Goal: Task Accomplishment & Management: Use online tool/utility

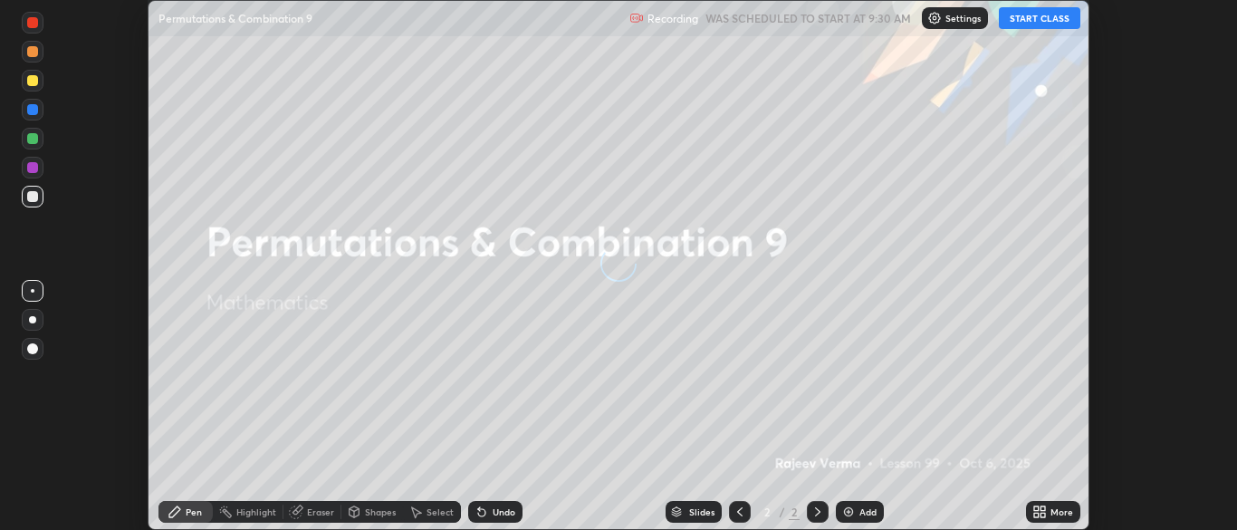
scroll to position [530, 1236]
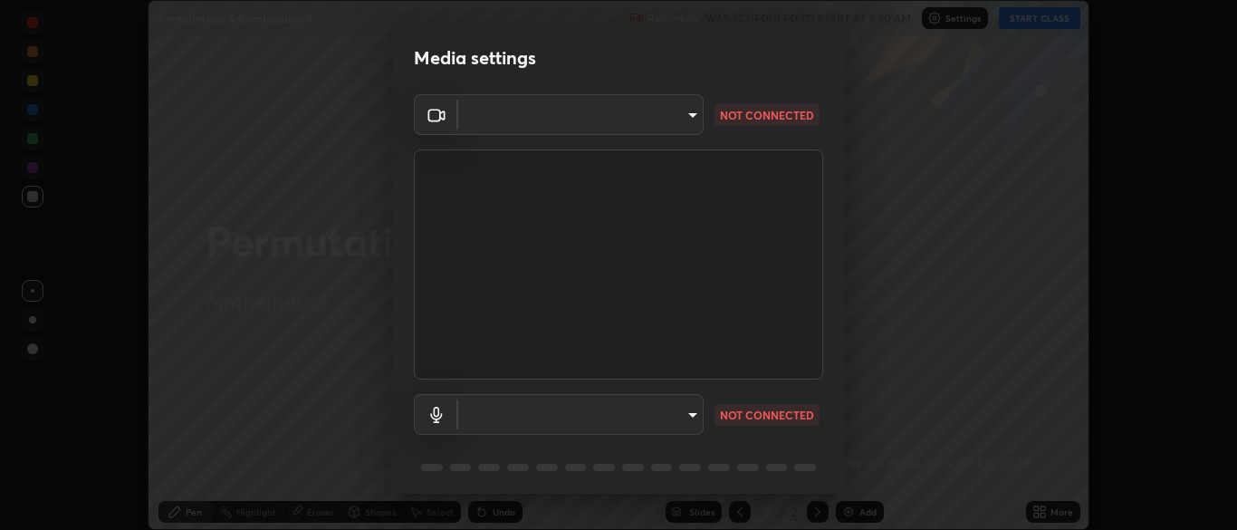
type input "ad6db9ec64aa91bb9d367053e8f3ae0092521a506c05523ccadca3fd020023ed"
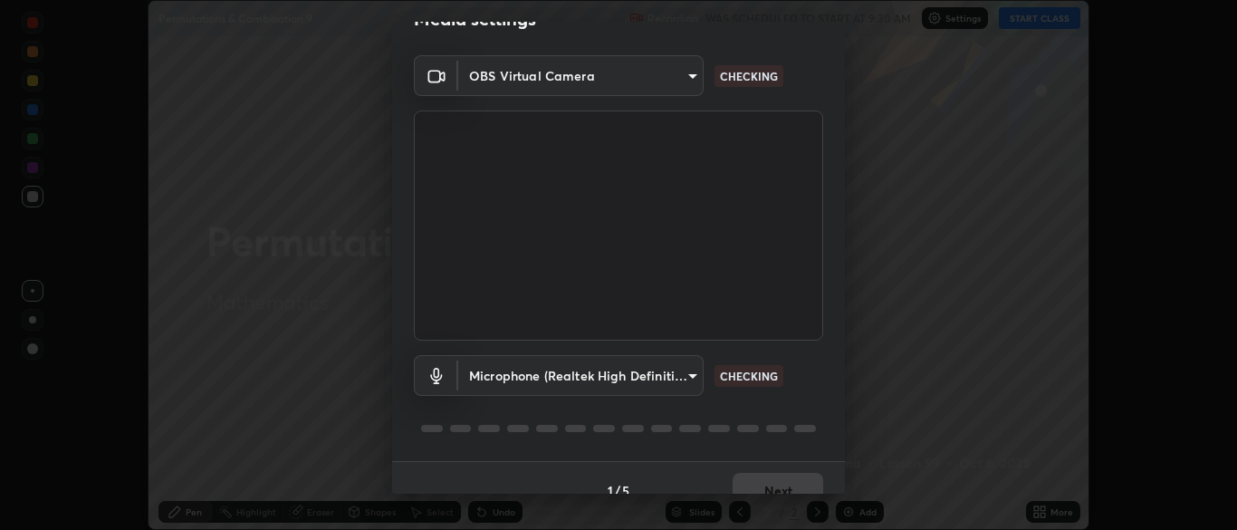
scroll to position [64, 0]
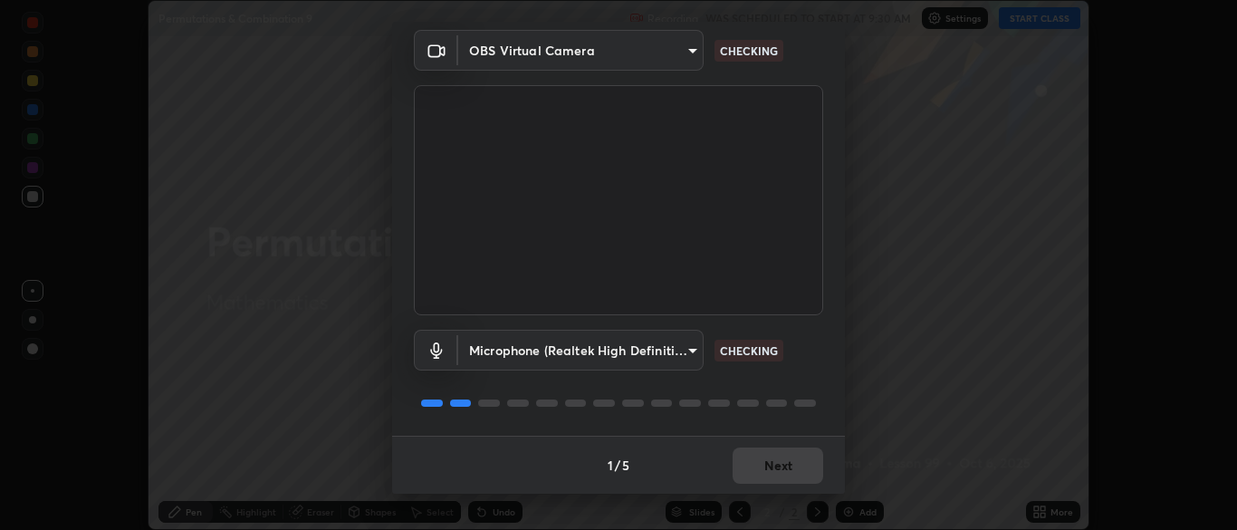
click at [693, 349] on body "Erase all Permutations & Combination 9 Recording WAS SCHEDULED TO START AT 9:30…" at bounding box center [618, 265] width 1237 height 530
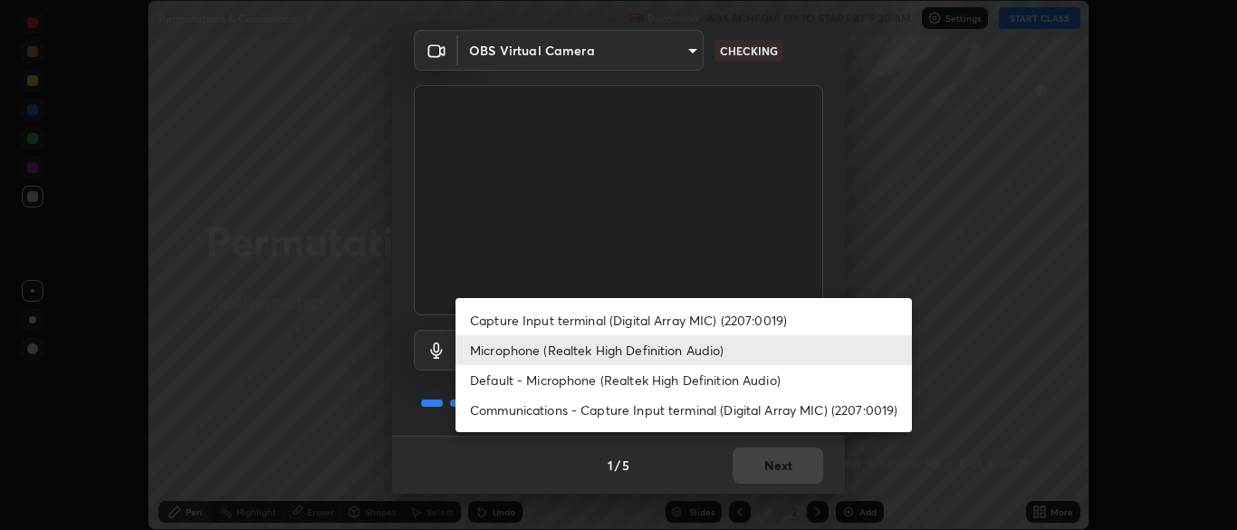
click at [688, 383] on li "Default - Microphone (Realtek High Definition Audio)" at bounding box center [683, 380] width 456 height 30
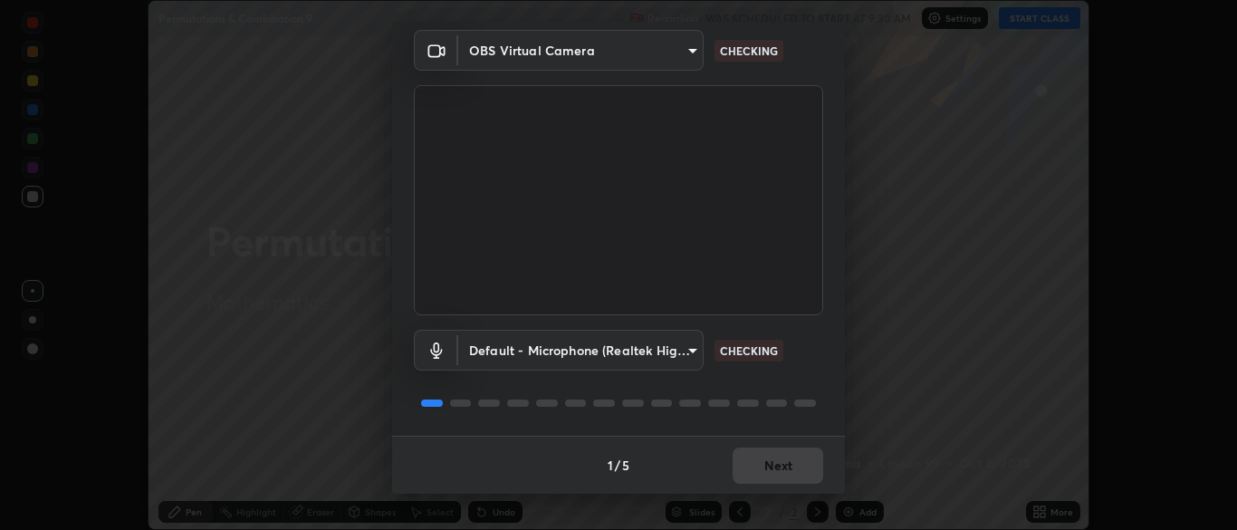
click at [691, 349] on body "Erase all Permutations & Combination 9 Recording WAS SCHEDULED TO START AT 9:30…" at bounding box center [618, 265] width 1237 height 530
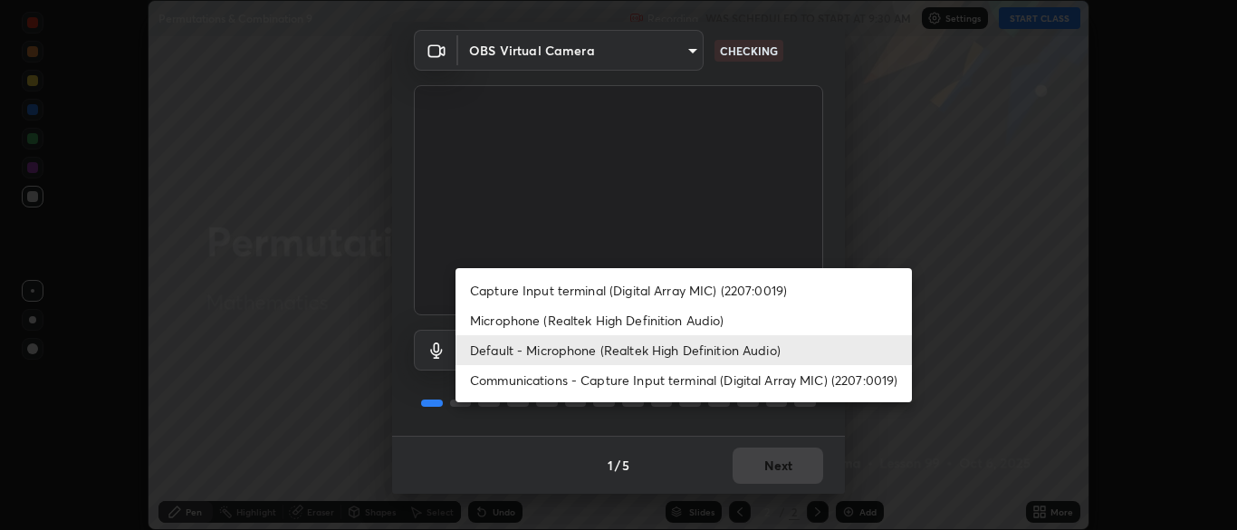
click at [640, 319] on li "Microphone (Realtek High Definition Audio)" at bounding box center [683, 320] width 456 height 30
type input "7b80235b4ebd2cfdcd00bebac1f1d889fd1e5e45b60eb60e9d309105b6515a8e"
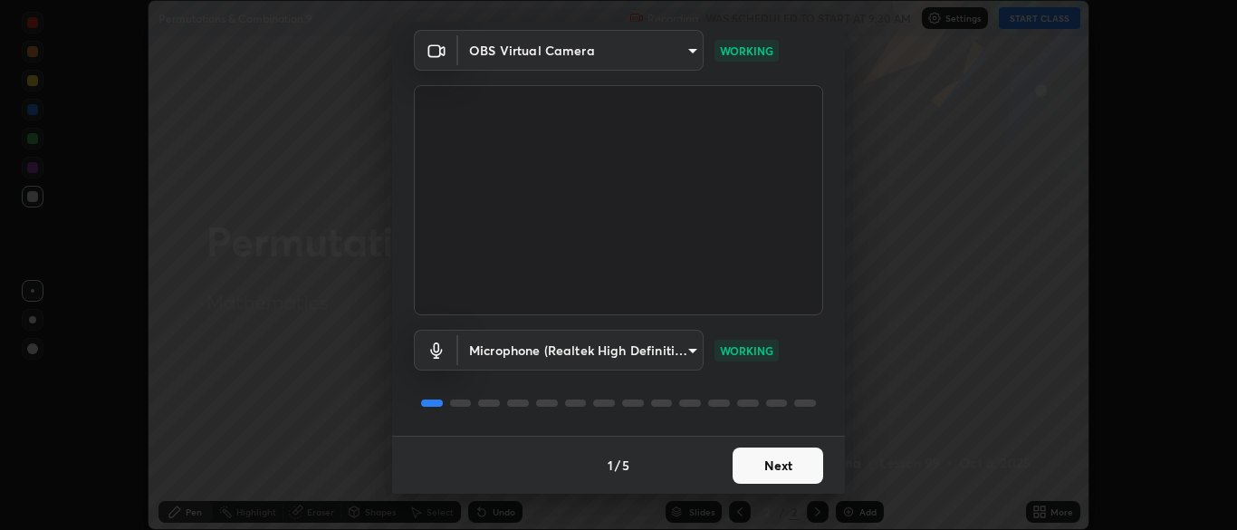
click at [806, 463] on button "Next" at bounding box center [777, 465] width 91 height 36
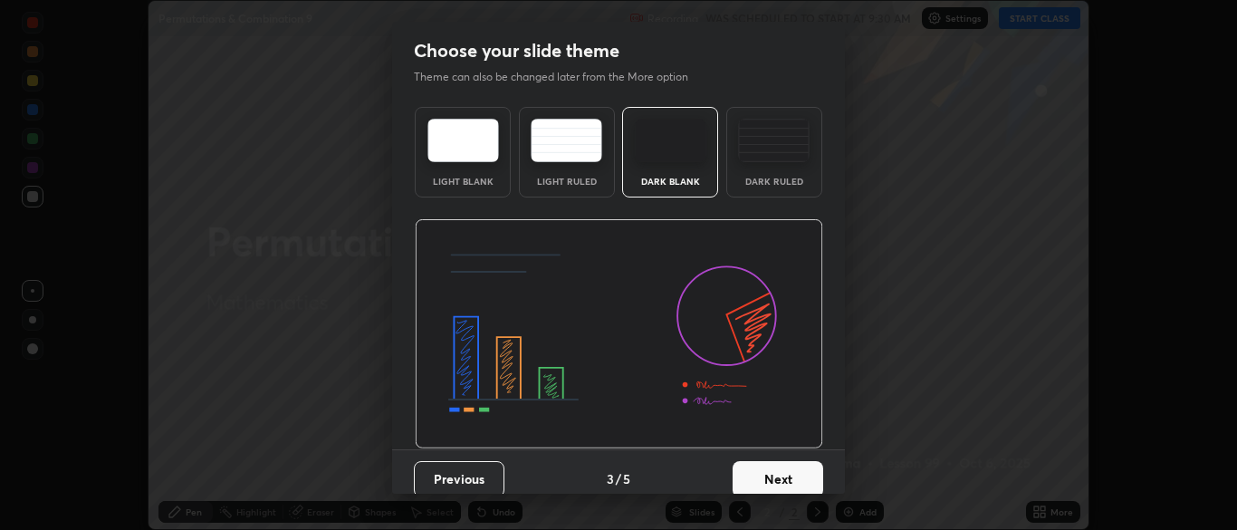
click at [816, 470] on button "Next" at bounding box center [777, 479] width 91 height 36
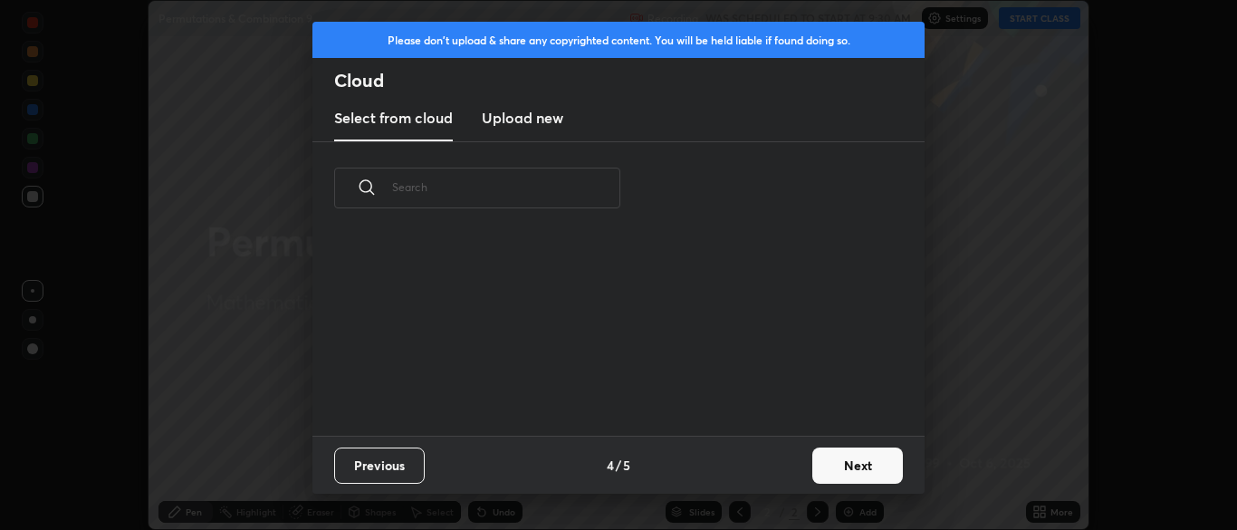
click at [826, 473] on button "Next" at bounding box center [857, 465] width 91 height 36
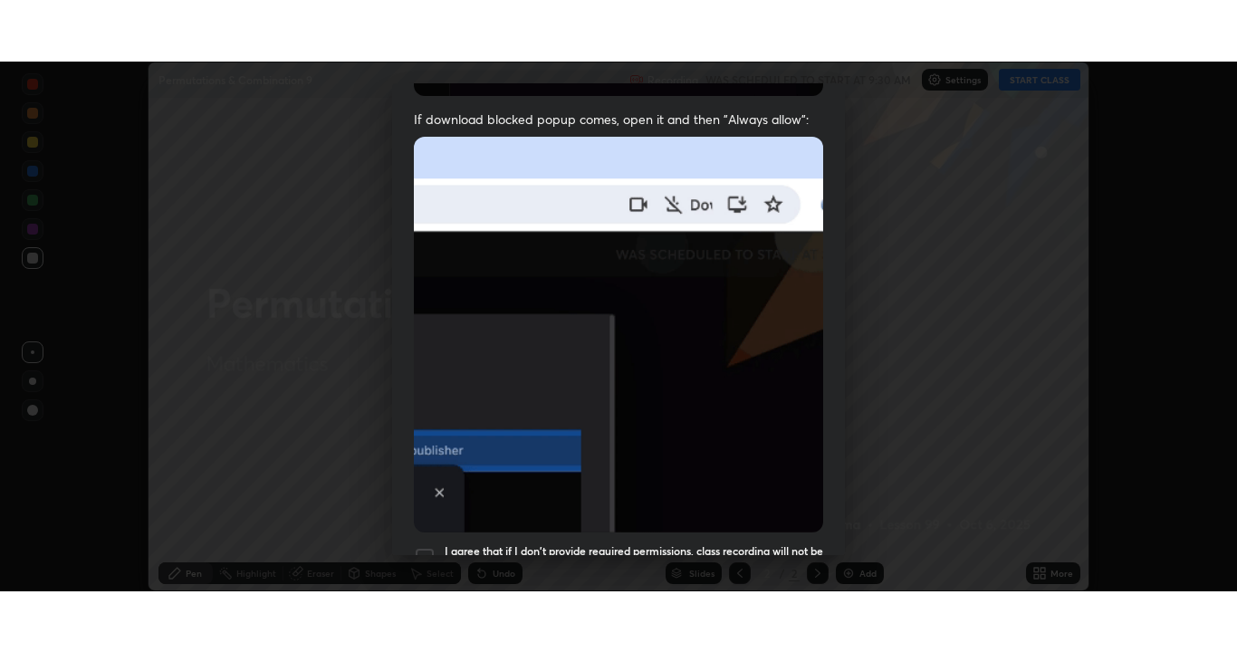
scroll to position [434, 0]
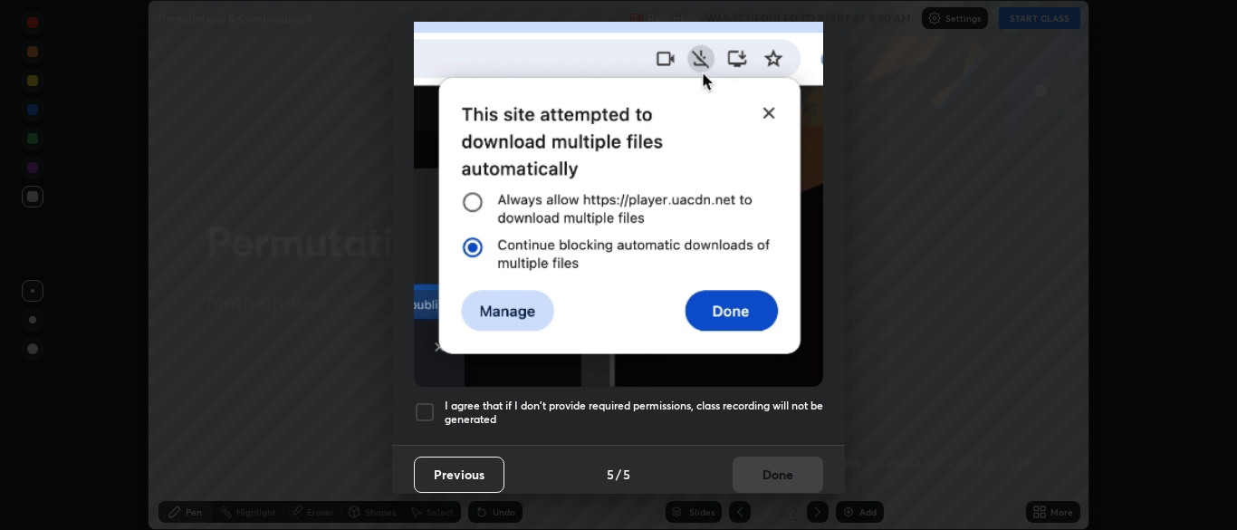
click at [423, 401] on div at bounding box center [425, 412] width 22 height 22
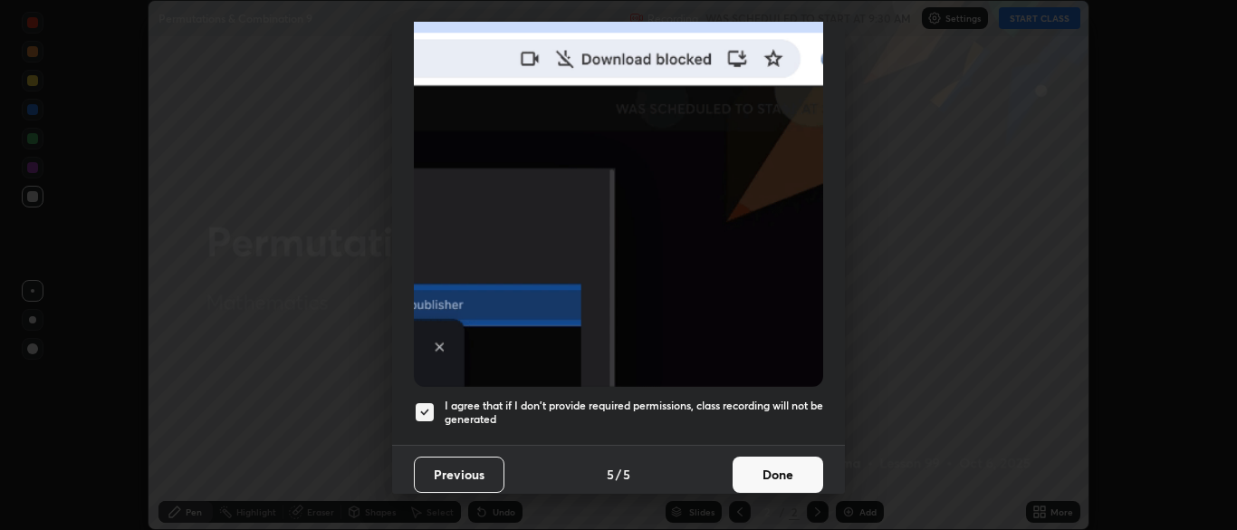
click at [784, 471] on button "Done" at bounding box center [777, 474] width 91 height 36
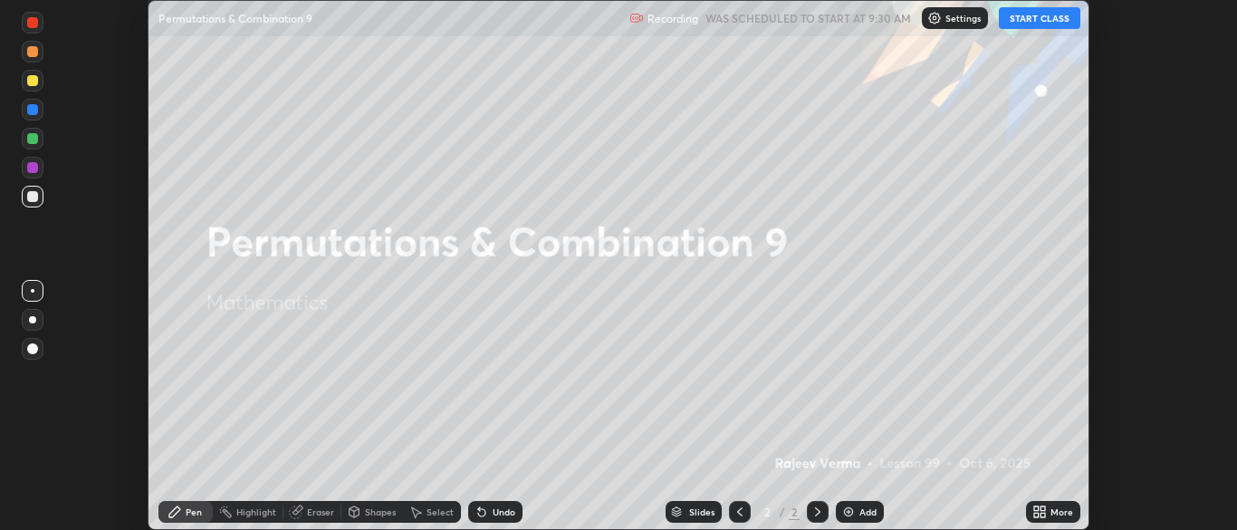
click at [1038, 24] on button "START CLASS" at bounding box center [1038, 18] width 81 height 22
click at [1042, 514] on icon at bounding box center [1042, 514] width 5 height 5
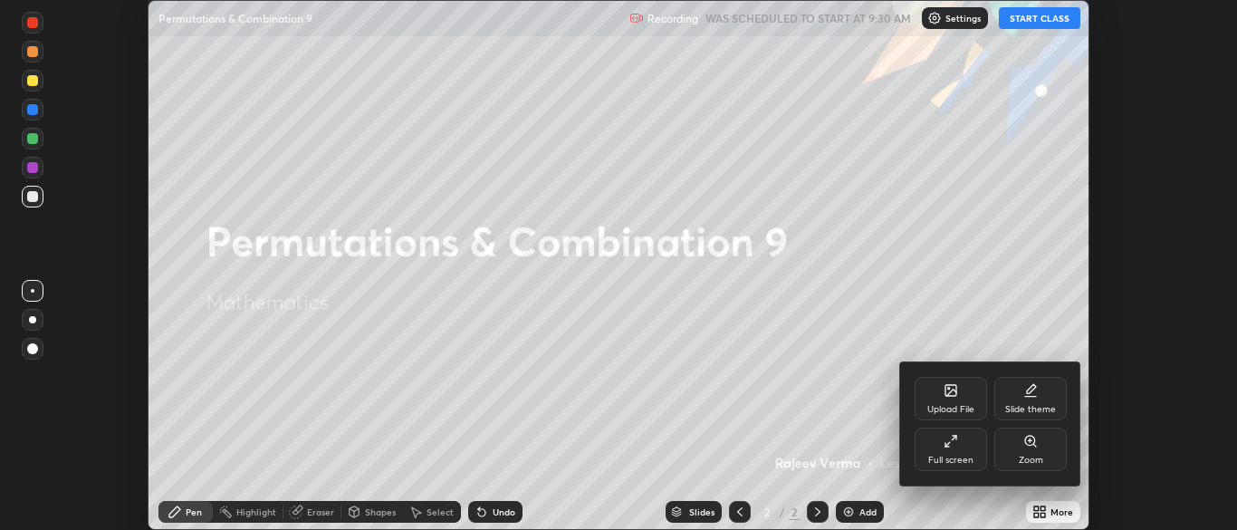
click at [951, 461] on div "Full screen" at bounding box center [950, 459] width 45 height 9
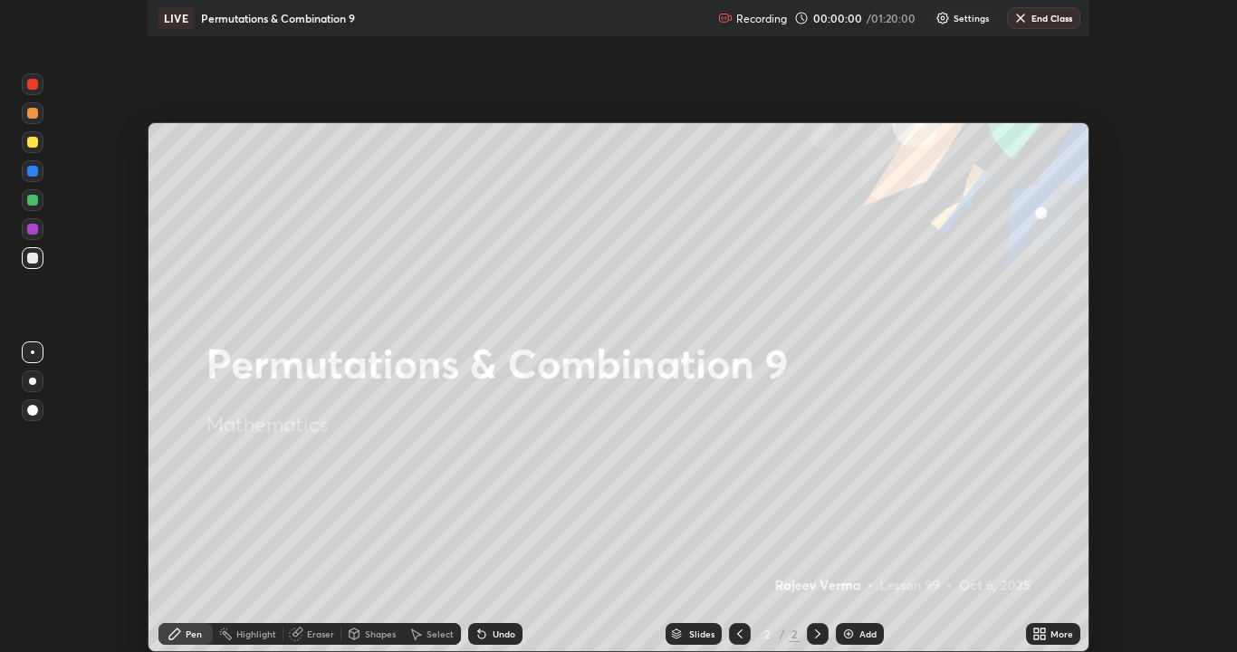
scroll to position [652, 1237]
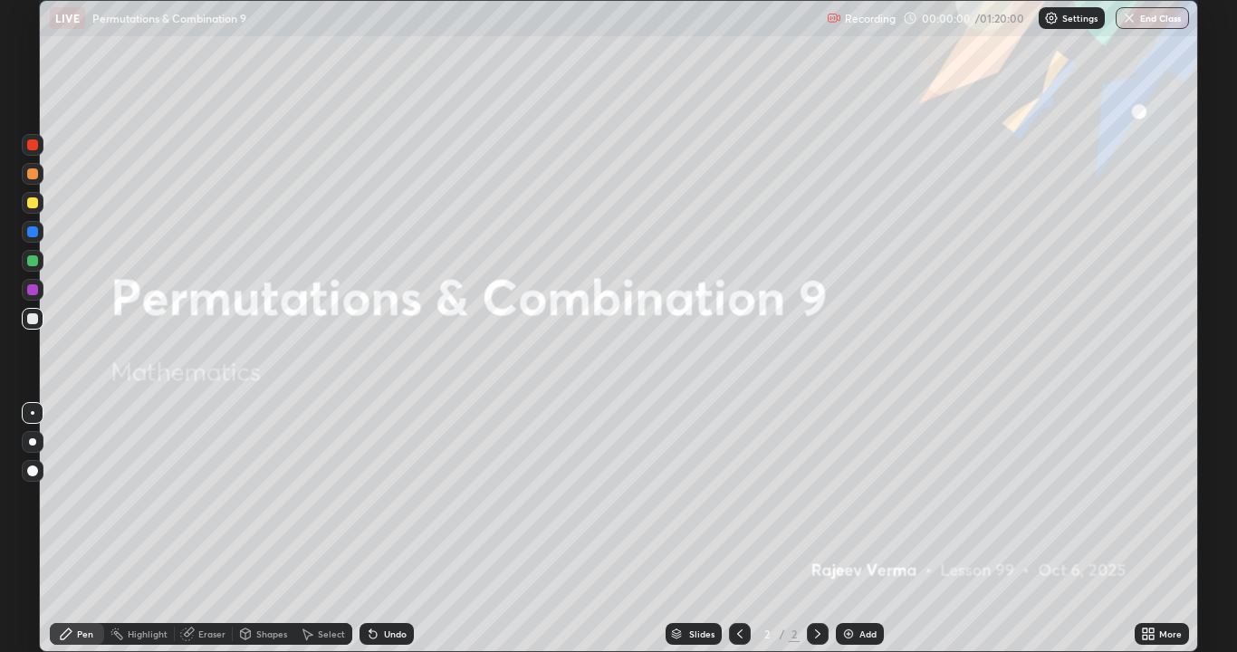
click at [860, 529] on div "Add" at bounding box center [867, 633] width 17 height 9
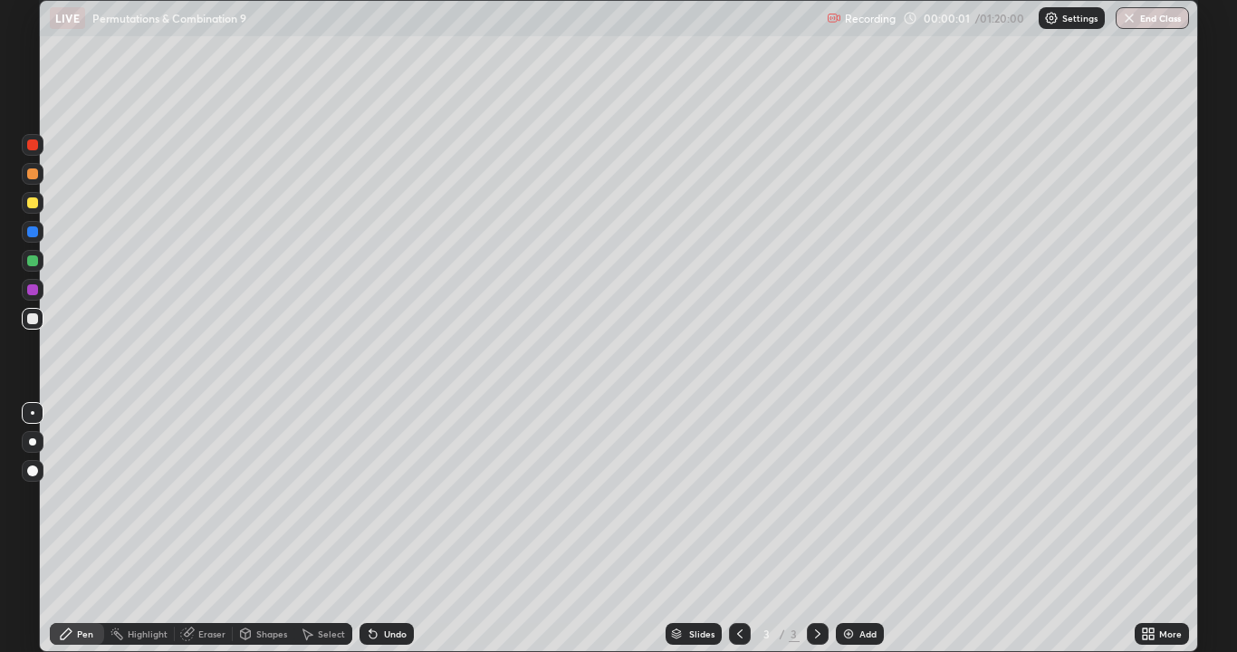
click at [860, 529] on div "Add" at bounding box center [867, 633] width 17 height 9
click at [854, 529] on div "Add" at bounding box center [860, 634] width 48 height 22
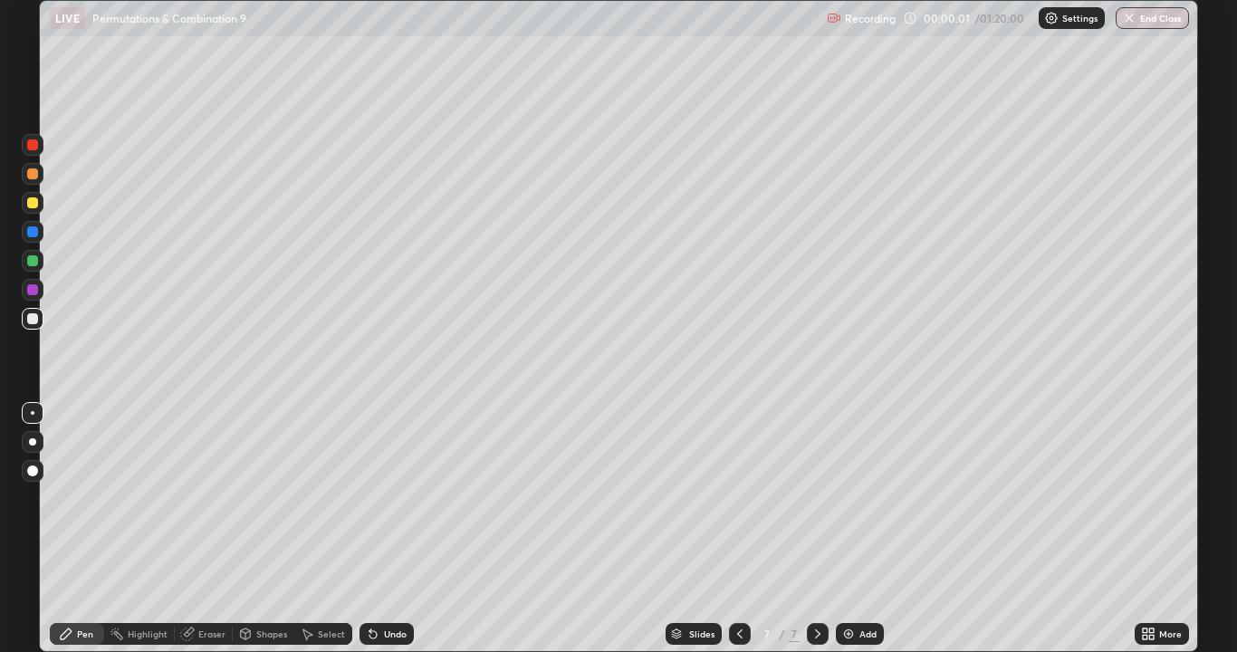
click at [854, 529] on div "Add" at bounding box center [860, 634] width 48 height 22
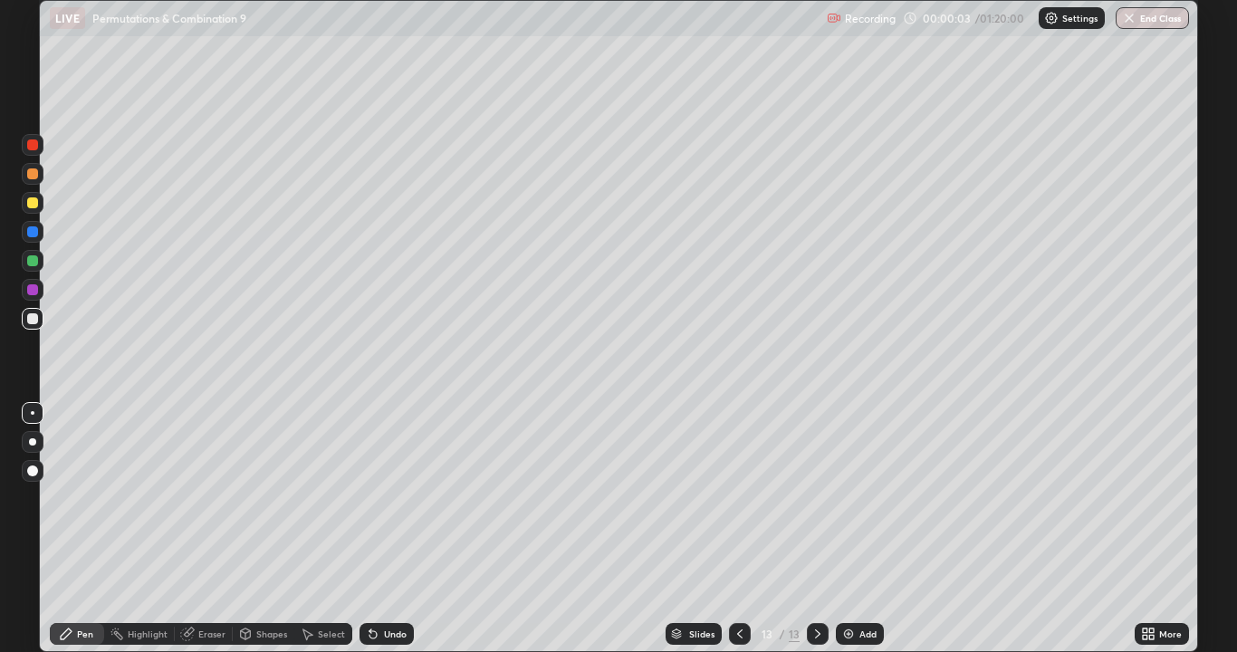
click at [738, 529] on icon at bounding box center [739, 633] width 14 height 14
click at [736, 529] on icon at bounding box center [739, 633] width 14 height 14
click at [738, 529] on icon at bounding box center [739, 633] width 14 height 14
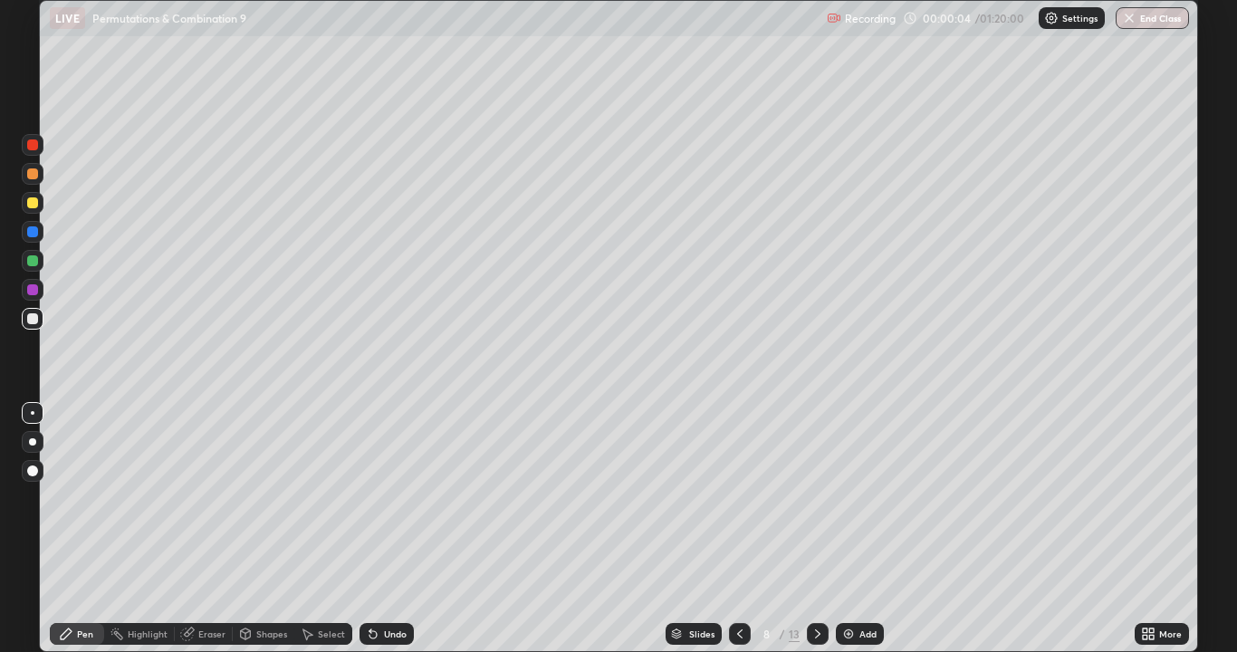
click at [740, 529] on icon at bounding box center [739, 633] width 14 height 14
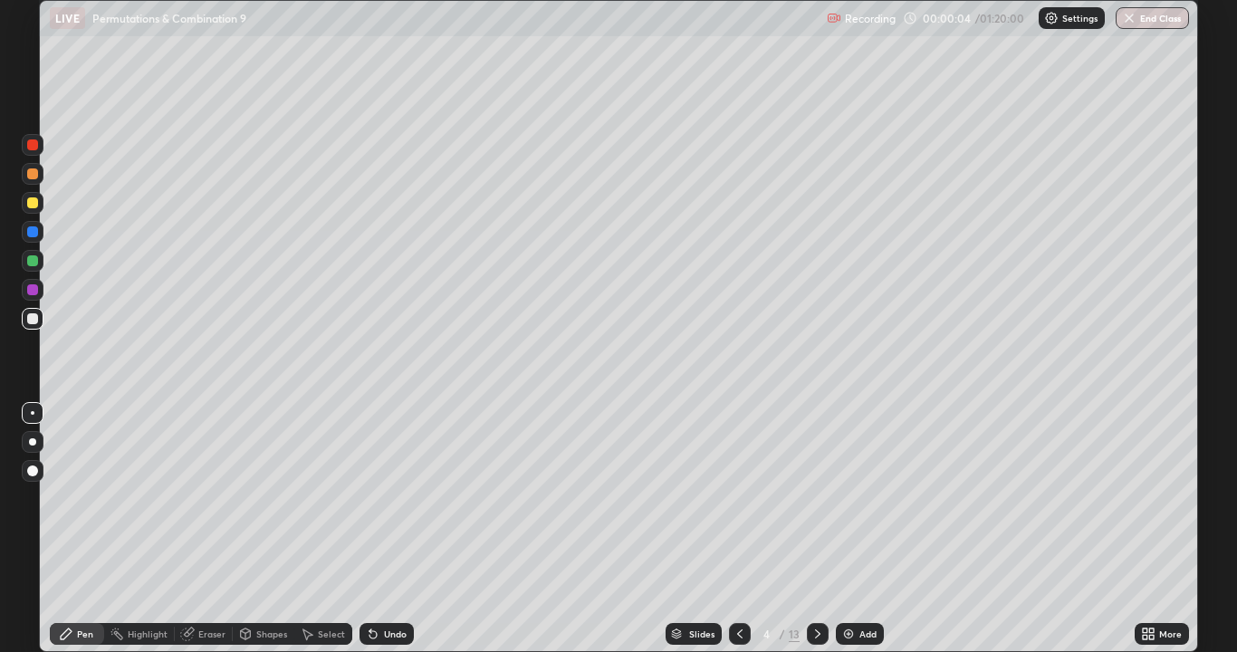
click at [740, 529] on icon at bounding box center [739, 633] width 14 height 14
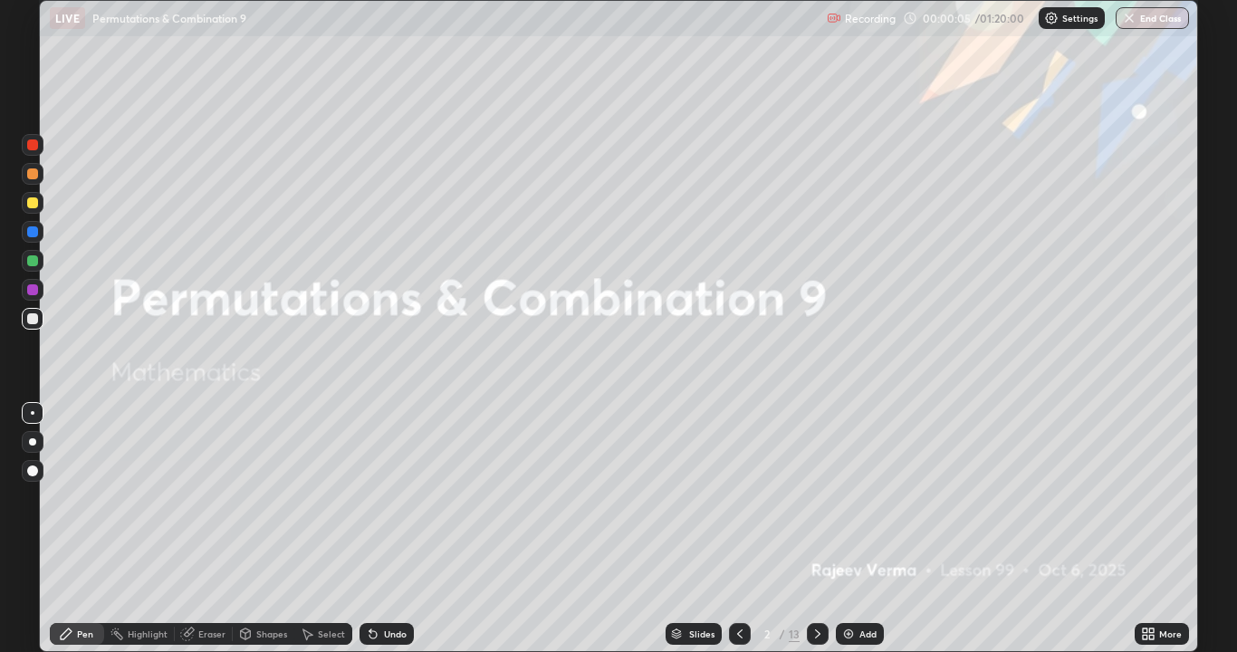
click at [740, 529] on icon at bounding box center [739, 633] width 14 height 14
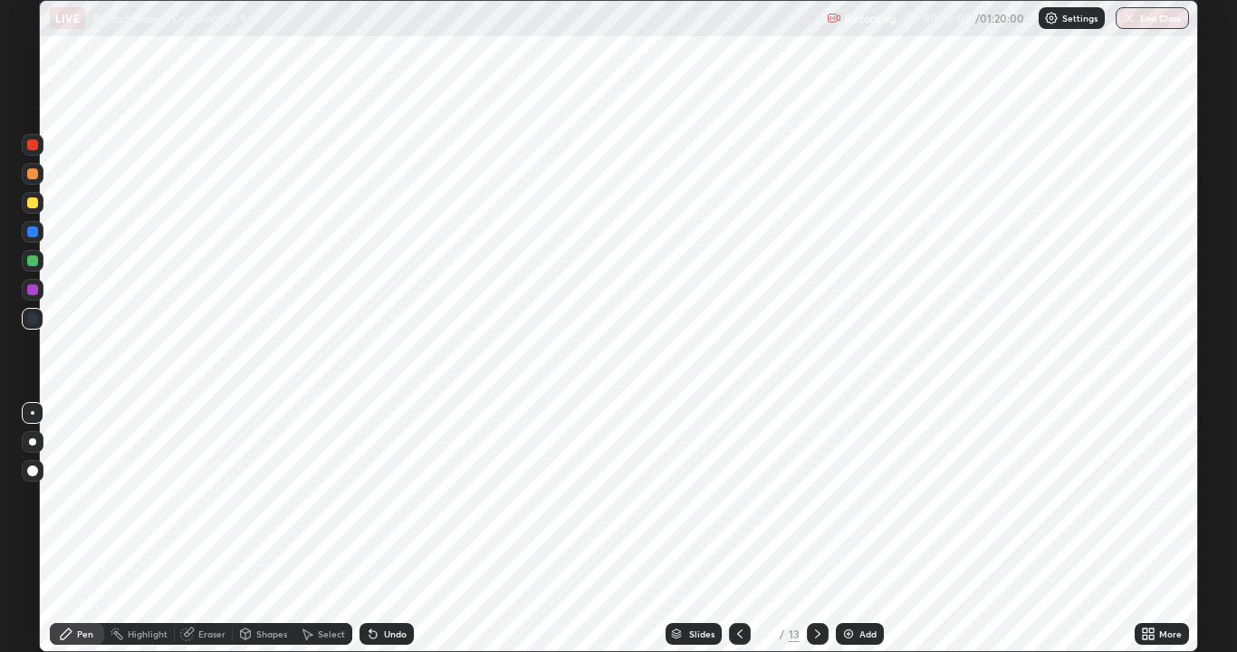
click at [816, 529] on icon at bounding box center [817, 633] width 14 height 14
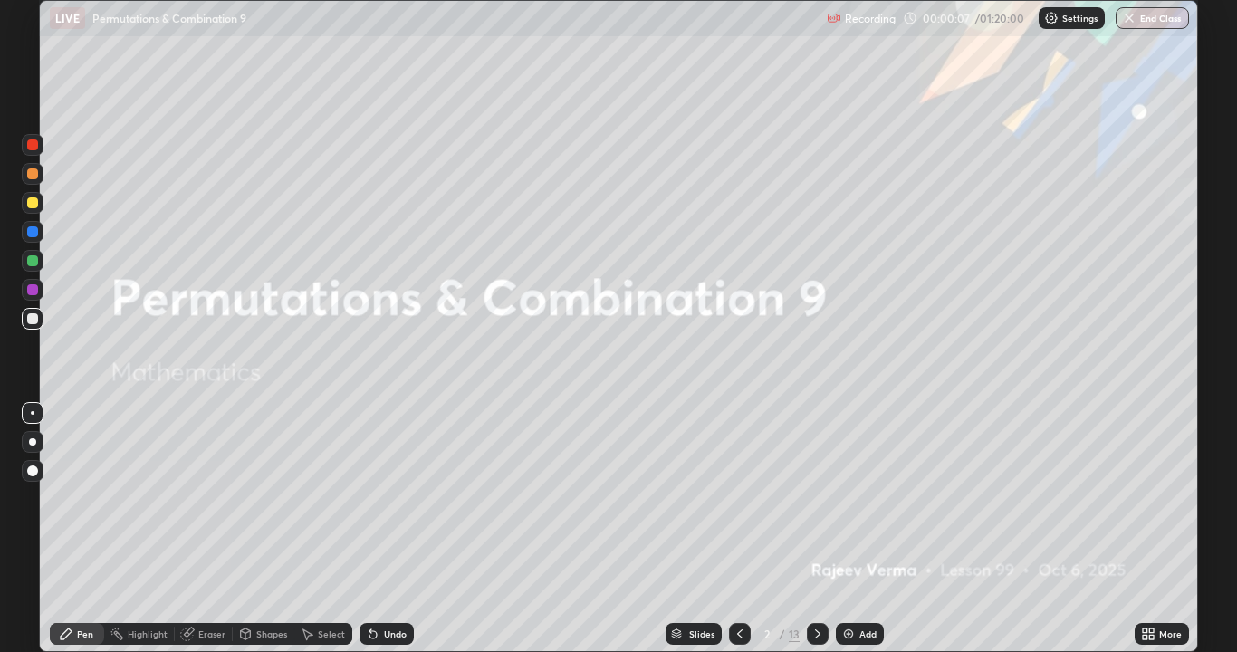
click at [816, 529] on icon at bounding box center [817, 633] width 14 height 14
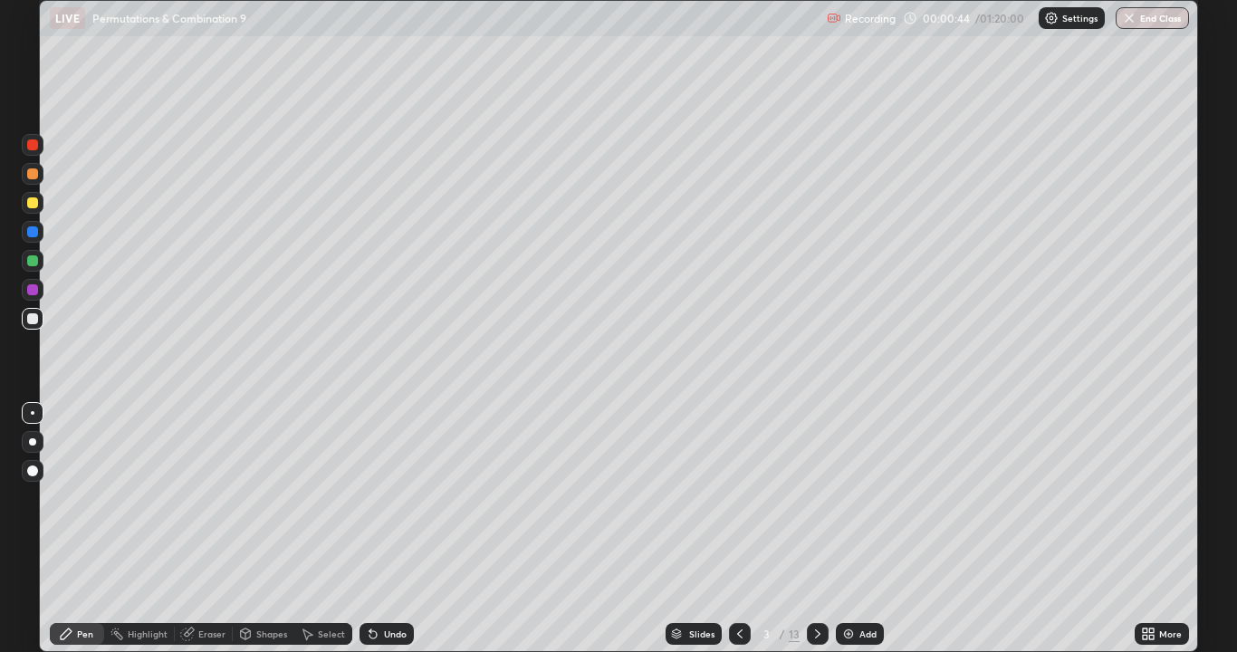
click at [280, 529] on div "Shapes" at bounding box center [271, 633] width 31 height 9
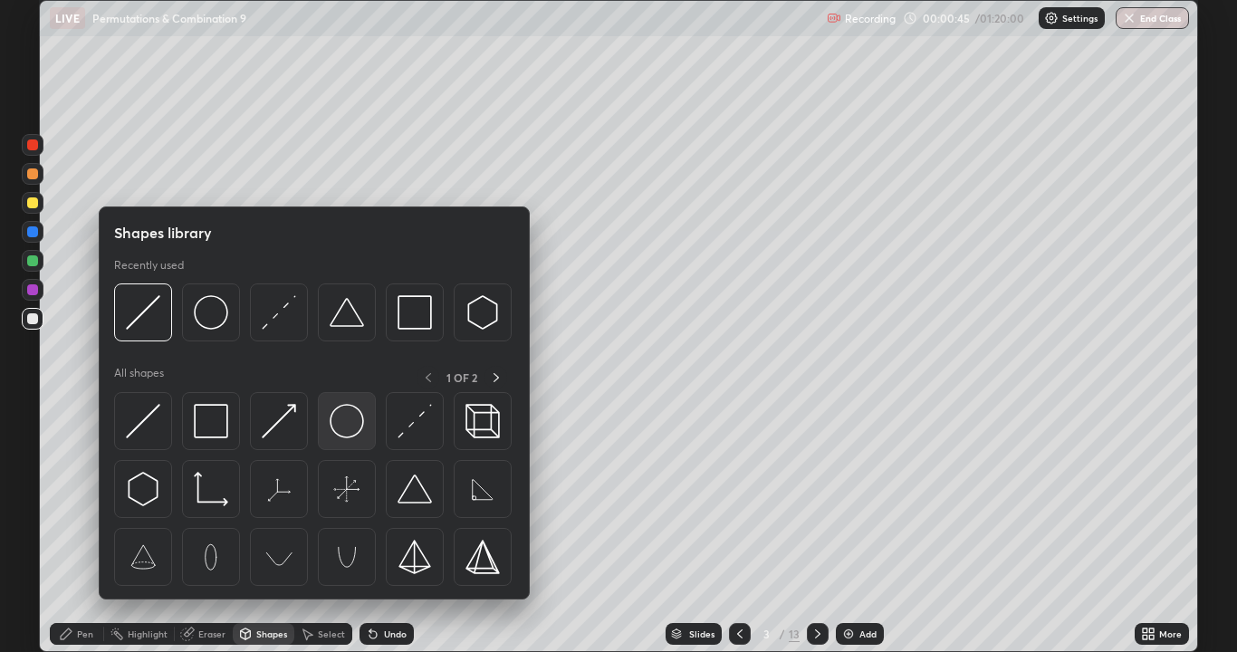
click at [349, 425] on img at bounding box center [347, 421] width 34 height 34
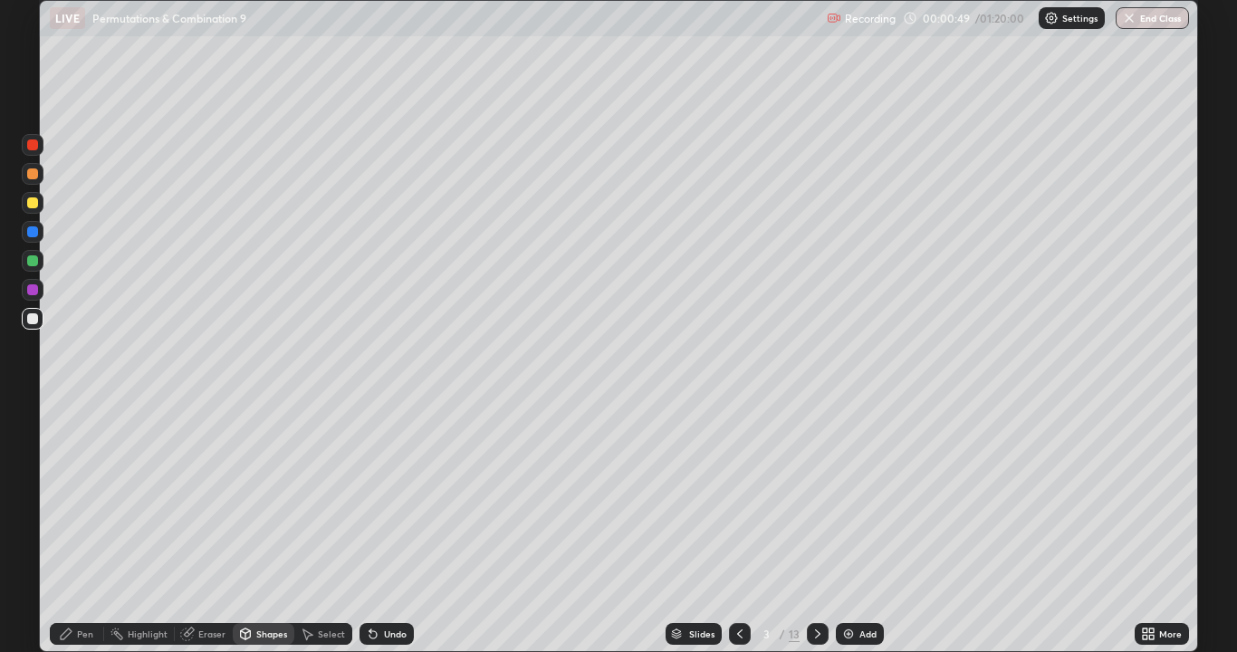
click at [91, 529] on div "Pen" at bounding box center [85, 633] width 16 height 9
click at [31, 257] on div at bounding box center [32, 260] width 11 height 11
click at [32, 321] on div at bounding box center [32, 318] width 11 height 11
click at [33, 171] on div at bounding box center [32, 173] width 11 height 11
click at [35, 205] on div at bounding box center [32, 202] width 11 height 11
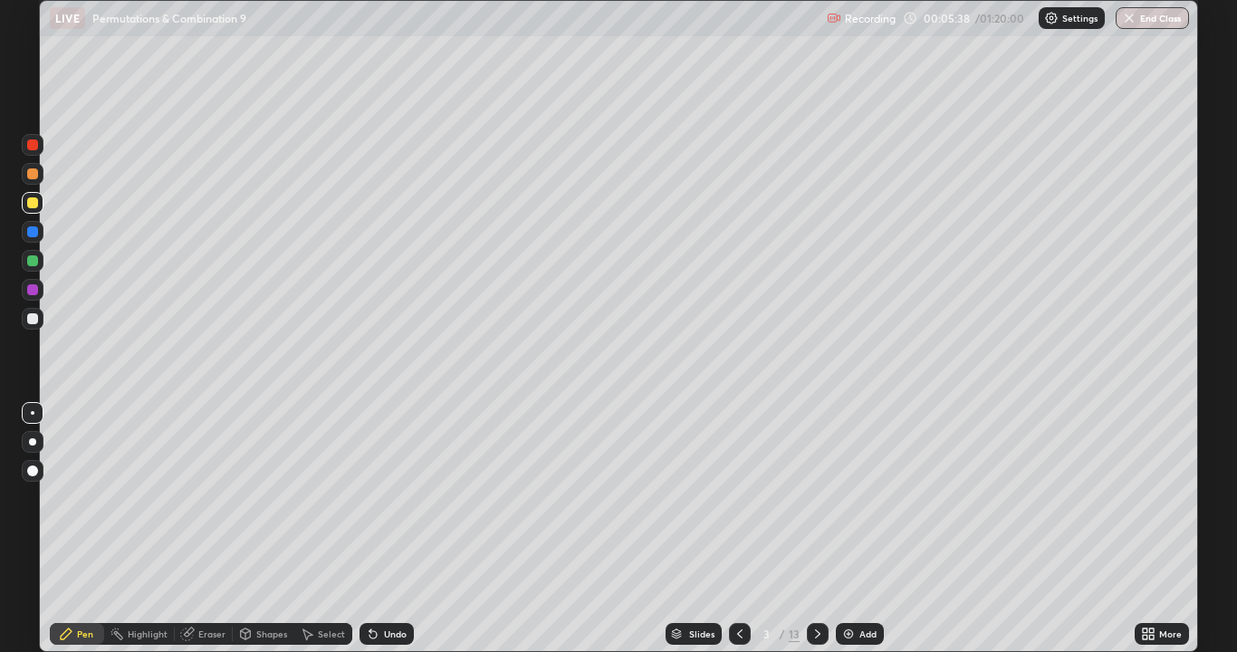
click at [39, 319] on div at bounding box center [33, 319] width 22 height 22
click at [813, 529] on icon at bounding box center [817, 633] width 14 height 14
click at [35, 171] on div at bounding box center [32, 173] width 11 height 11
click at [271, 529] on div "Shapes" at bounding box center [271, 633] width 31 height 9
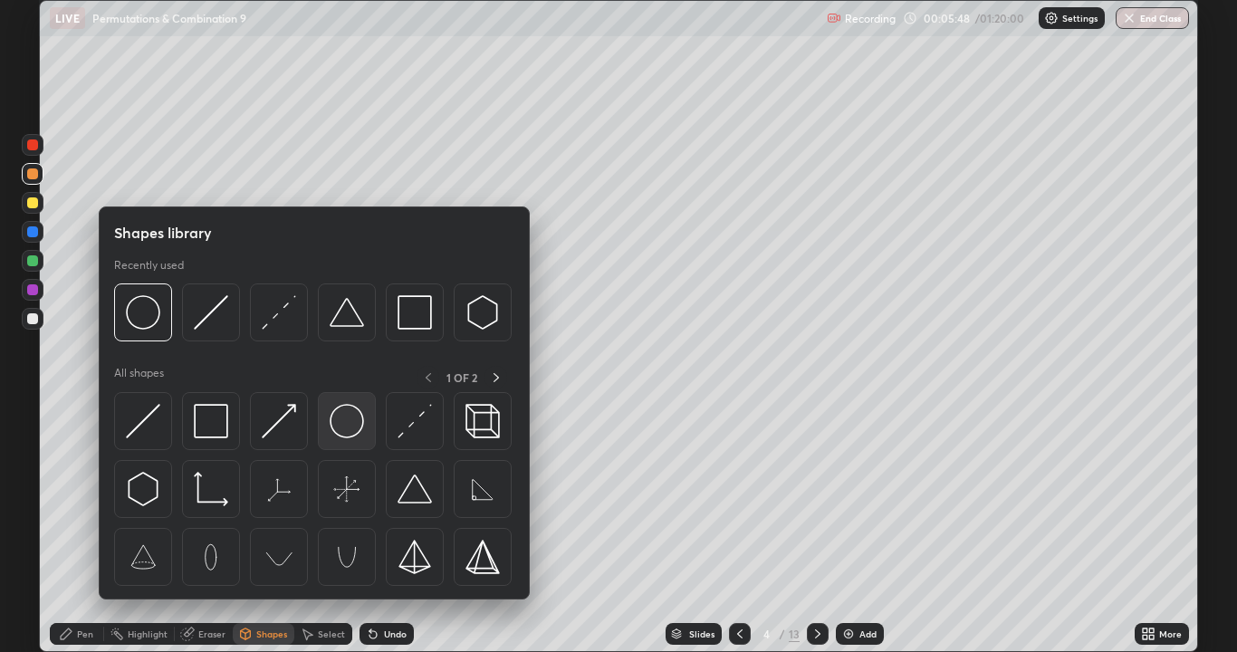
click at [338, 423] on img at bounding box center [347, 421] width 34 height 34
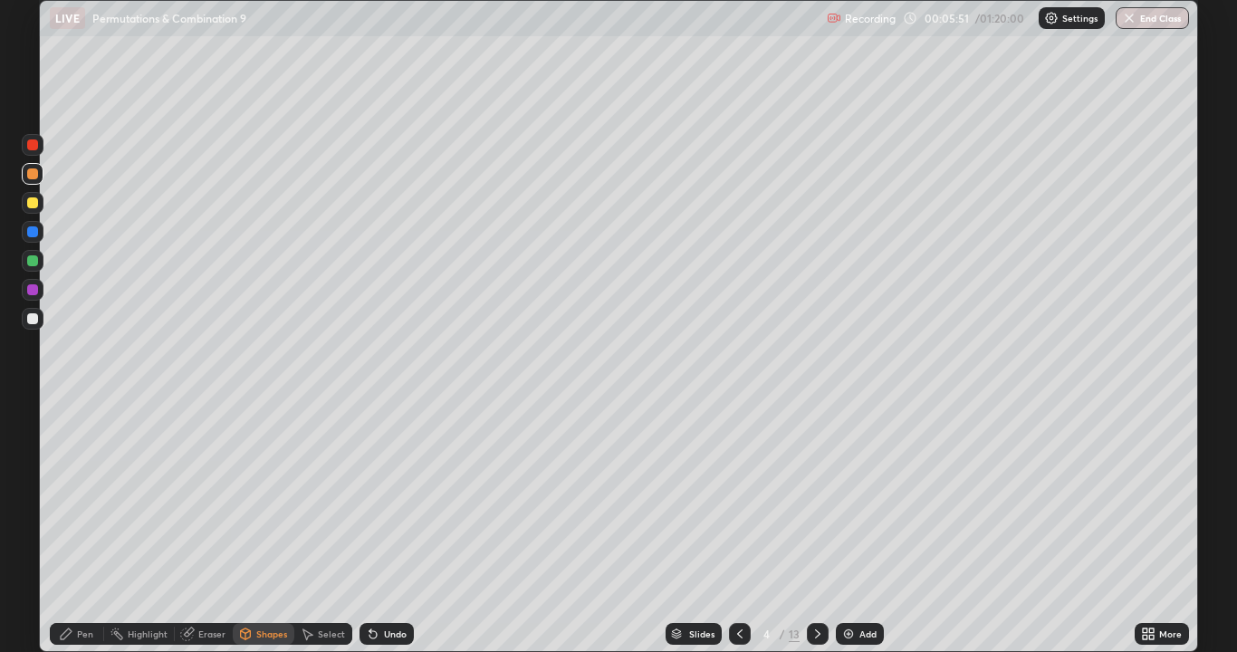
click at [86, 529] on div "Pen" at bounding box center [85, 633] width 16 height 9
click at [33, 263] on div at bounding box center [32, 260] width 11 height 11
click at [26, 318] on div at bounding box center [33, 319] width 22 height 22
click at [270, 529] on div "Shapes" at bounding box center [264, 634] width 62 height 22
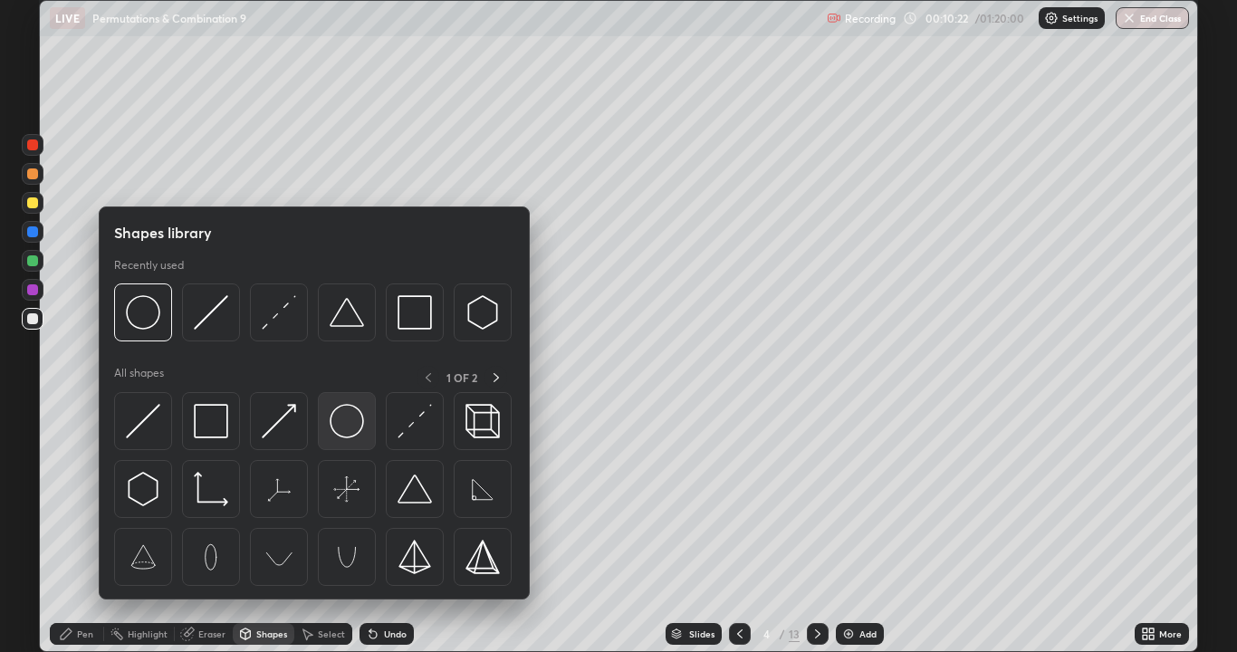
click at [343, 425] on img at bounding box center [347, 421] width 34 height 34
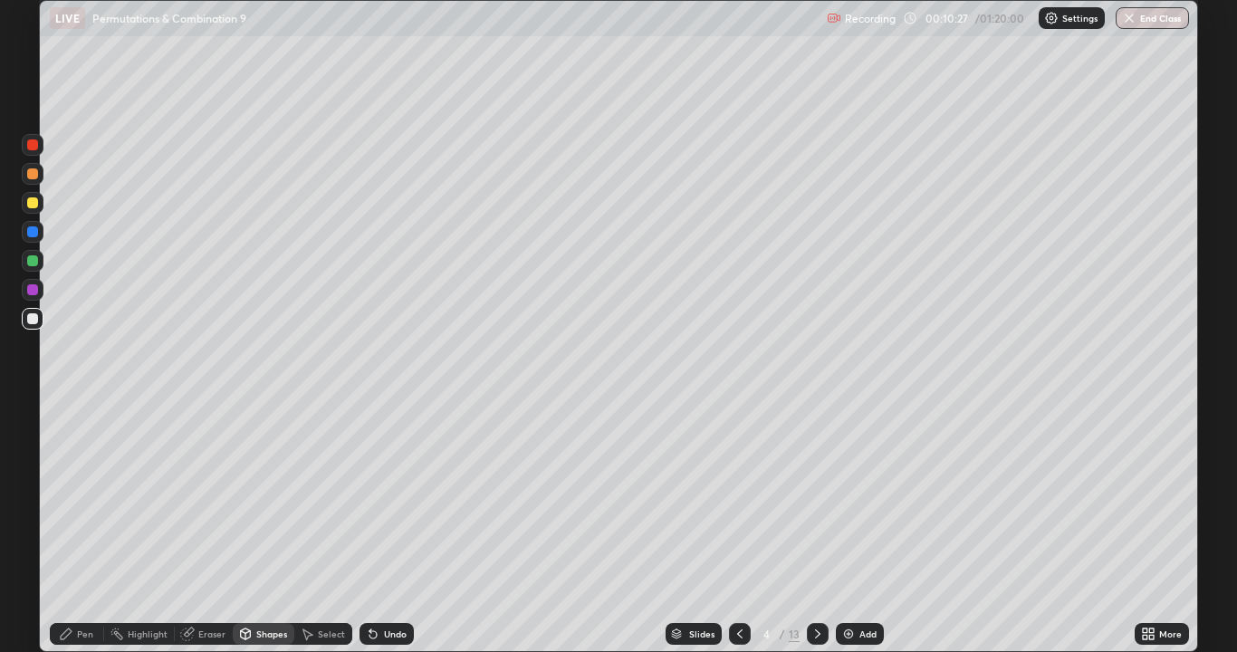
click at [91, 529] on div "Pen" at bounding box center [85, 633] width 16 height 9
click at [33, 203] on div at bounding box center [32, 202] width 11 height 11
click at [384, 529] on div "Undo" at bounding box center [395, 633] width 23 height 9
click at [827, 529] on div "Slides 4 / 13 Add" at bounding box center [774, 634] width 721 height 36
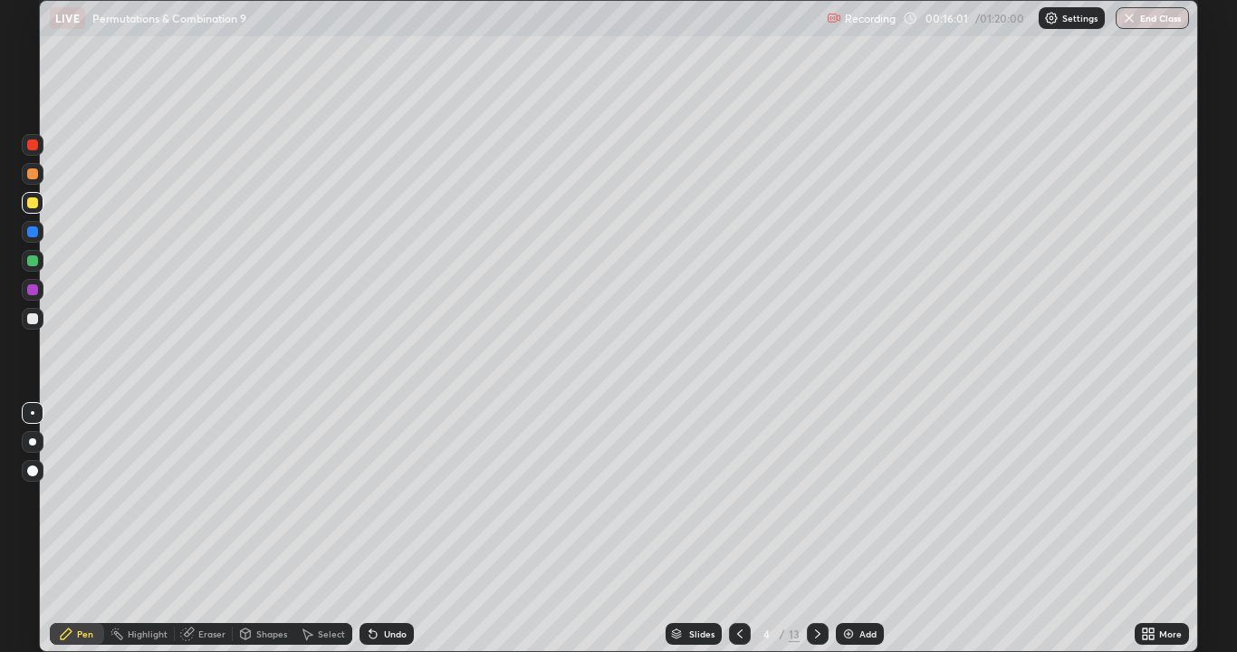
click at [812, 529] on icon at bounding box center [817, 633] width 14 height 14
click at [31, 171] on div at bounding box center [32, 173] width 11 height 11
click at [215, 529] on div "Eraser" at bounding box center [211, 633] width 27 height 9
click at [79, 529] on div "Pen" at bounding box center [85, 633] width 16 height 9
click at [33, 320] on div at bounding box center [32, 318] width 11 height 11
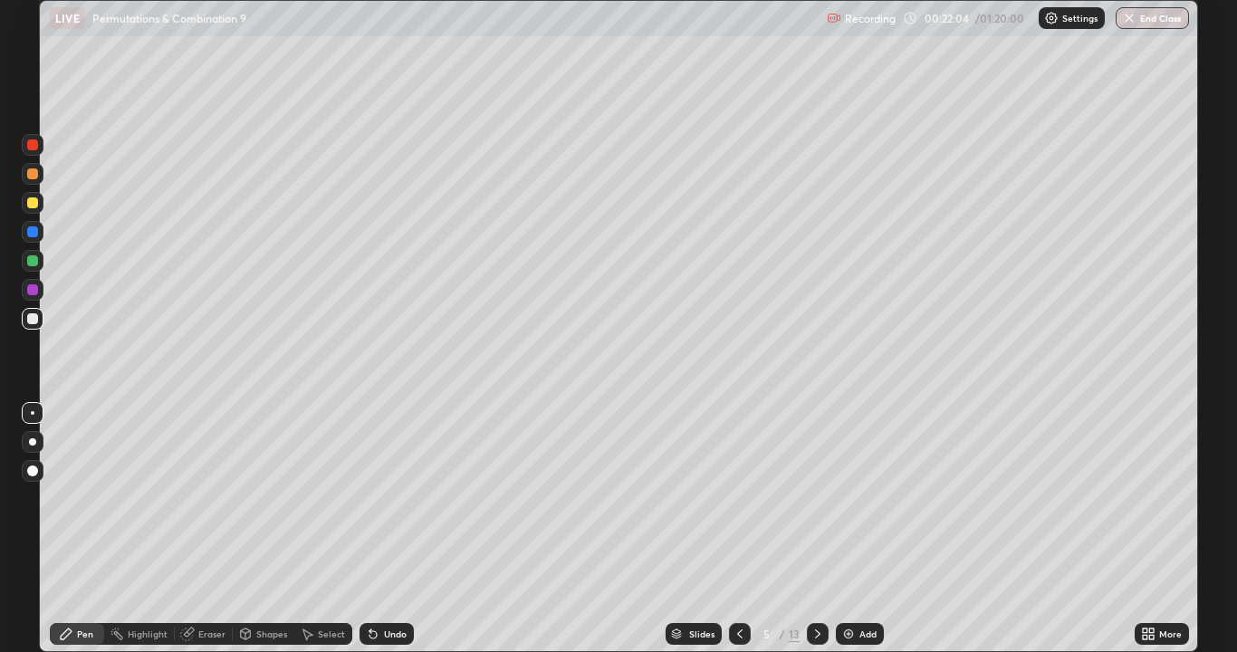
click at [38, 261] on div at bounding box center [33, 261] width 22 height 22
click at [35, 202] on div at bounding box center [32, 202] width 11 height 11
click at [810, 529] on div at bounding box center [818, 634] width 22 height 36
click at [272, 529] on div "Shapes" at bounding box center [271, 633] width 31 height 9
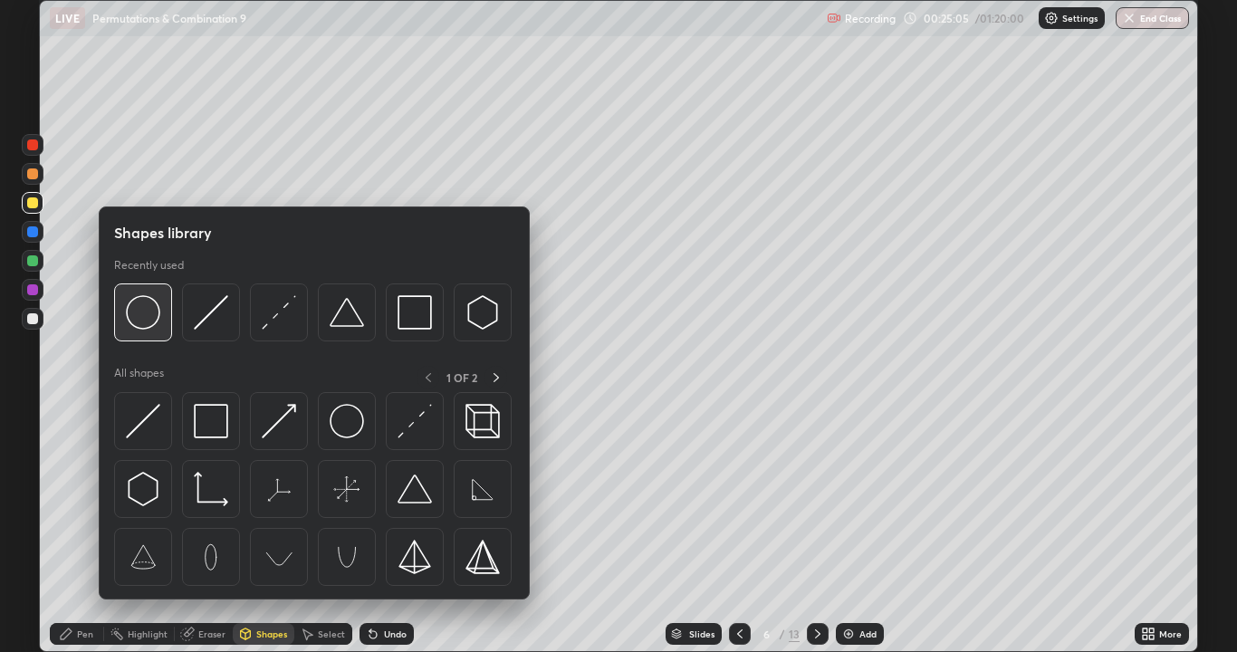
click at [143, 316] on img at bounding box center [143, 312] width 34 height 34
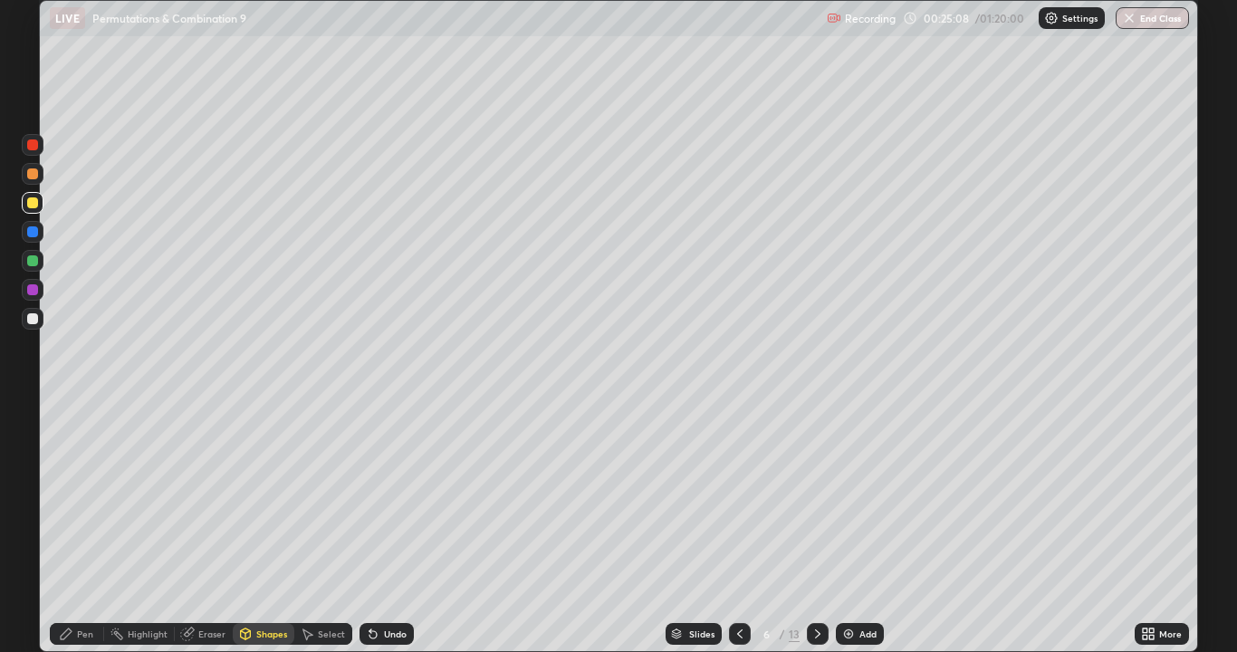
click at [262, 529] on div "Shapes" at bounding box center [271, 633] width 31 height 9
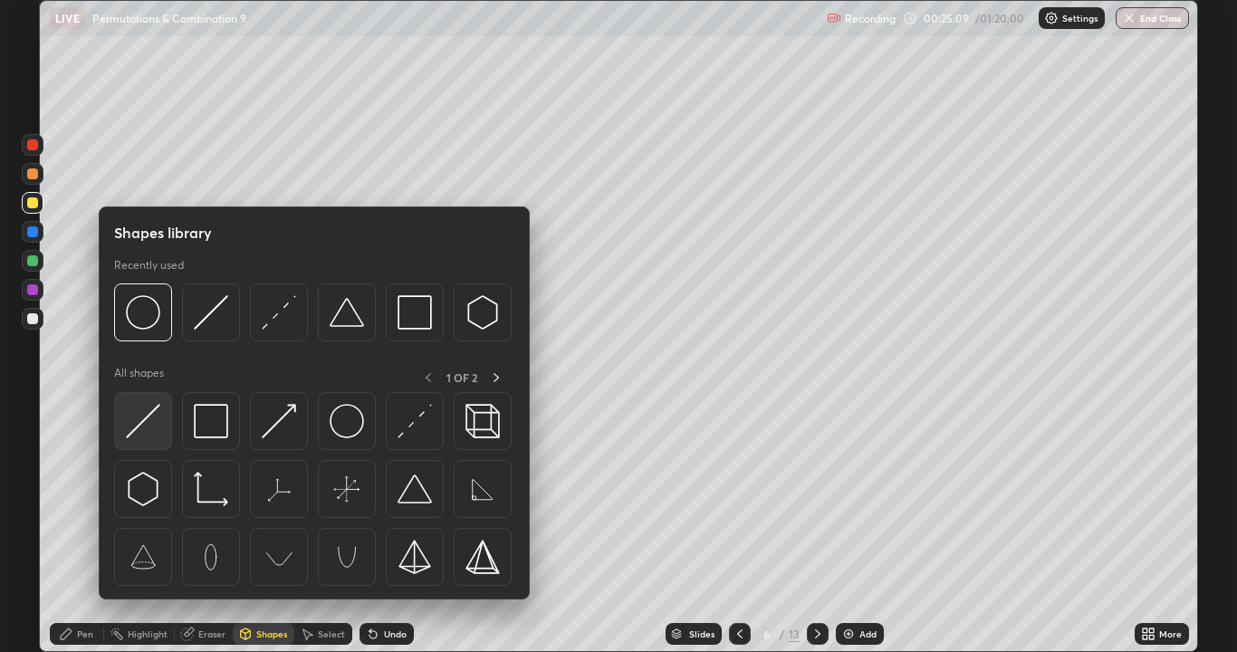
click at [140, 420] on img at bounding box center [143, 421] width 34 height 34
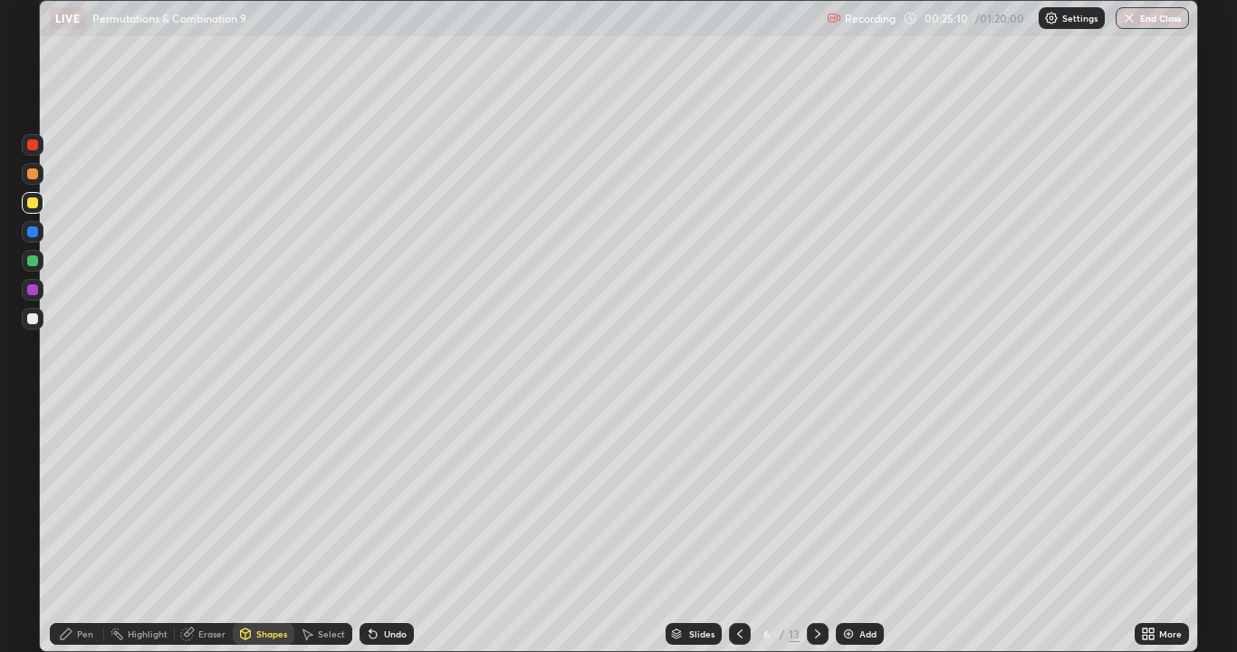
click at [32, 259] on div at bounding box center [32, 260] width 11 height 11
click at [78, 529] on div "Pen" at bounding box center [85, 633] width 16 height 9
click at [162, 289] on p "Undo" at bounding box center [170, 290] width 27 height 14
click at [395, 529] on div "Undo" at bounding box center [395, 633] width 23 height 9
click at [385, 529] on div "Undo" at bounding box center [395, 633] width 23 height 9
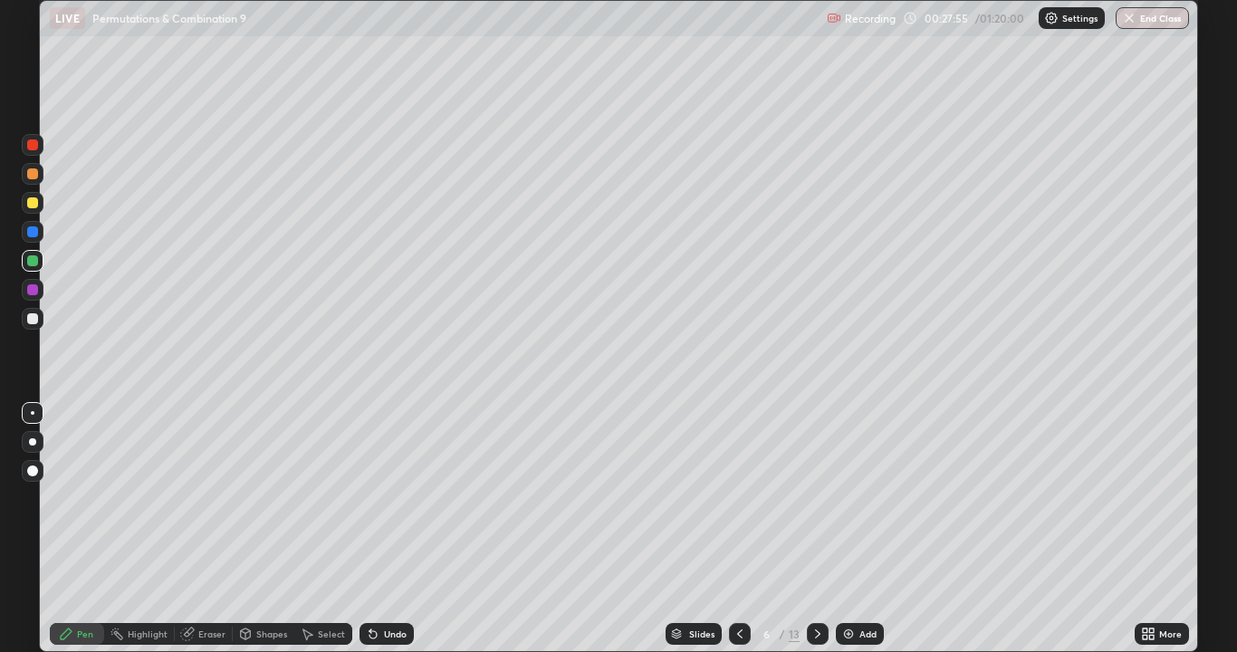
click at [392, 529] on div "Undo" at bounding box center [395, 633] width 23 height 9
click at [391, 529] on div "Undo" at bounding box center [395, 633] width 23 height 9
click at [742, 529] on div at bounding box center [740, 634] width 22 height 22
click at [821, 529] on icon at bounding box center [817, 633] width 14 height 14
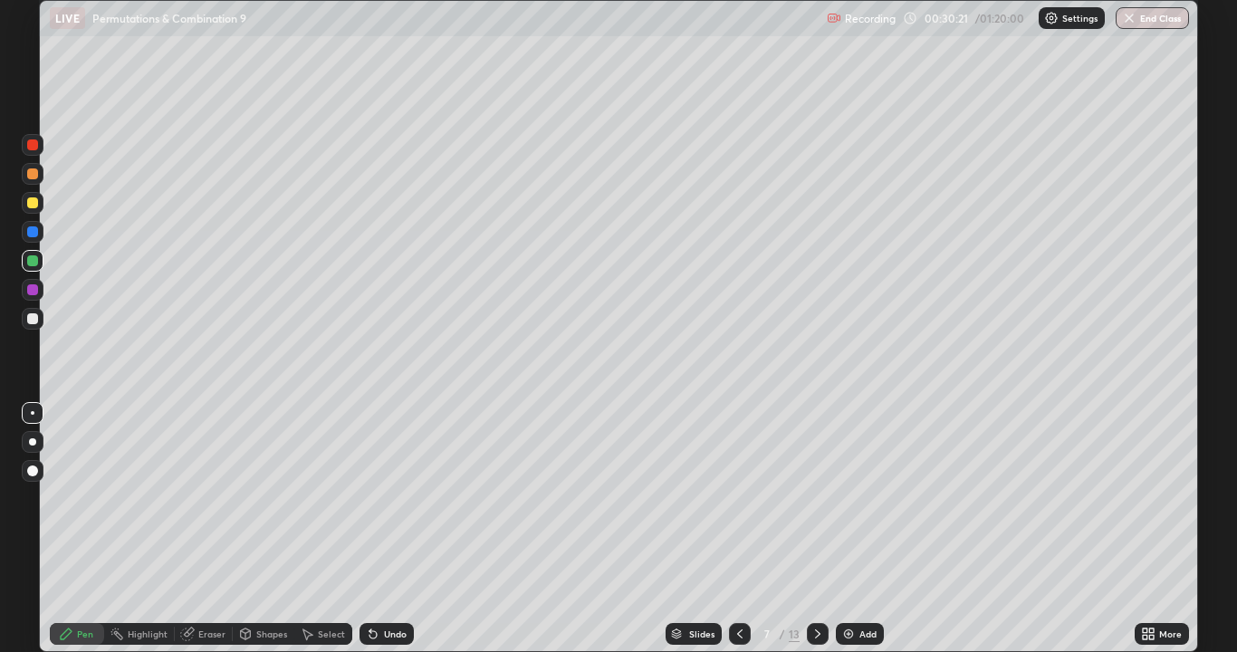
click at [30, 205] on div at bounding box center [32, 202] width 11 height 11
click at [39, 175] on div at bounding box center [33, 174] width 22 height 22
click at [31, 204] on div at bounding box center [32, 202] width 11 height 11
click at [34, 318] on div at bounding box center [32, 318] width 11 height 11
click at [34, 177] on div at bounding box center [32, 173] width 11 height 11
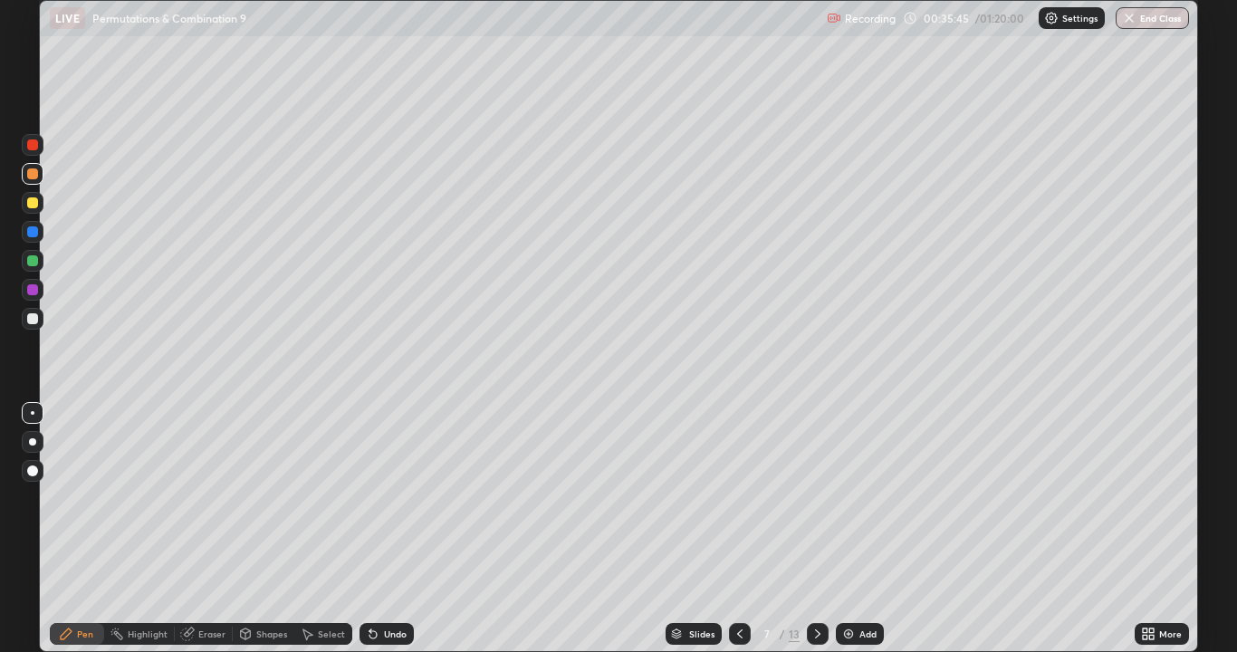
click at [30, 321] on div at bounding box center [32, 318] width 11 height 11
click at [1197, 262] on div "Setting up your live class" at bounding box center [618, 326] width 1159 height 652
click at [817, 529] on icon at bounding box center [817, 633] width 14 height 14
click at [37, 201] on div at bounding box center [32, 202] width 11 height 11
click at [263, 529] on div "Shapes" at bounding box center [271, 633] width 31 height 9
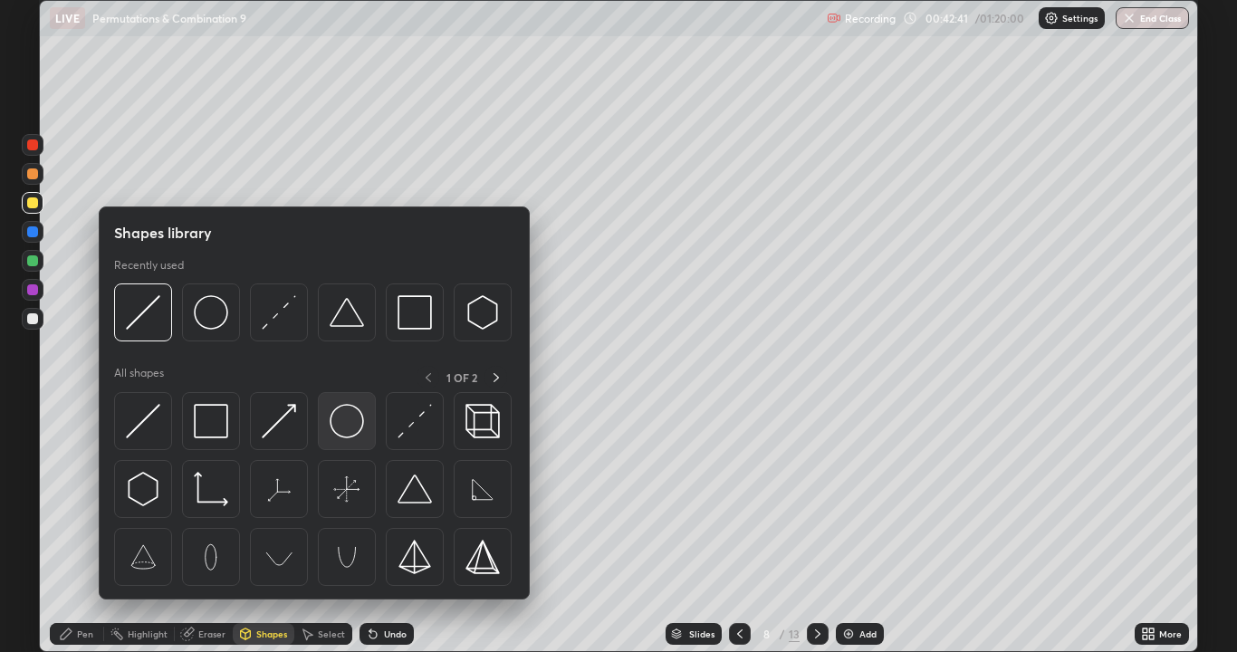
click at [333, 426] on img at bounding box center [347, 421] width 34 height 34
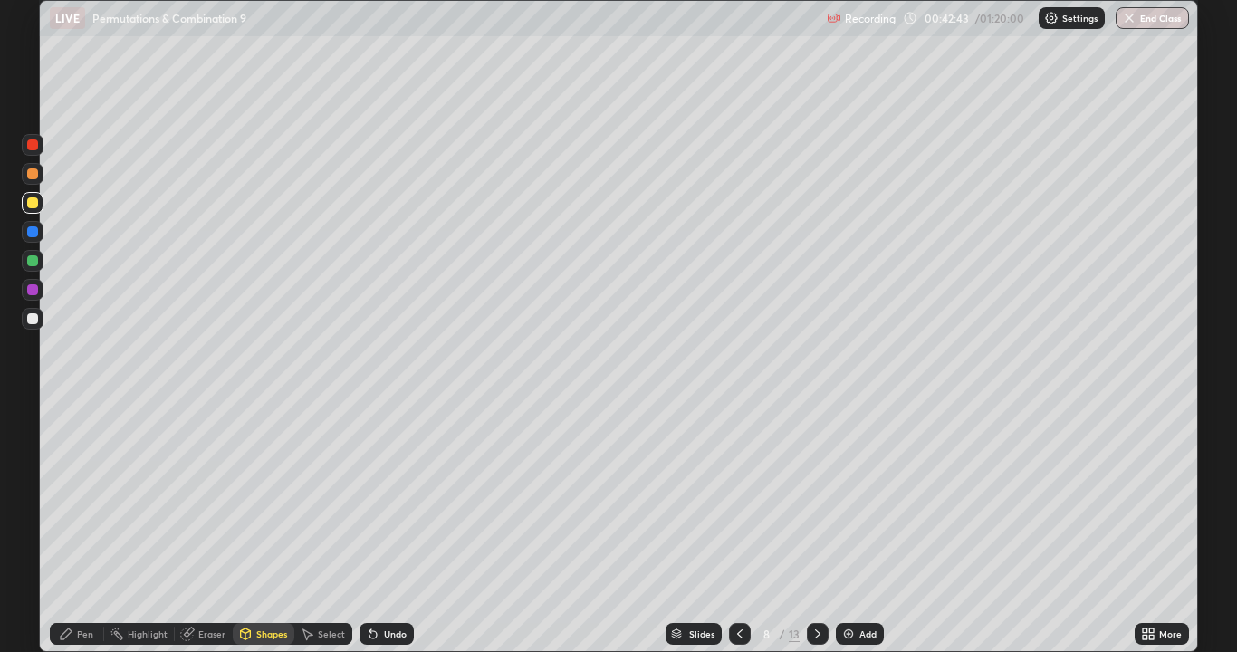
click at [86, 529] on div "Pen" at bounding box center [85, 633] width 16 height 9
click at [30, 319] on div at bounding box center [32, 318] width 11 height 11
click at [30, 204] on div at bounding box center [32, 202] width 11 height 11
click at [34, 177] on div at bounding box center [32, 173] width 11 height 11
click at [34, 314] on div at bounding box center [32, 318] width 11 height 11
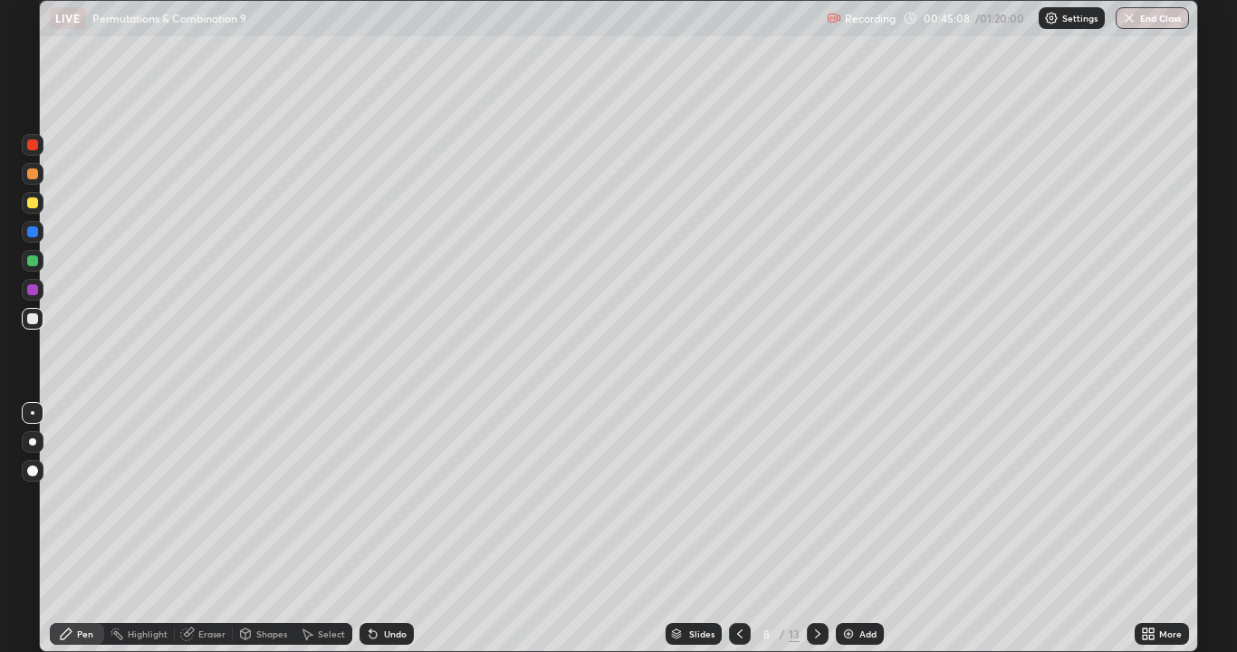
click at [33, 258] on div at bounding box center [32, 260] width 11 height 11
click at [35, 260] on div at bounding box center [32, 260] width 11 height 11
click at [821, 529] on icon at bounding box center [817, 633] width 14 height 14
click at [34, 204] on div at bounding box center [32, 202] width 11 height 11
click at [739, 529] on icon at bounding box center [739, 633] width 14 height 14
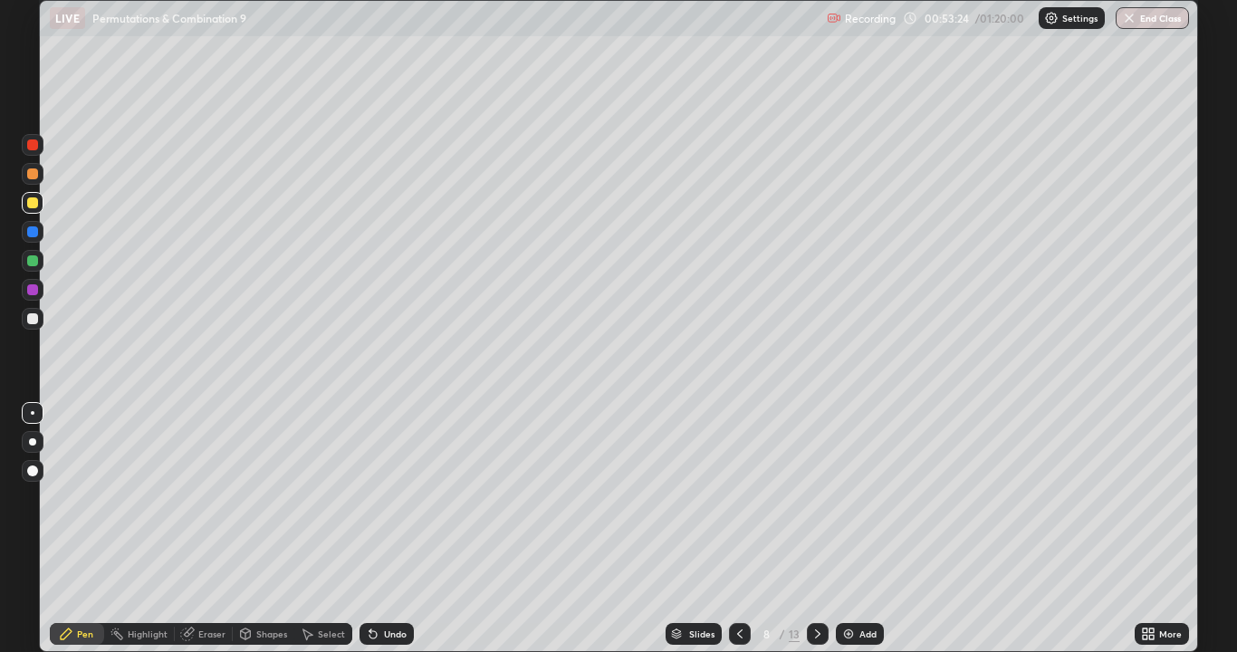
click at [824, 529] on div at bounding box center [818, 634] width 22 height 22
click at [35, 174] on div at bounding box center [32, 173] width 11 height 11
click at [33, 202] on div at bounding box center [32, 202] width 11 height 11
click at [385, 529] on div "Undo" at bounding box center [395, 633] width 23 height 9
click at [387, 529] on div "Undo" at bounding box center [386, 634] width 54 height 22
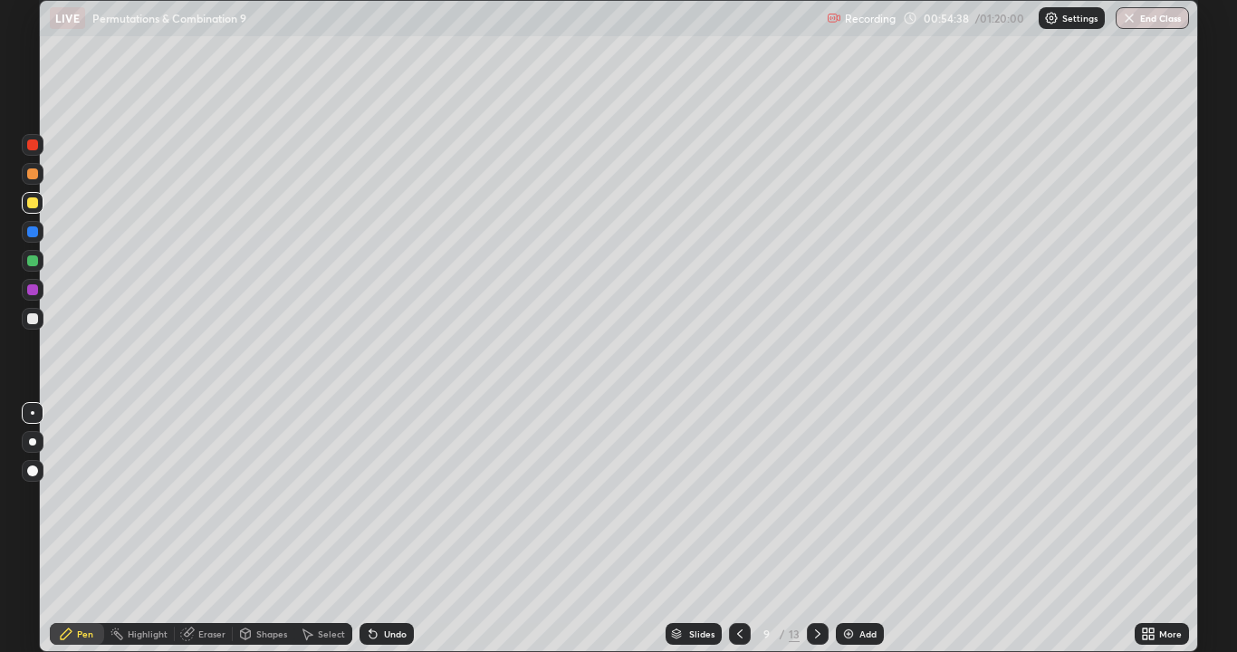
click at [387, 529] on div "Undo" at bounding box center [386, 634] width 54 height 22
click at [396, 529] on div "Undo" at bounding box center [383, 634] width 62 height 36
click at [406, 529] on div "Undo" at bounding box center [383, 634] width 62 height 36
click at [414, 529] on div "Slides 9 / 13 Add" at bounding box center [774, 634] width 721 height 36
click at [36, 264] on div at bounding box center [32, 260] width 11 height 11
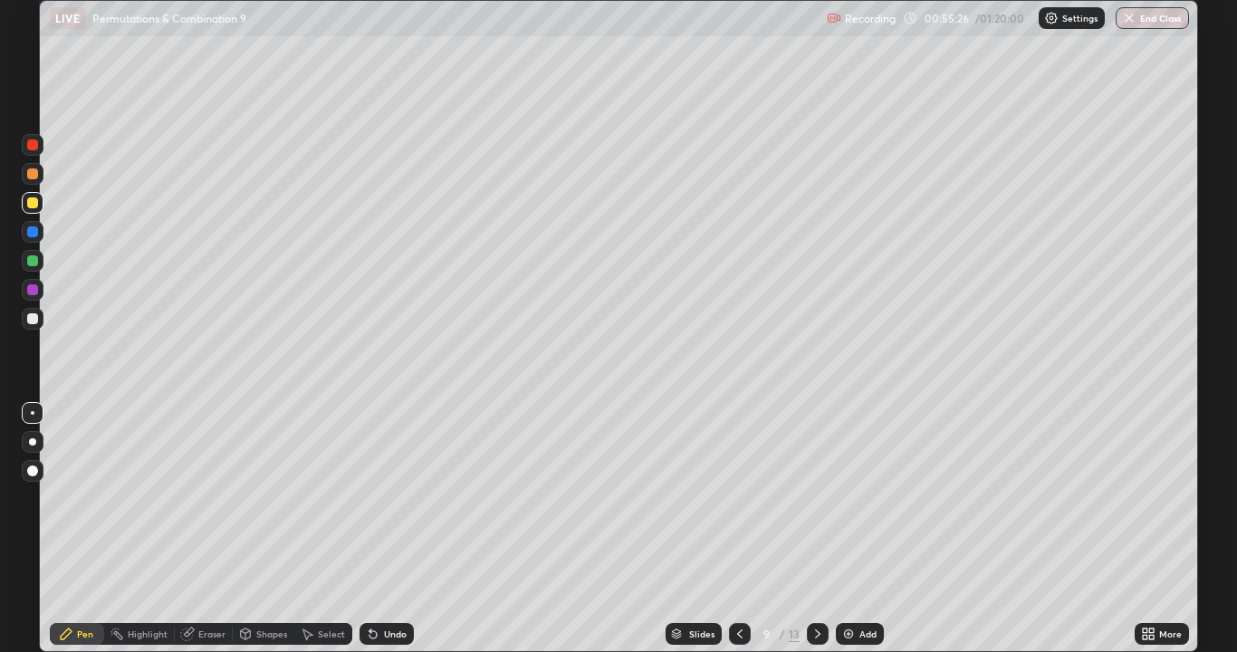
click at [34, 264] on div at bounding box center [32, 260] width 11 height 11
click at [270, 529] on div "Shapes" at bounding box center [271, 633] width 31 height 9
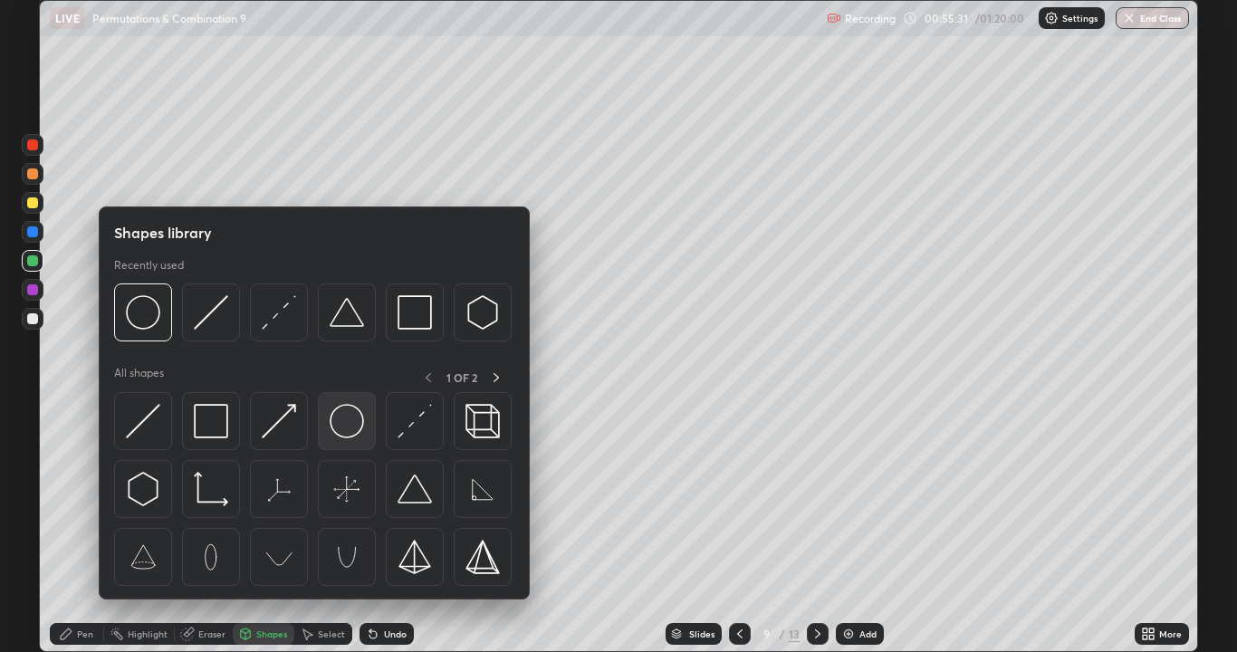
click at [340, 419] on img at bounding box center [347, 421] width 34 height 34
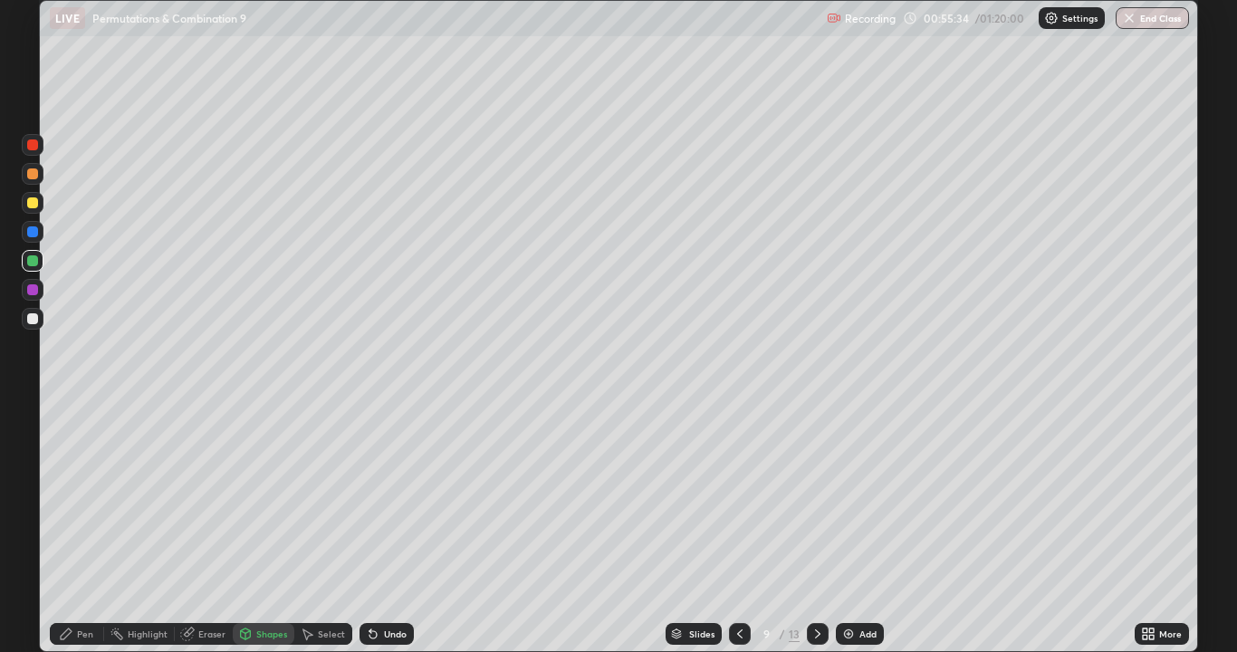
click at [273, 529] on div "Shapes" at bounding box center [271, 633] width 31 height 9
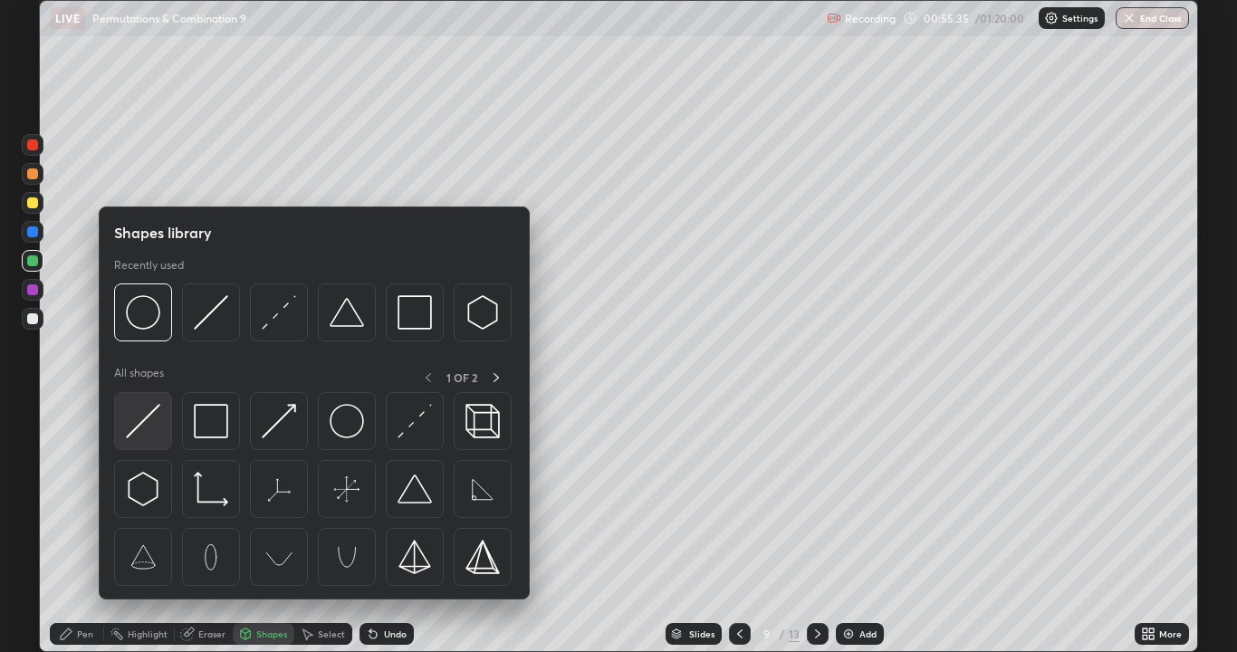
click at [148, 410] on img at bounding box center [143, 421] width 34 height 34
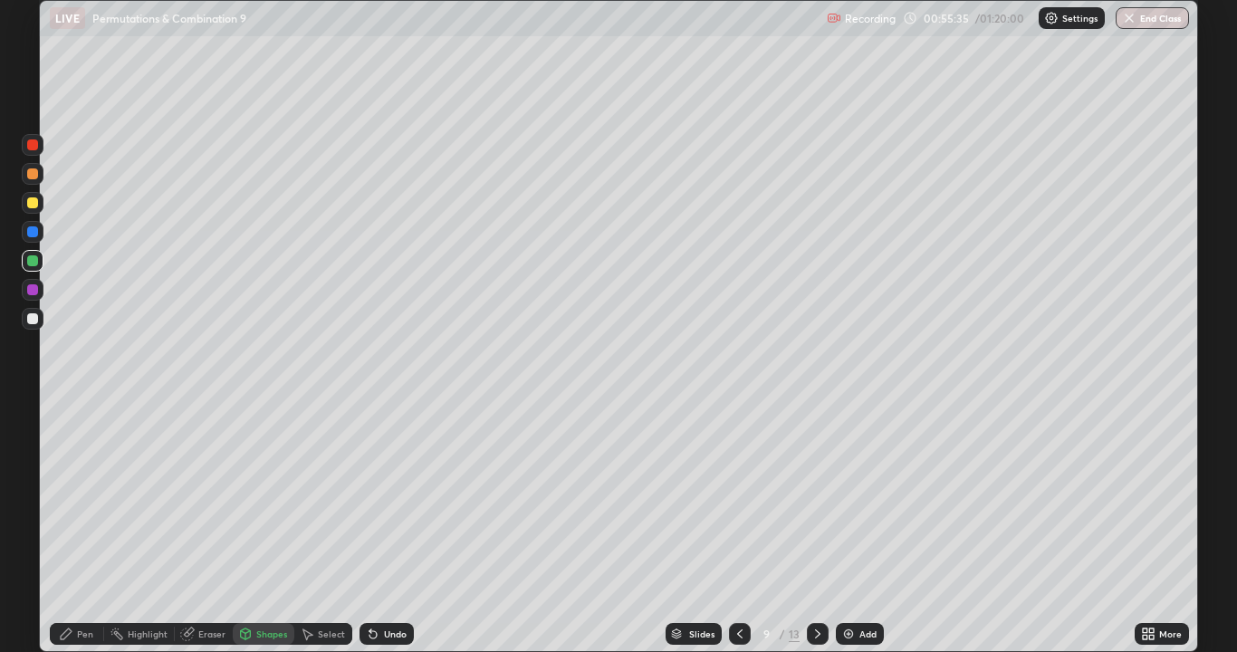
click at [32, 320] on div at bounding box center [32, 318] width 11 height 11
click at [38, 207] on div at bounding box center [33, 203] width 22 height 22
click at [82, 529] on div "Pen" at bounding box center [85, 633] width 16 height 9
click at [34, 263] on div at bounding box center [32, 260] width 11 height 11
click at [35, 317] on div at bounding box center [32, 318] width 11 height 11
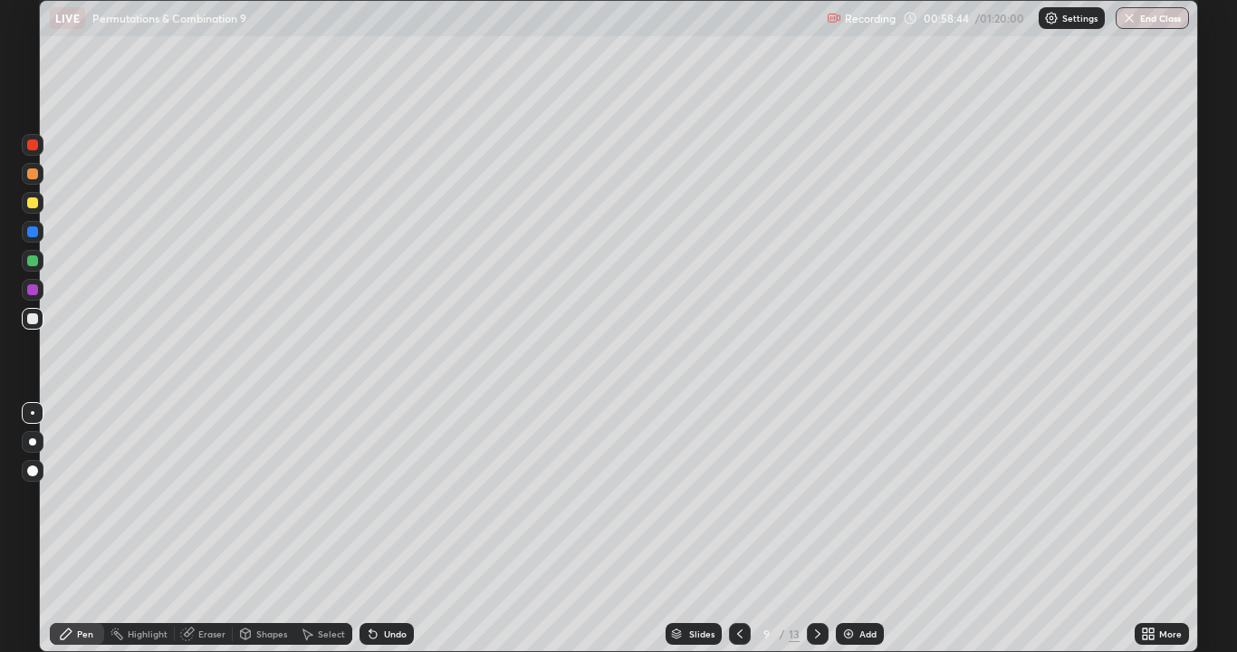
click at [35, 317] on div at bounding box center [32, 318] width 11 height 11
click at [34, 264] on div at bounding box center [32, 260] width 11 height 11
click at [387, 529] on div "Undo" at bounding box center [395, 633] width 23 height 9
click at [817, 529] on icon at bounding box center [817, 633] width 14 height 14
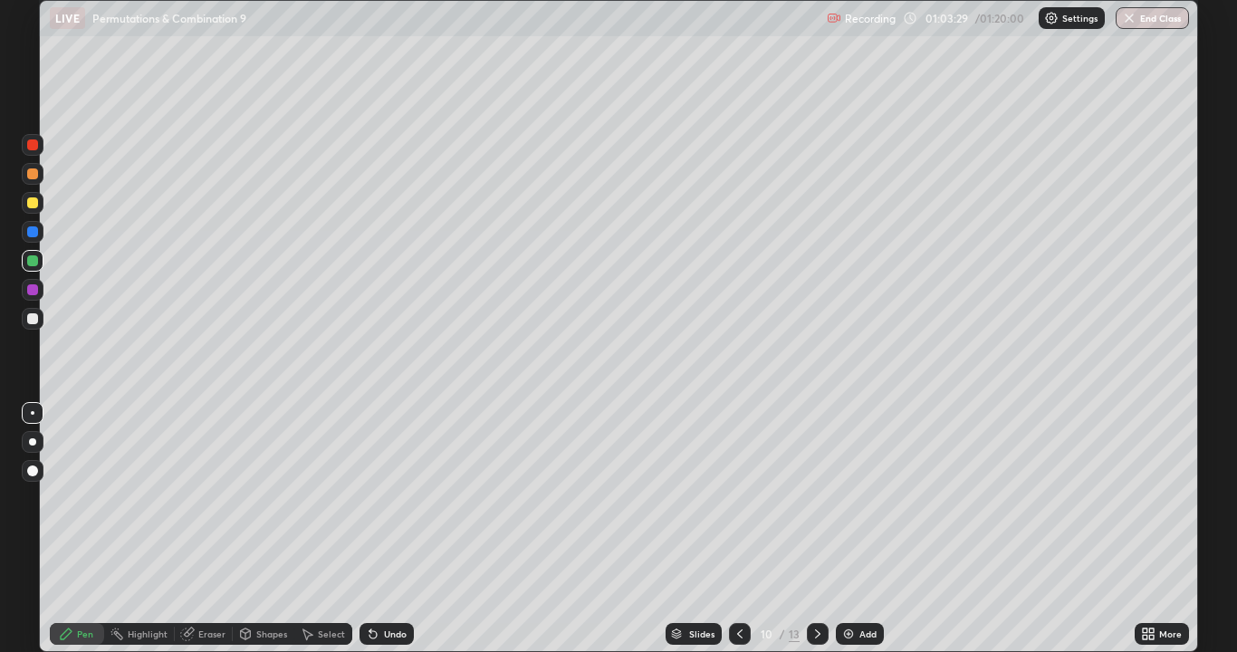
click at [736, 529] on icon at bounding box center [739, 633] width 14 height 14
click at [817, 529] on icon at bounding box center [817, 633] width 14 height 14
click at [33, 319] on div at bounding box center [32, 318] width 11 height 11
click at [35, 203] on div at bounding box center [32, 202] width 11 height 11
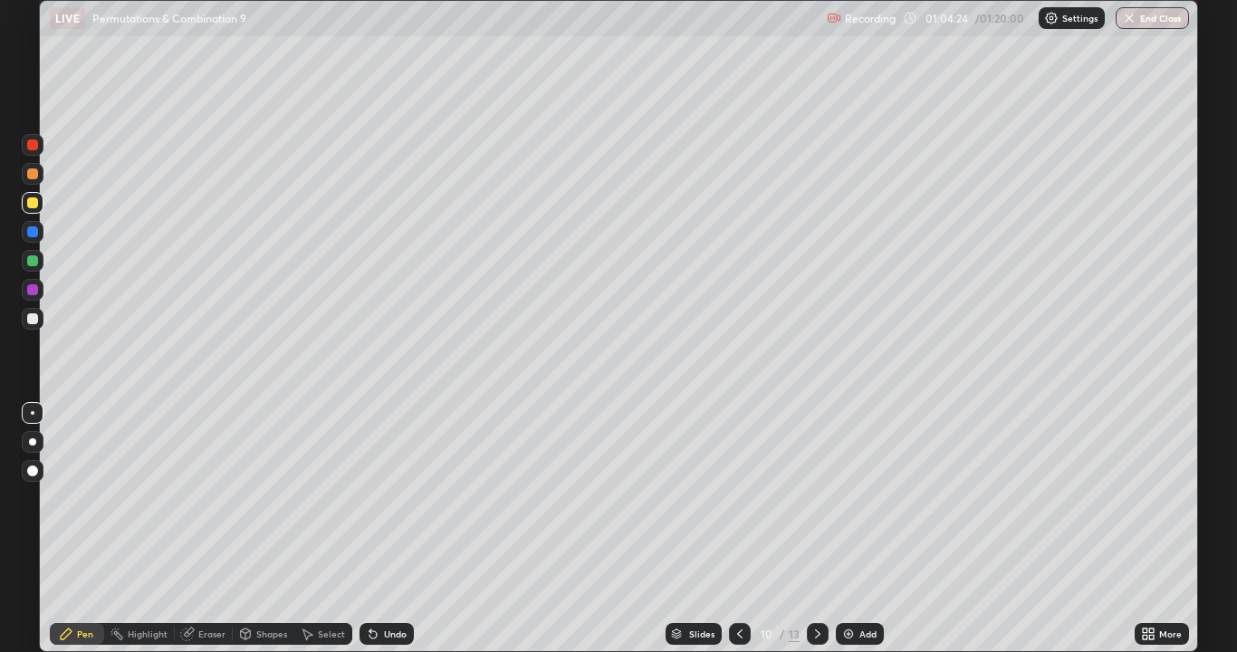
click at [37, 200] on div at bounding box center [32, 202] width 11 height 11
click at [396, 529] on div "Undo" at bounding box center [395, 633] width 23 height 9
click at [395, 529] on div "Undo" at bounding box center [395, 633] width 23 height 9
click at [394, 529] on div "Undo" at bounding box center [395, 633] width 23 height 9
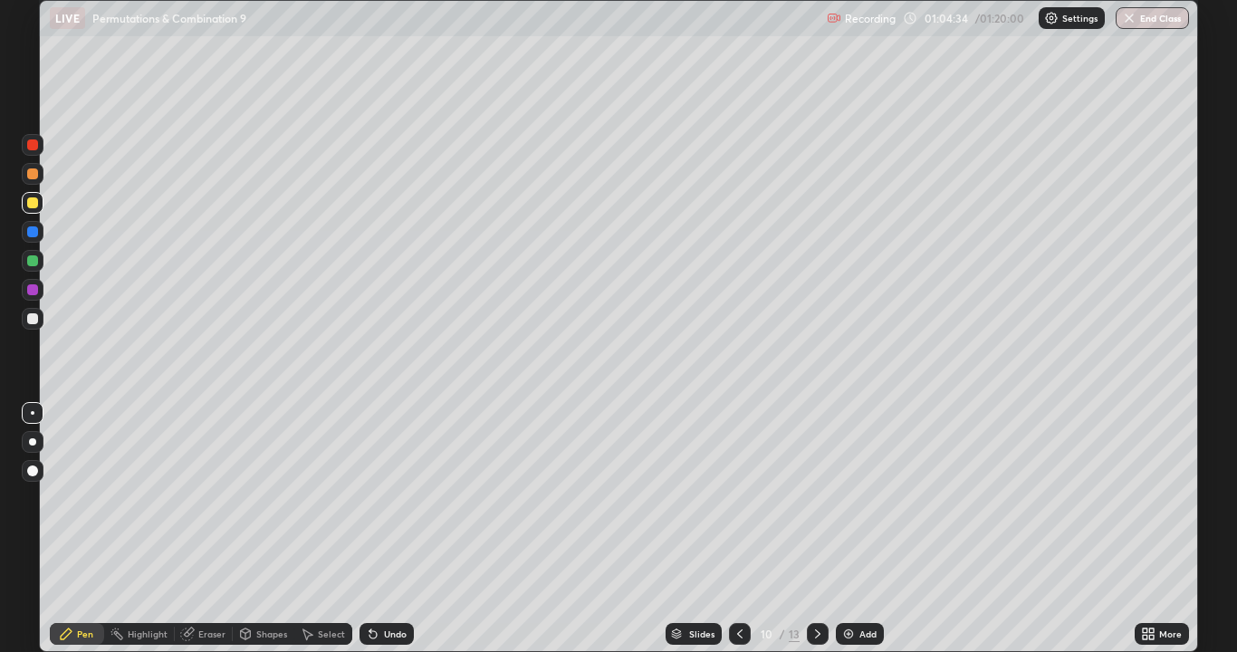
click at [394, 529] on div "Undo" at bounding box center [395, 633] width 23 height 9
click at [384, 529] on div "Undo" at bounding box center [395, 633] width 23 height 9
click at [390, 529] on div "Undo" at bounding box center [386, 634] width 54 height 22
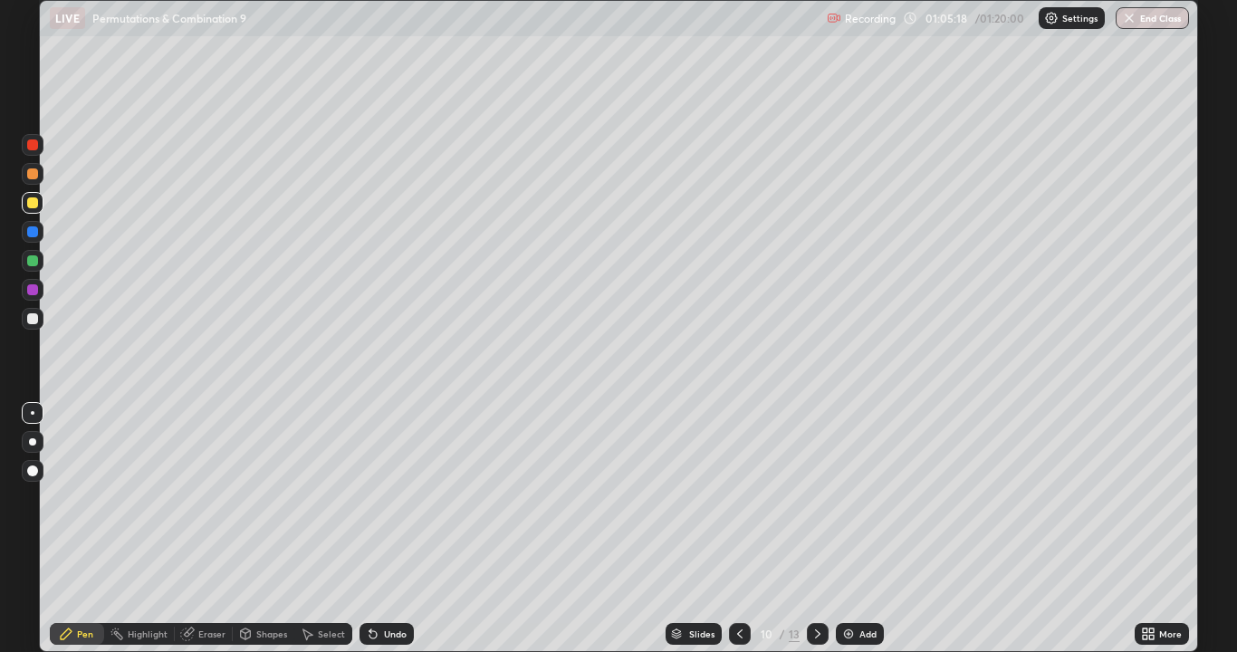
click at [390, 529] on div "Undo" at bounding box center [386, 634] width 54 height 22
click at [37, 177] on div at bounding box center [32, 173] width 11 height 11
click at [388, 529] on div "Undo" at bounding box center [395, 633] width 23 height 9
click at [35, 261] on div at bounding box center [32, 260] width 11 height 11
click at [202, 529] on div "Eraser" at bounding box center [211, 633] width 27 height 9
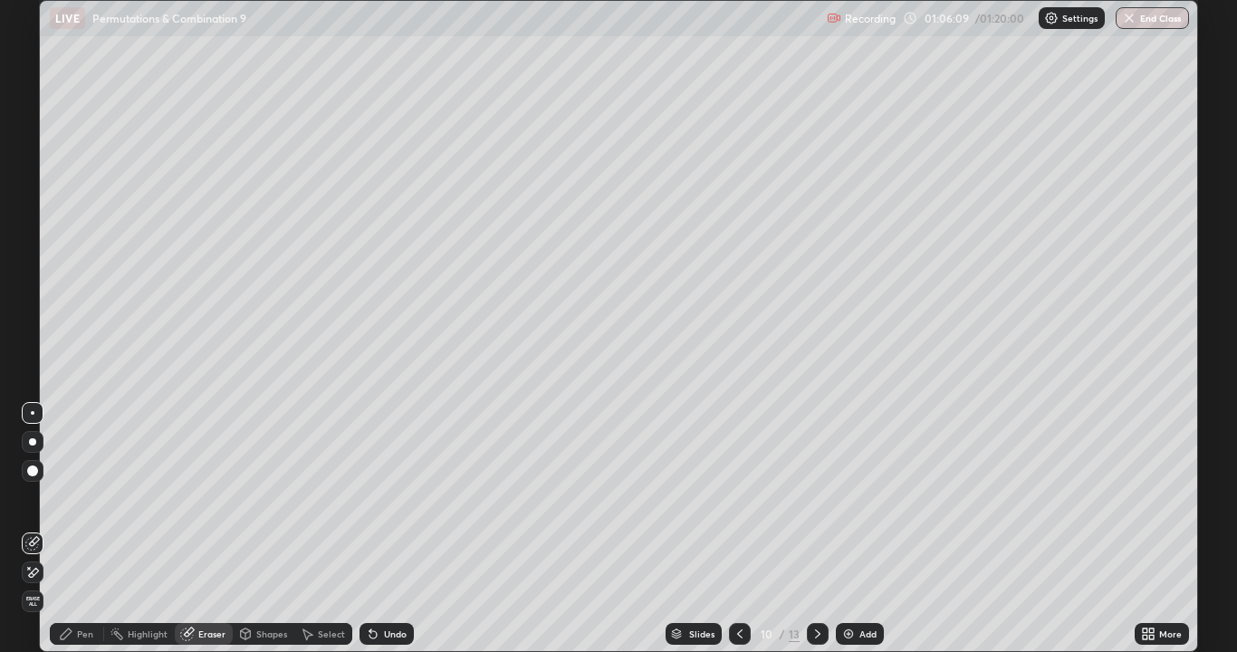
click at [84, 529] on div "Pen" at bounding box center [85, 633] width 16 height 9
click at [33, 206] on div at bounding box center [32, 202] width 11 height 11
click at [35, 315] on div at bounding box center [32, 318] width 11 height 11
click at [33, 204] on div at bounding box center [32, 202] width 11 height 11
click at [36, 206] on div at bounding box center [32, 202] width 11 height 11
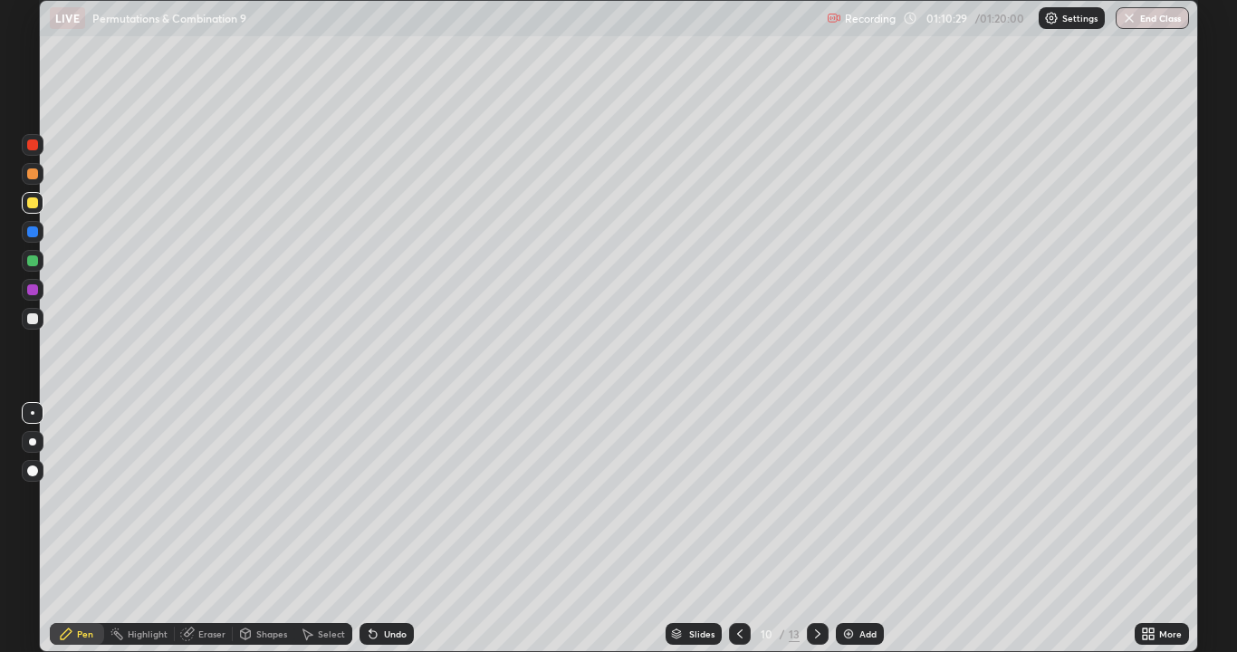
click at [807, 529] on div at bounding box center [818, 634] width 22 height 36
click at [38, 207] on div at bounding box center [33, 203] width 22 height 22
click at [35, 173] on div at bounding box center [32, 173] width 11 height 11
click at [31, 207] on div at bounding box center [32, 202] width 11 height 11
click at [282, 529] on div "Shapes" at bounding box center [264, 634] width 62 height 22
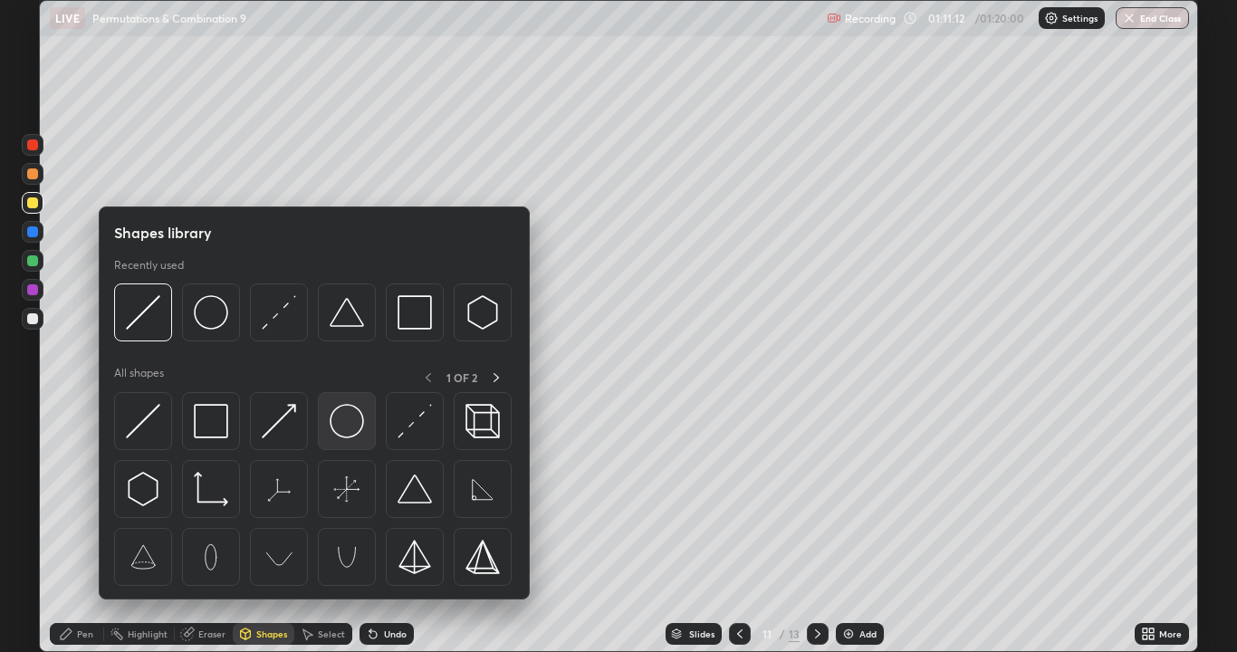
click at [347, 426] on img at bounding box center [347, 421] width 34 height 34
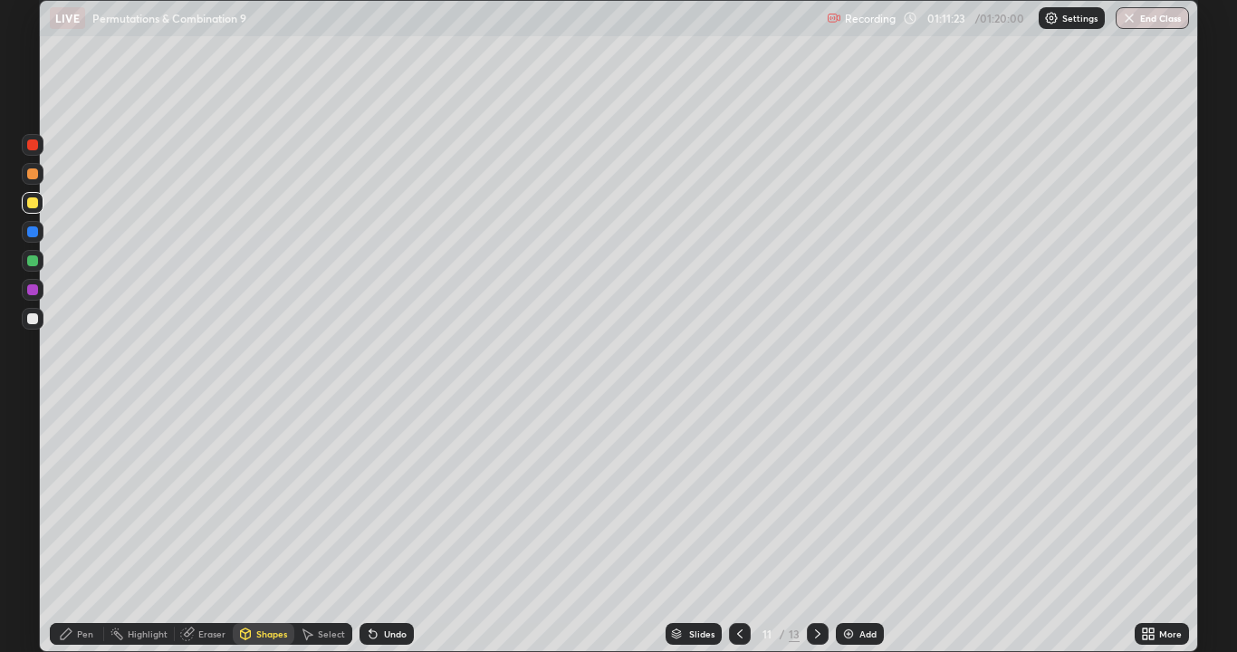
click at [390, 529] on div "Undo" at bounding box center [395, 633] width 23 height 9
click at [206, 529] on div "Eraser" at bounding box center [211, 633] width 27 height 9
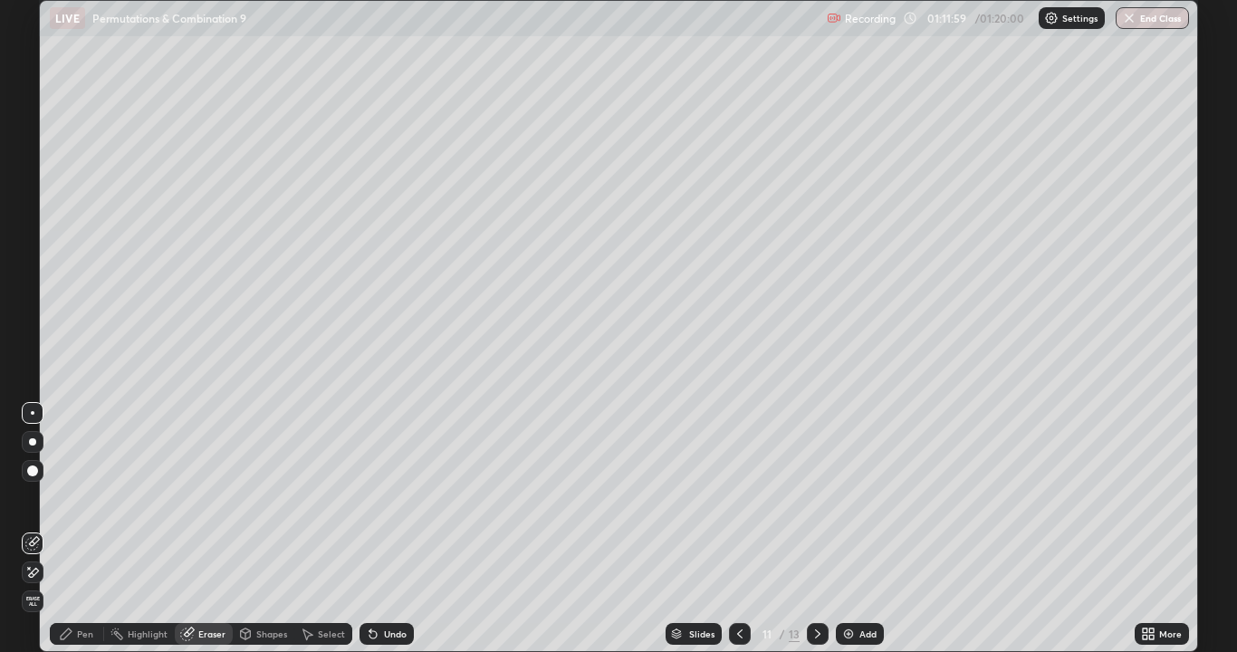
click at [31, 529] on icon at bounding box center [34, 572] width 10 height 9
click at [85, 529] on div "Pen" at bounding box center [85, 633] width 16 height 9
click at [272, 529] on div "Shapes" at bounding box center [271, 633] width 31 height 9
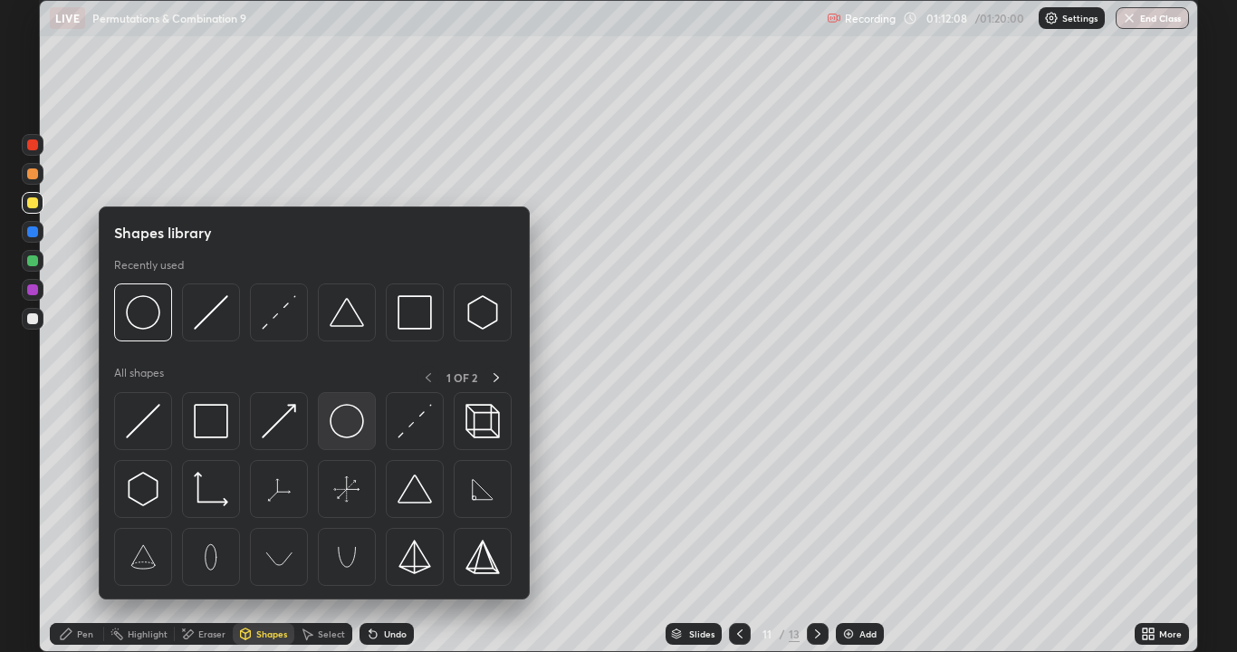
click at [342, 432] on img at bounding box center [347, 421] width 34 height 34
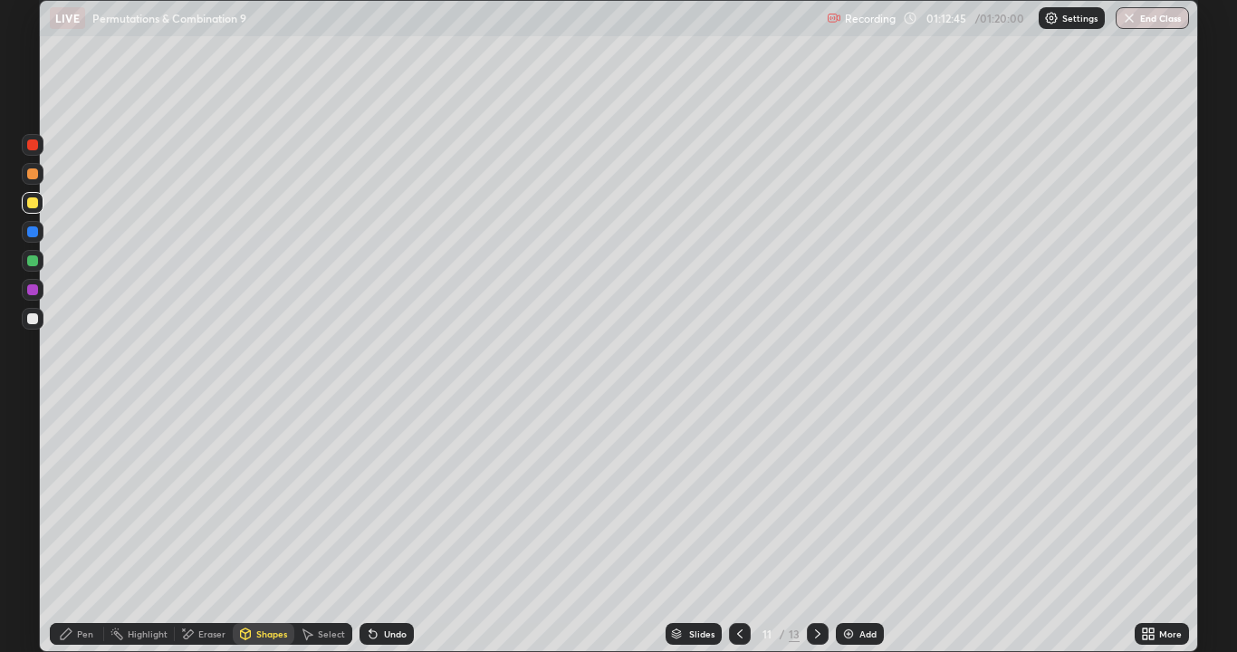
click at [33, 173] on div at bounding box center [32, 173] width 11 height 11
click at [85, 529] on div "Pen" at bounding box center [85, 633] width 16 height 9
click at [35, 261] on div at bounding box center [32, 260] width 11 height 11
click at [30, 147] on div at bounding box center [32, 144] width 11 height 11
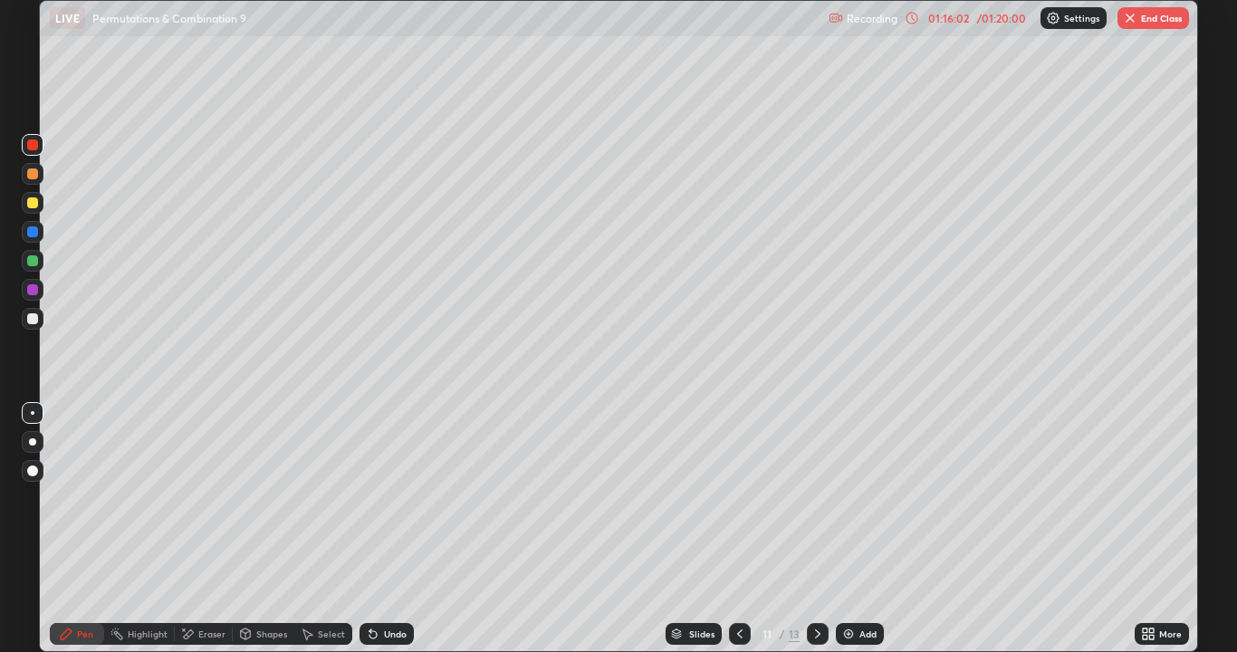
click at [1160, 15] on button "End Class" at bounding box center [1153, 18] width 72 height 22
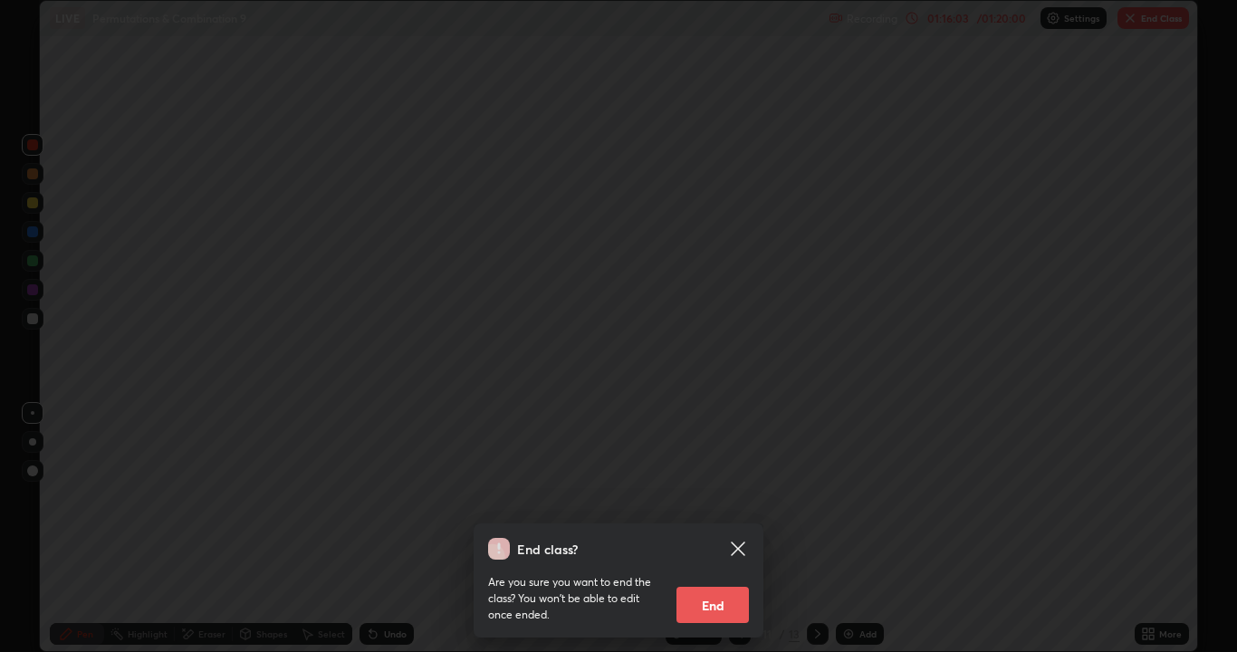
click at [728, 529] on button "End" at bounding box center [712, 605] width 72 height 36
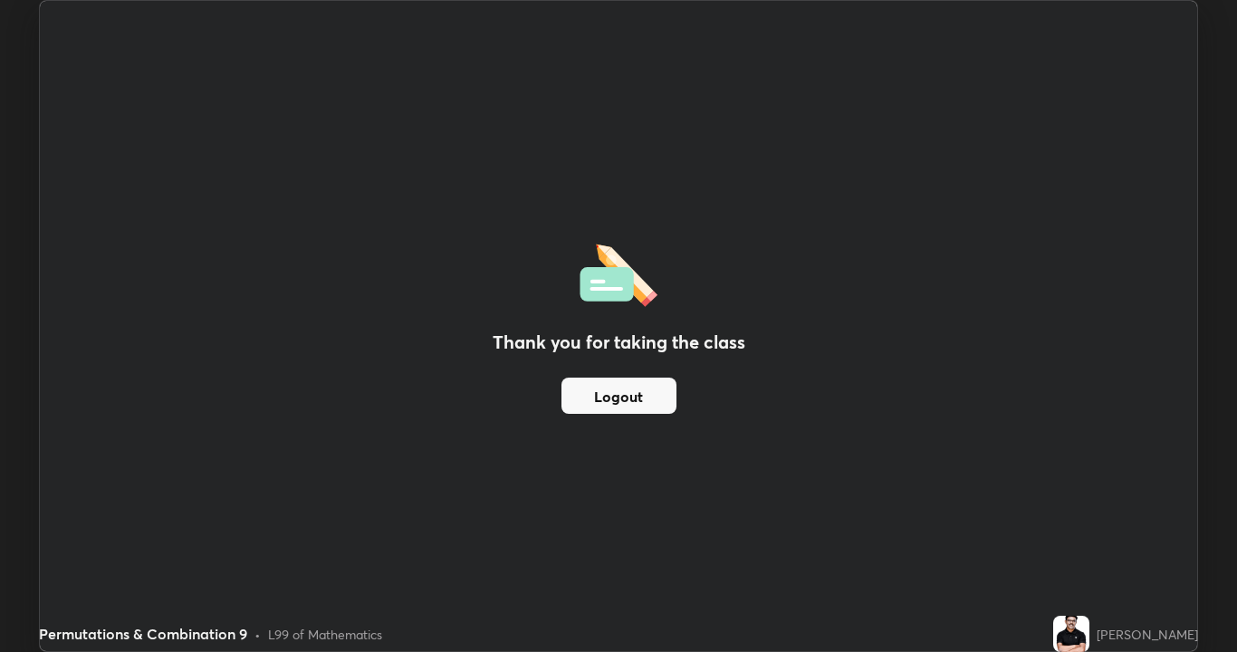
click at [635, 396] on button "Logout" at bounding box center [618, 395] width 115 height 36
click at [636, 391] on button "Logout" at bounding box center [618, 395] width 115 height 36
click at [633, 384] on button "Logout" at bounding box center [618, 395] width 115 height 36
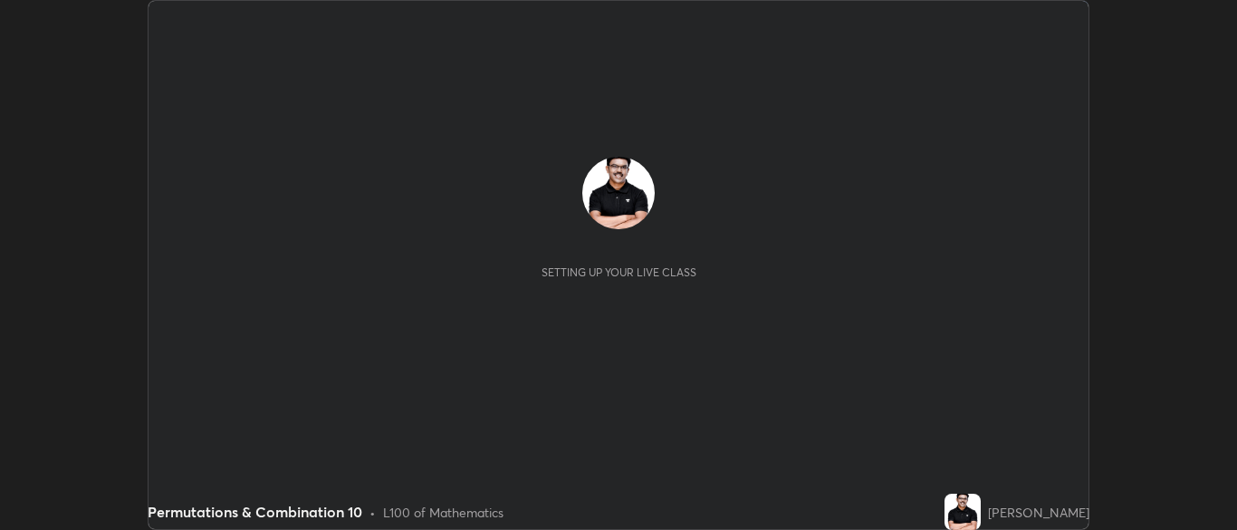
scroll to position [530, 1236]
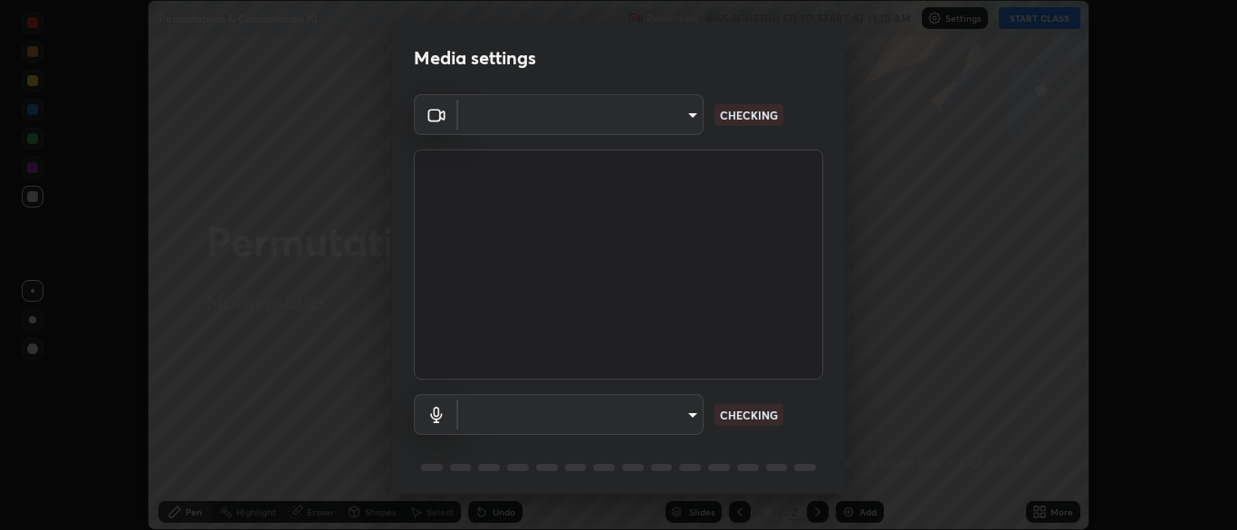
type input "ad6db9ec64aa91bb9d367053e8f3ae0092521a506c05523ccadca3fd020023ed"
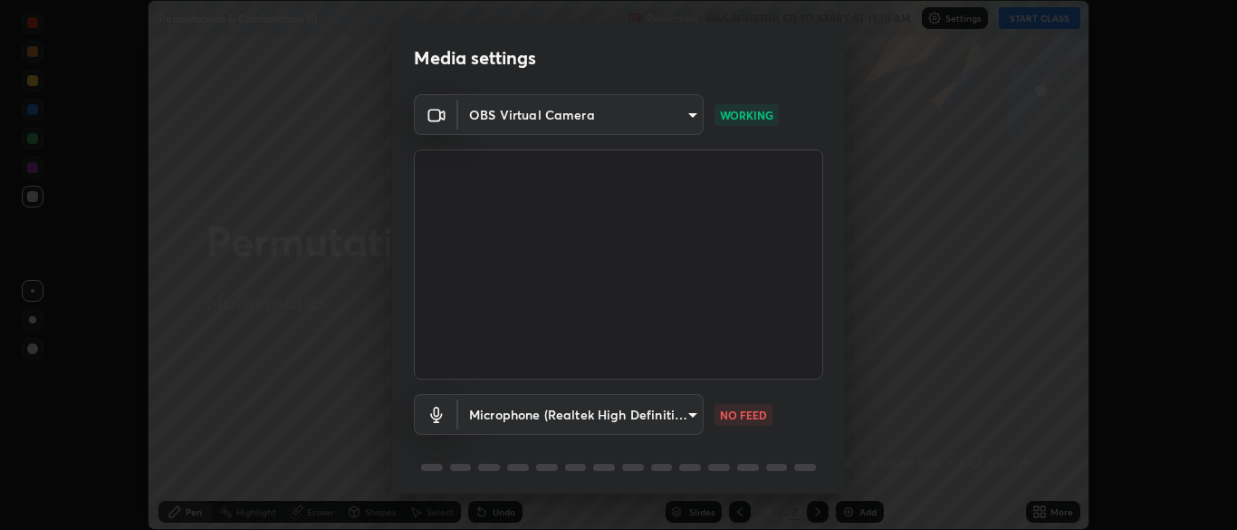
scroll to position [64, 0]
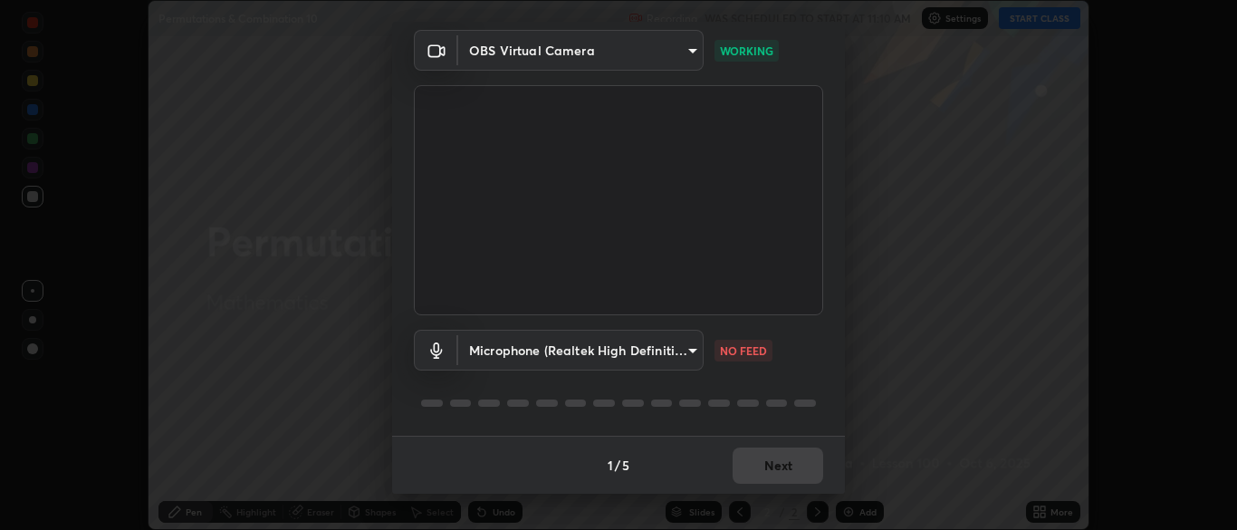
click at [699, 347] on body "Erase all Permutations & Combination 10 Recording WAS SCHEDULED TO START AT 11:…" at bounding box center [618, 265] width 1237 height 530
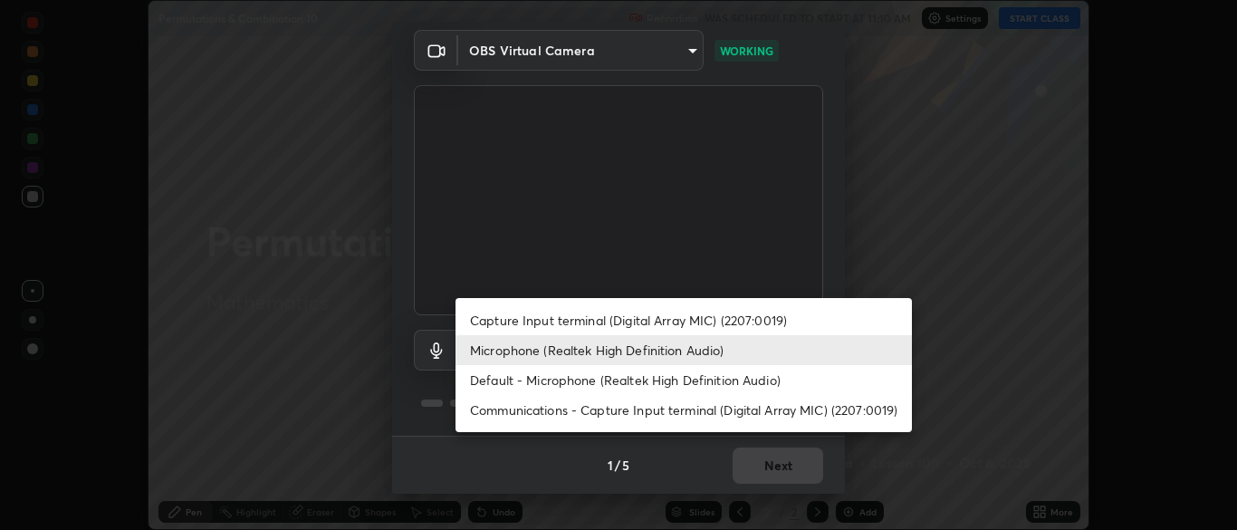
click at [716, 377] on li "Default - Microphone (Realtek High Definition Audio)" at bounding box center [683, 380] width 456 height 30
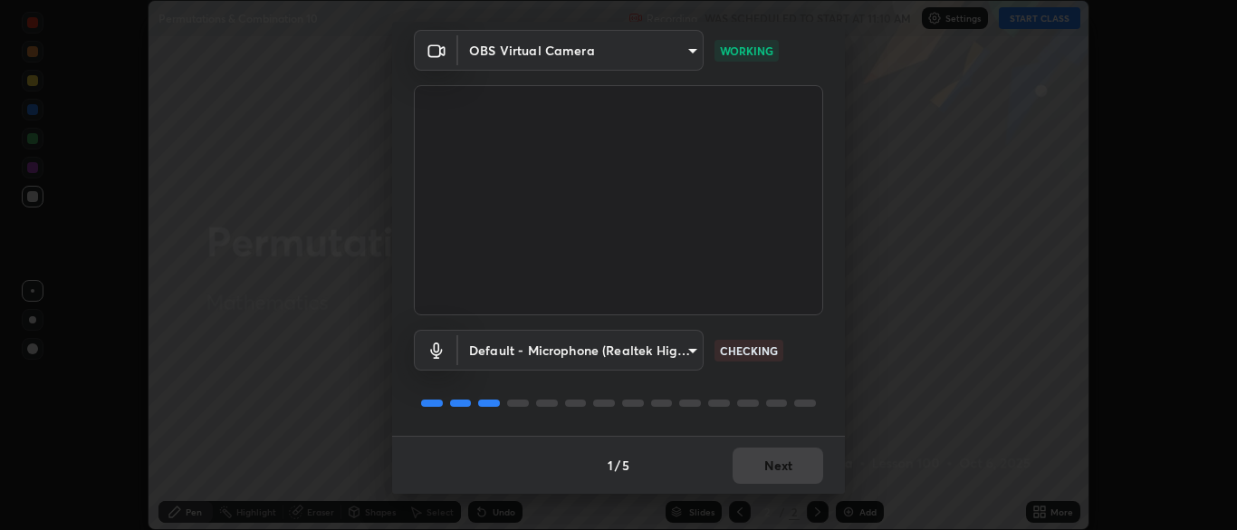
click at [690, 352] on body "Erase all Permutations & Combination 10 Recording WAS SCHEDULED TO START AT 11:…" at bounding box center [618, 265] width 1237 height 530
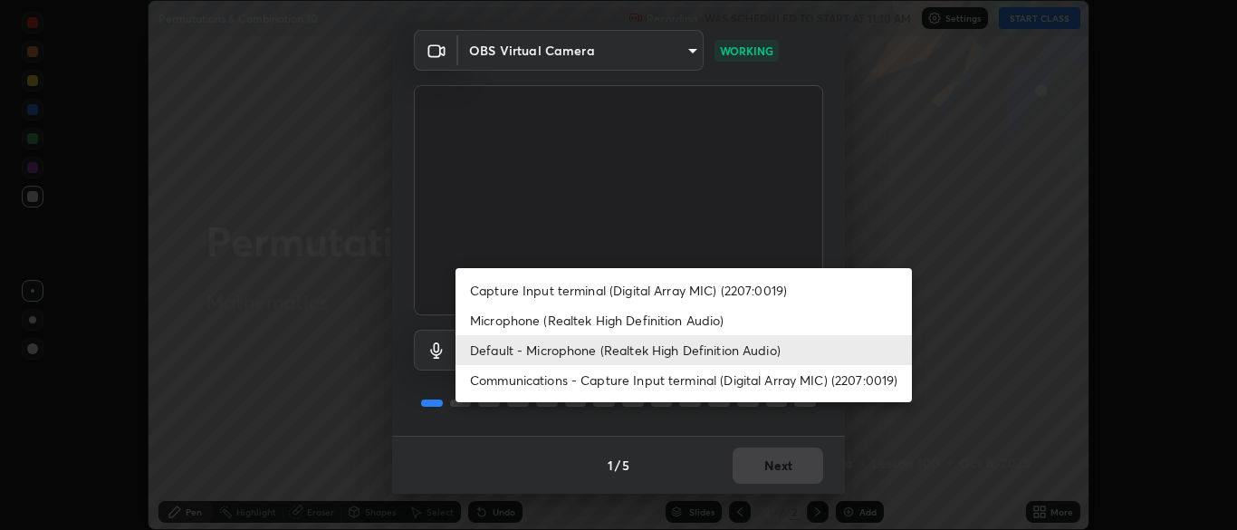
click at [679, 325] on li "Microphone (Realtek High Definition Audio)" at bounding box center [683, 320] width 456 height 30
type input "7b80235b4ebd2cfdcd00bebac1f1d889fd1e5e45b60eb60e9d309105b6515a8e"
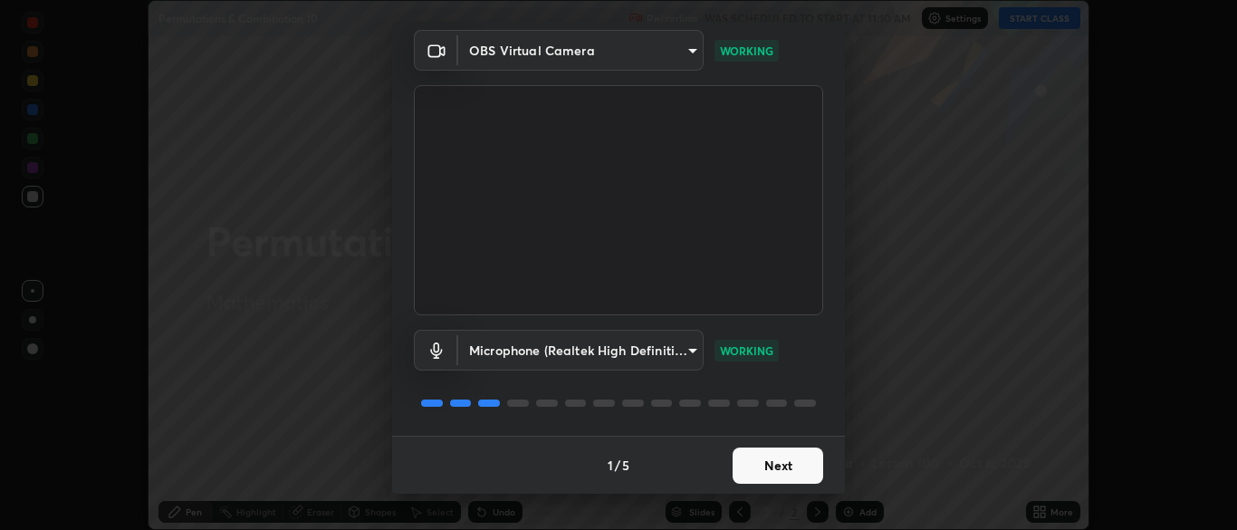
click at [792, 466] on button "Next" at bounding box center [777, 465] width 91 height 36
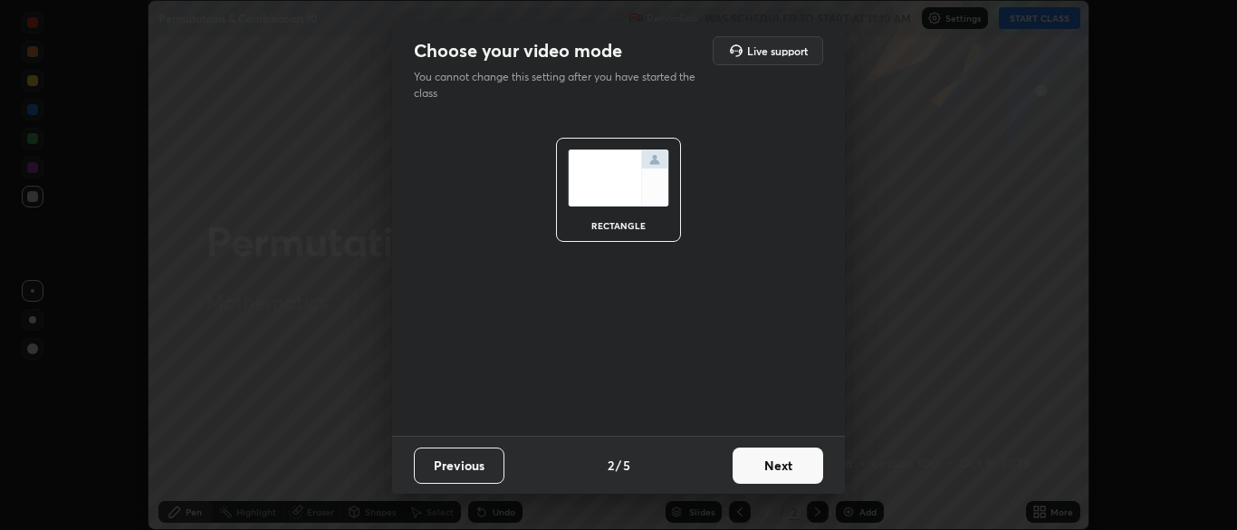
scroll to position [0, 0]
click at [806, 468] on button "Next" at bounding box center [777, 465] width 91 height 36
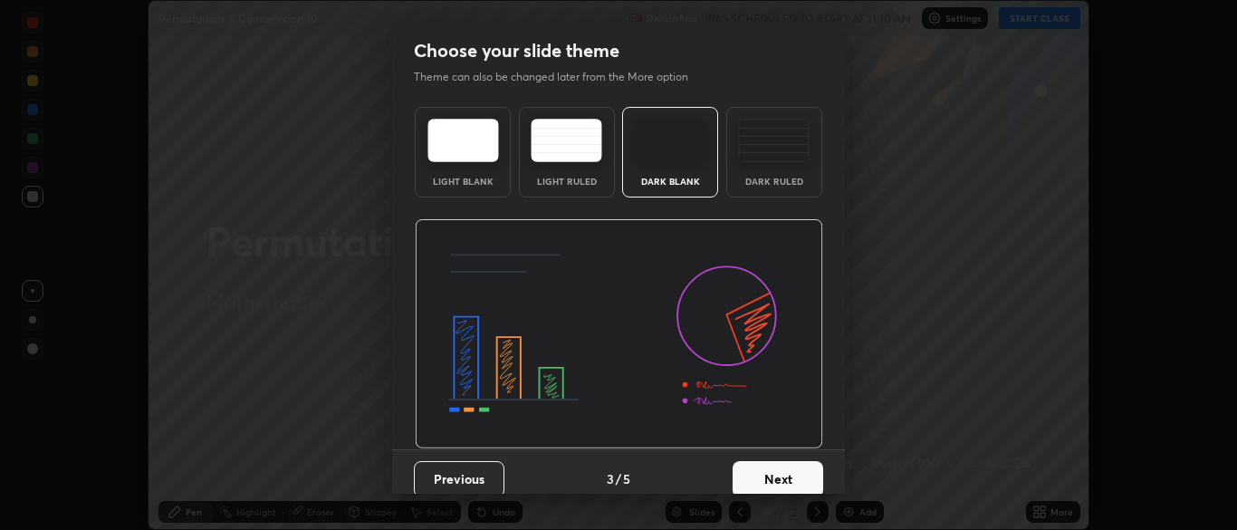
click at [814, 468] on button "Next" at bounding box center [777, 479] width 91 height 36
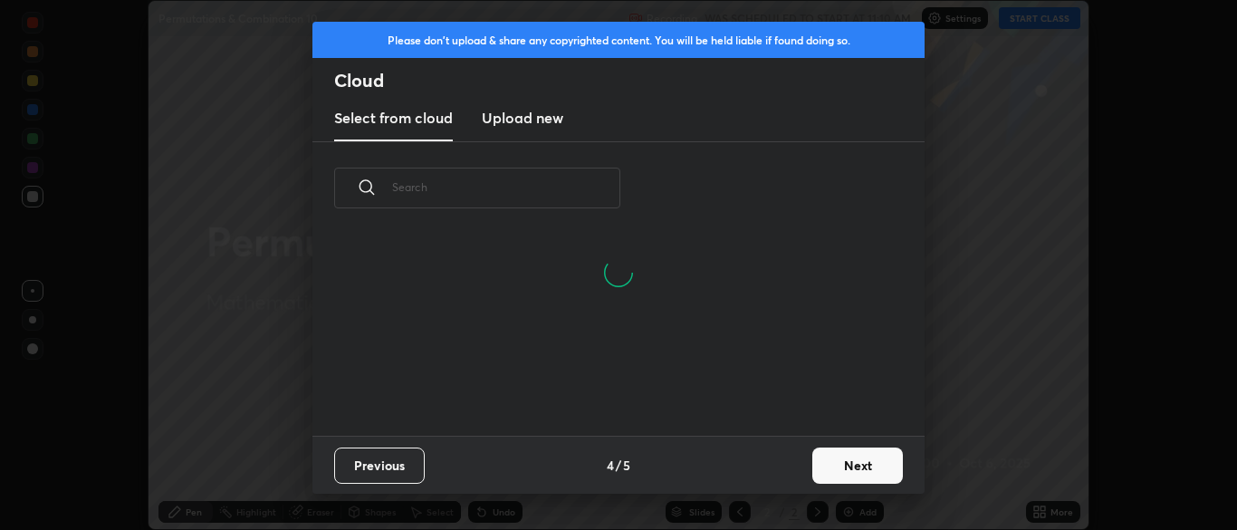
click at [817, 480] on button "Next" at bounding box center [857, 465] width 91 height 36
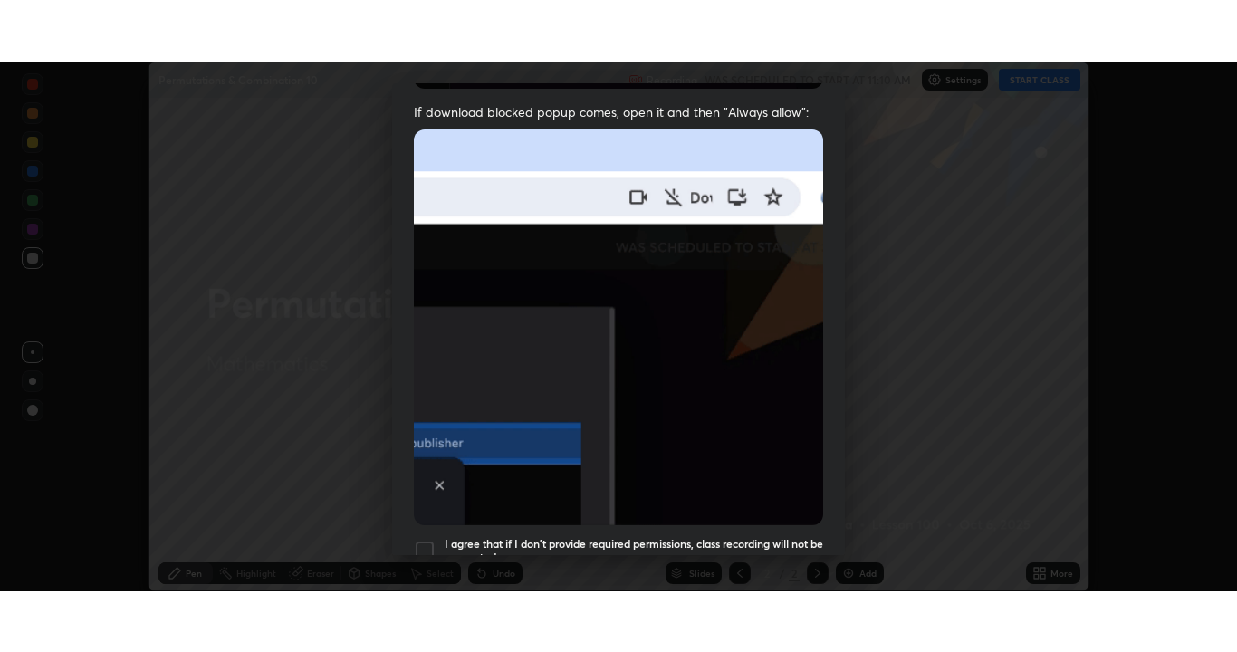
scroll to position [434, 0]
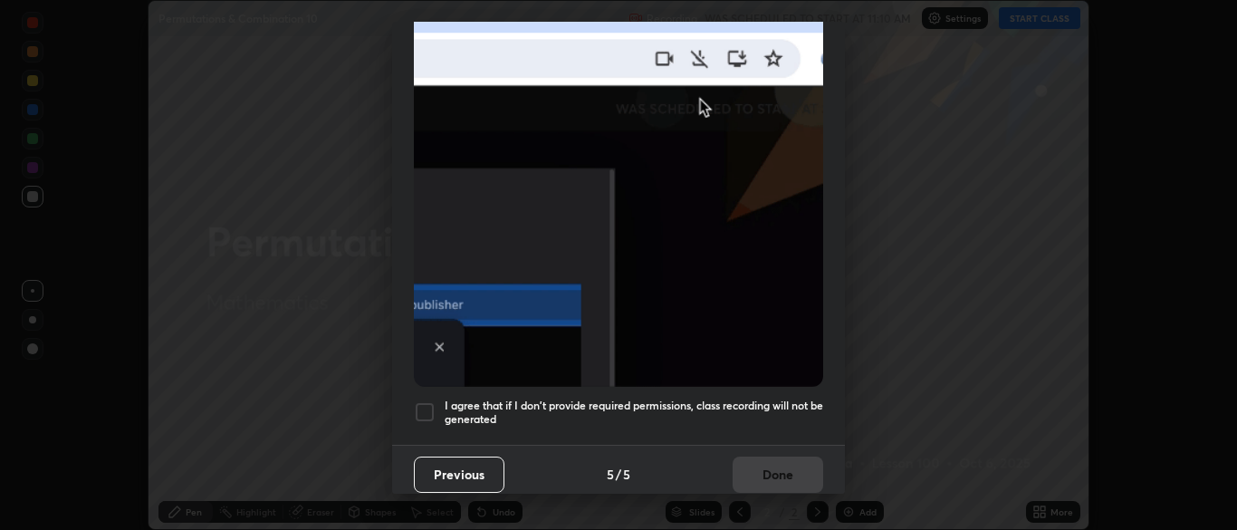
click at [433, 402] on div at bounding box center [425, 412] width 22 height 22
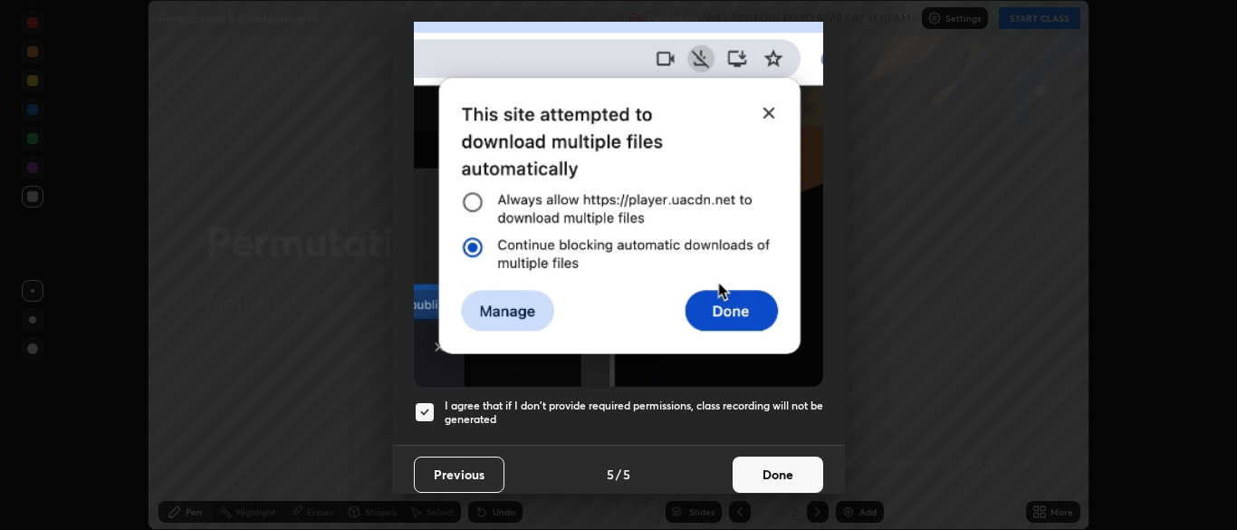
click at [769, 469] on button "Done" at bounding box center [777, 474] width 91 height 36
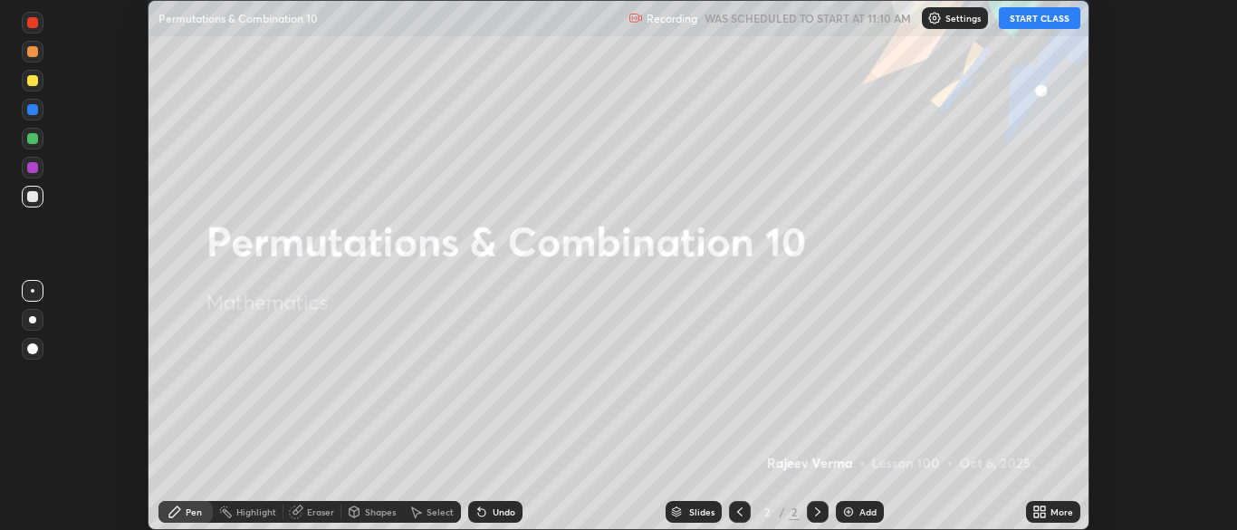
click at [1046, 20] on button "START CLASS" at bounding box center [1038, 18] width 81 height 22
click at [1042, 508] on icon at bounding box center [1042, 508] width 5 height 5
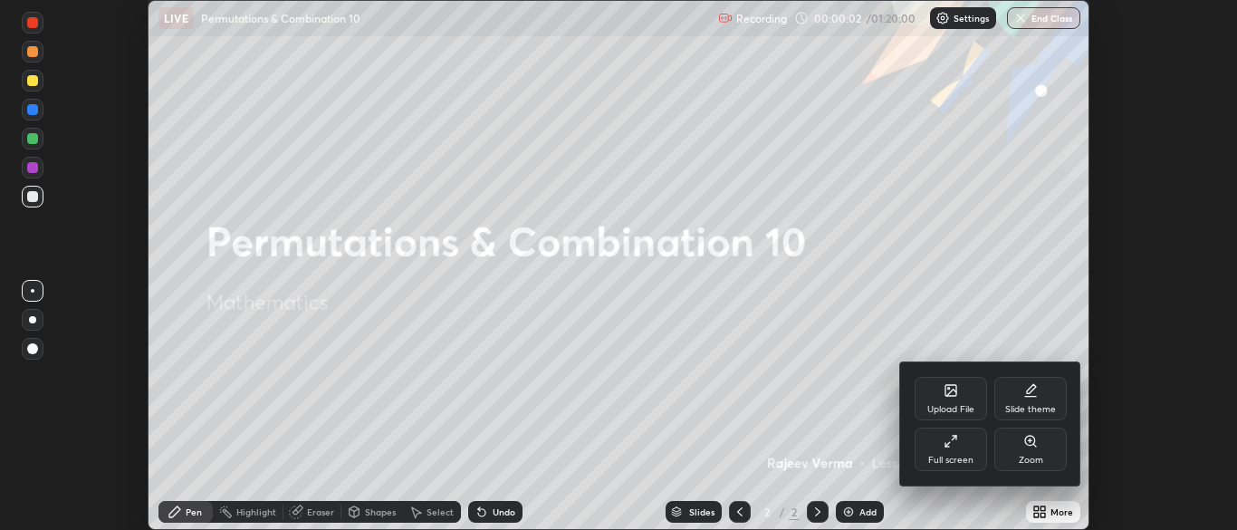
click at [959, 460] on div "Full screen" at bounding box center [950, 459] width 45 height 9
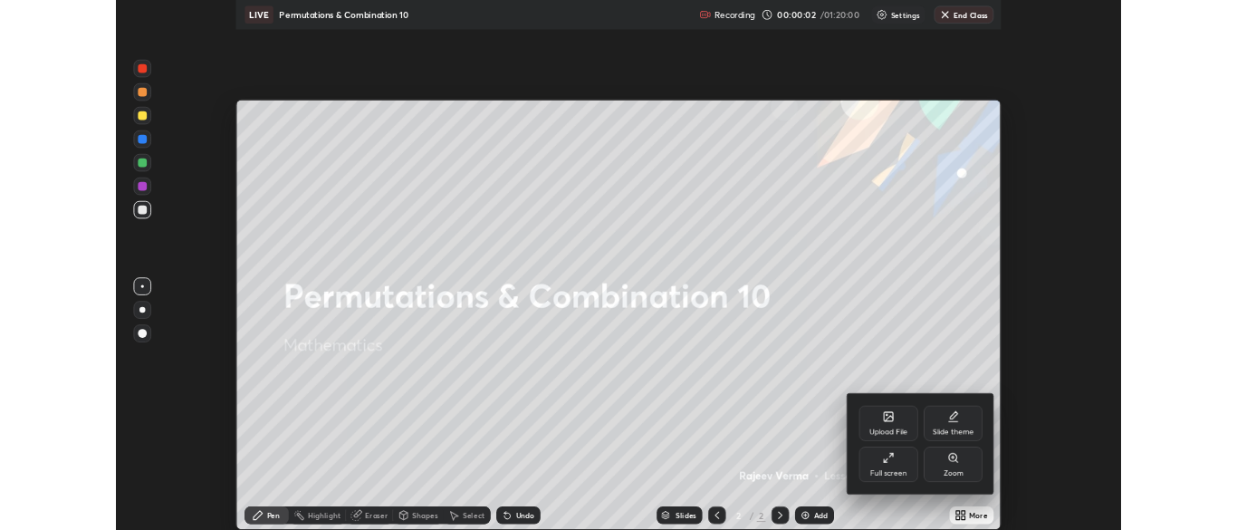
scroll to position [652, 1237]
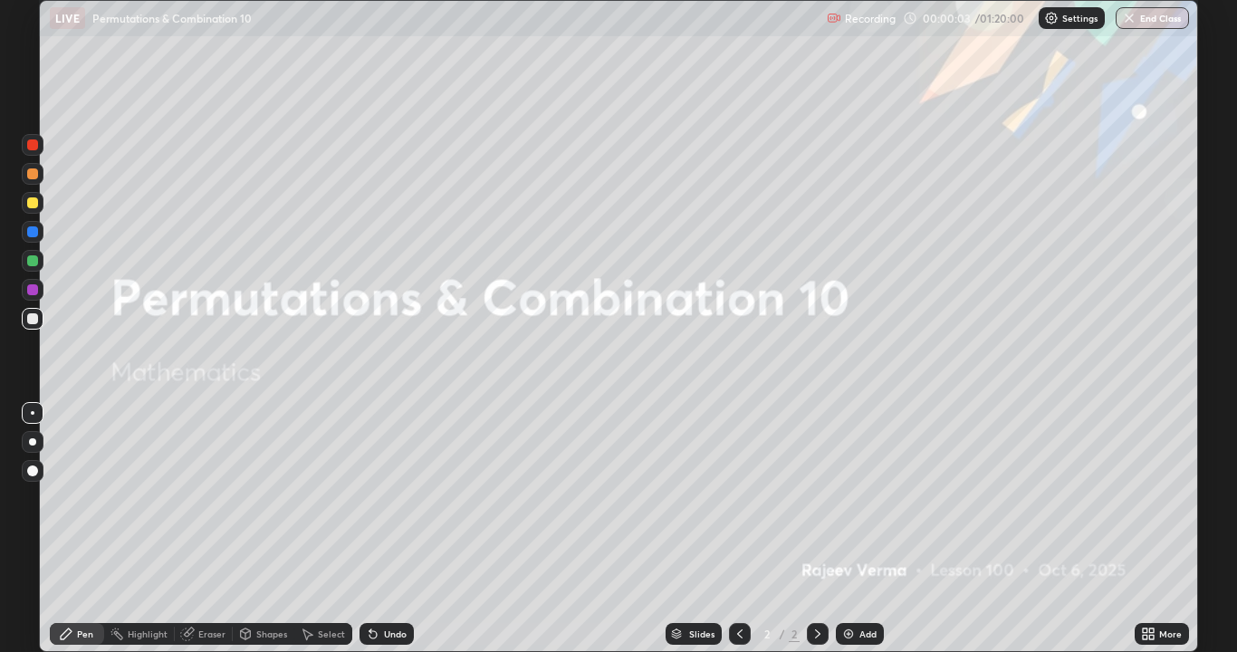
click at [850, 529] on img at bounding box center [848, 633] width 14 height 14
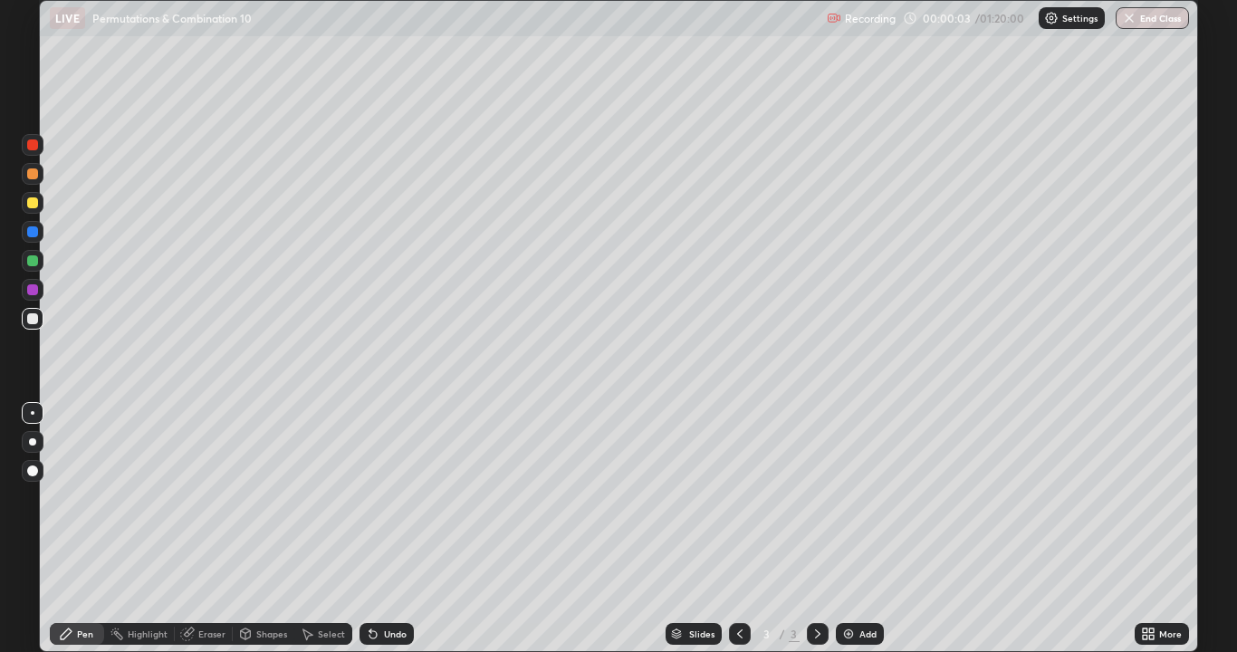
click at [846, 529] on img at bounding box center [848, 633] width 14 height 14
click at [854, 529] on div "Add" at bounding box center [860, 634] width 48 height 22
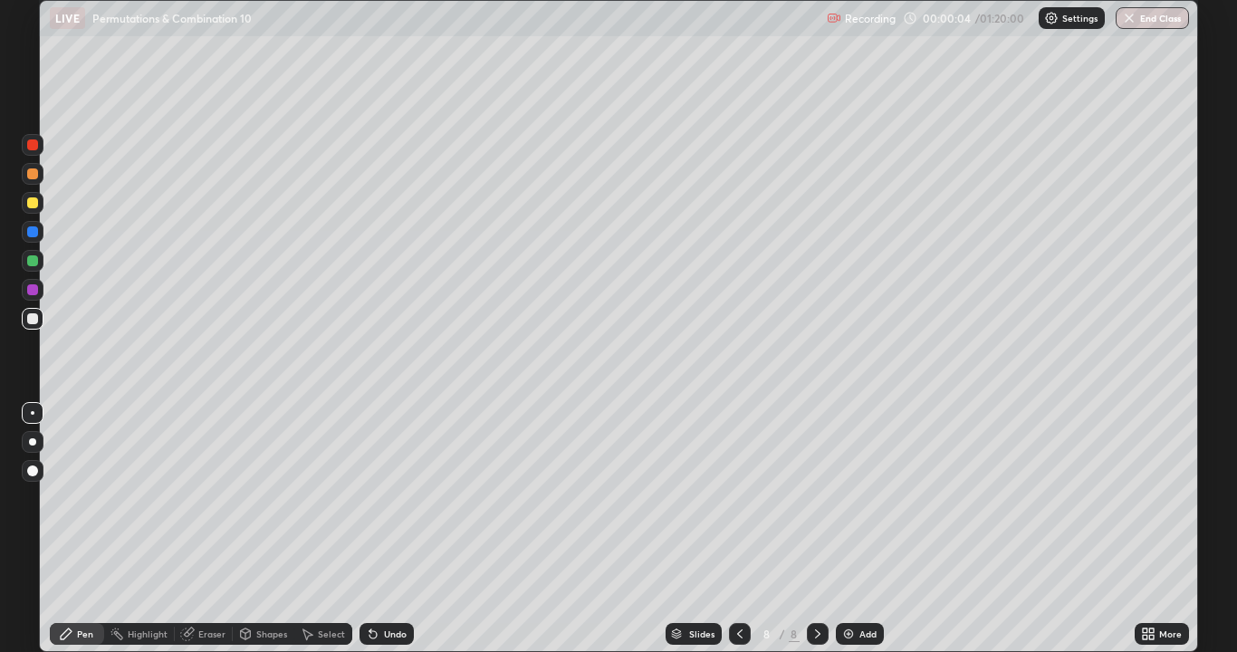
click at [854, 529] on div "Add" at bounding box center [860, 634] width 48 height 22
click at [846, 529] on img at bounding box center [848, 633] width 14 height 14
click at [740, 529] on icon at bounding box center [739, 633] width 5 height 9
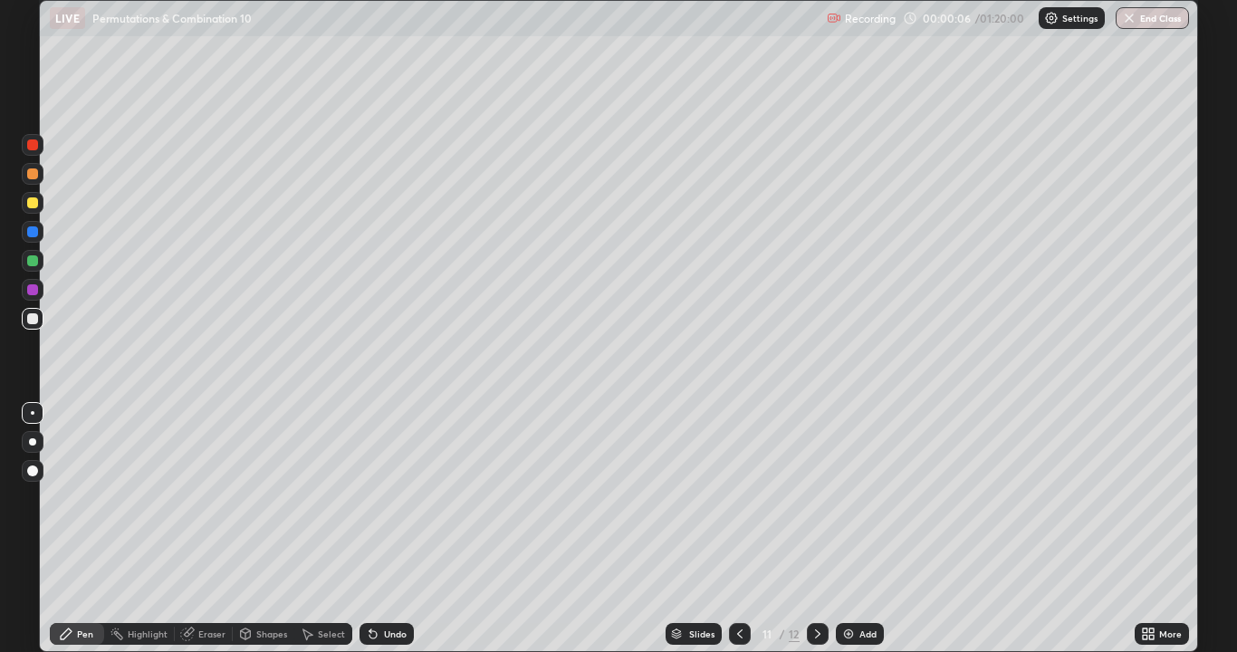
click at [738, 529] on icon at bounding box center [739, 633] width 14 height 14
click at [739, 529] on icon at bounding box center [739, 633] width 5 height 9
click at [738, 529] on icon at bounding box center [739, 633] width 14 height 14
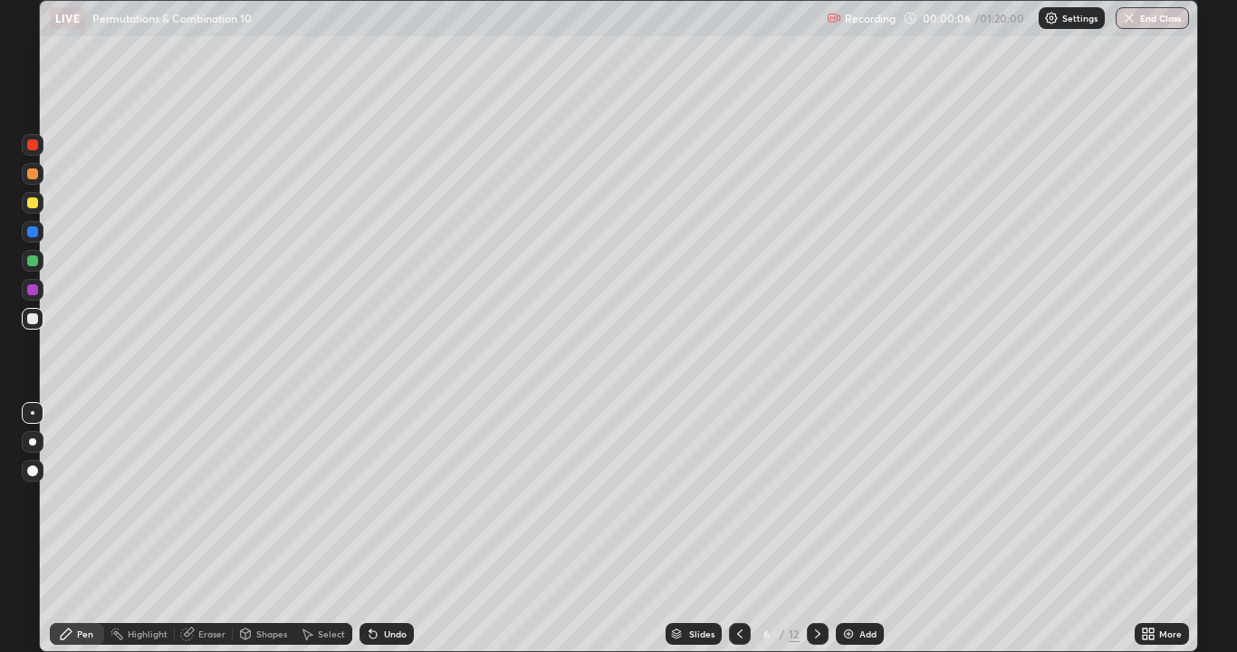
click at [738, 529] on icon at bounding box center [739, 633] width 14 height 14
click at [740, 529] on icon at bounding box center [739, 633] width 14 height 14
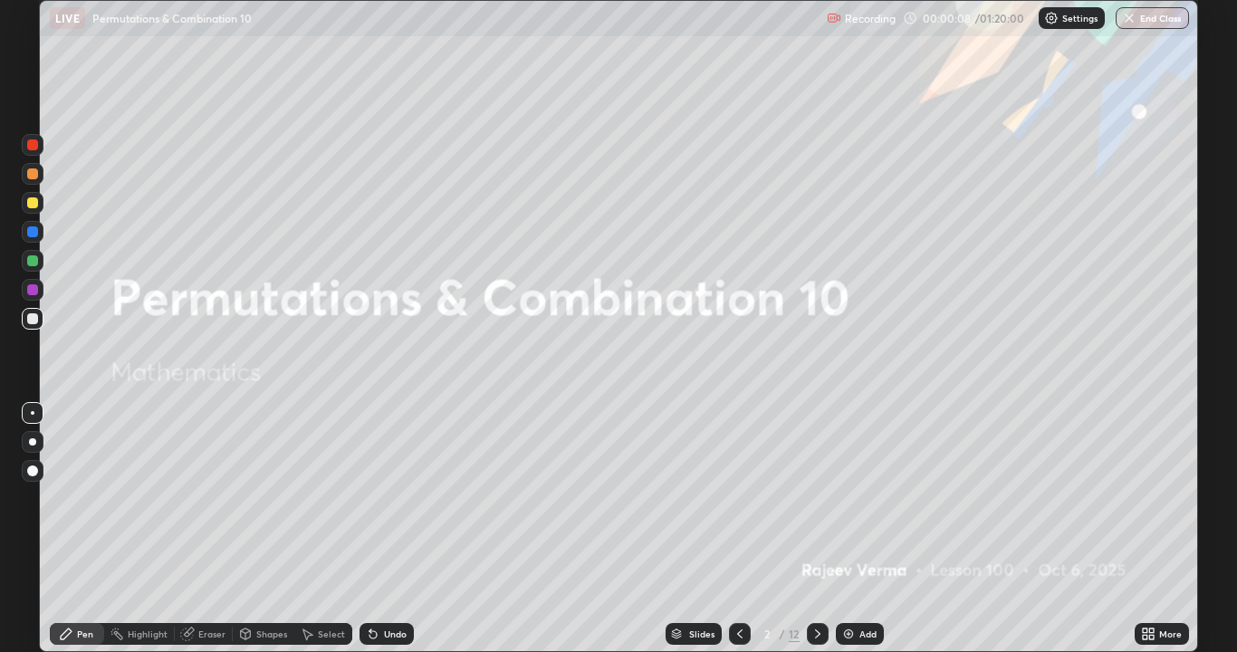
click at [816, 529] on icon at bounding box center [817, 633] width 14 height 14
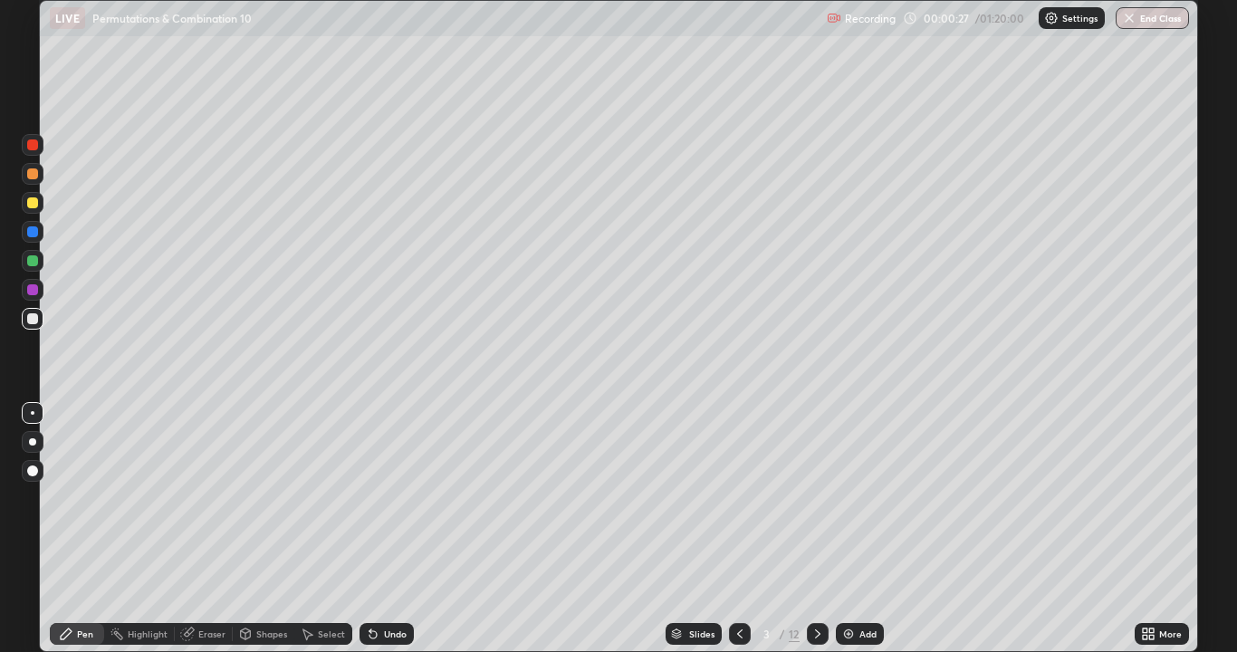
click at [277, 529] on div "Shapes" at bounding box center [271, 633] width 31 height 9
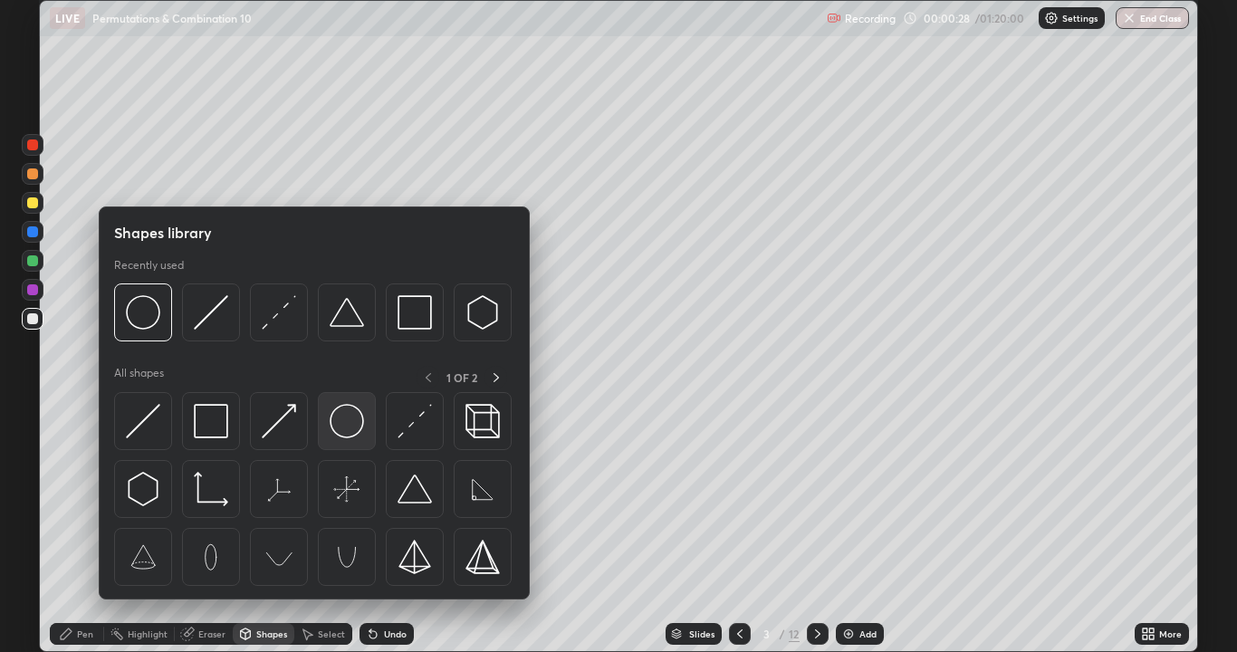
click at [339, 419] on img at bounding box center [347, 421] width 34 height 34
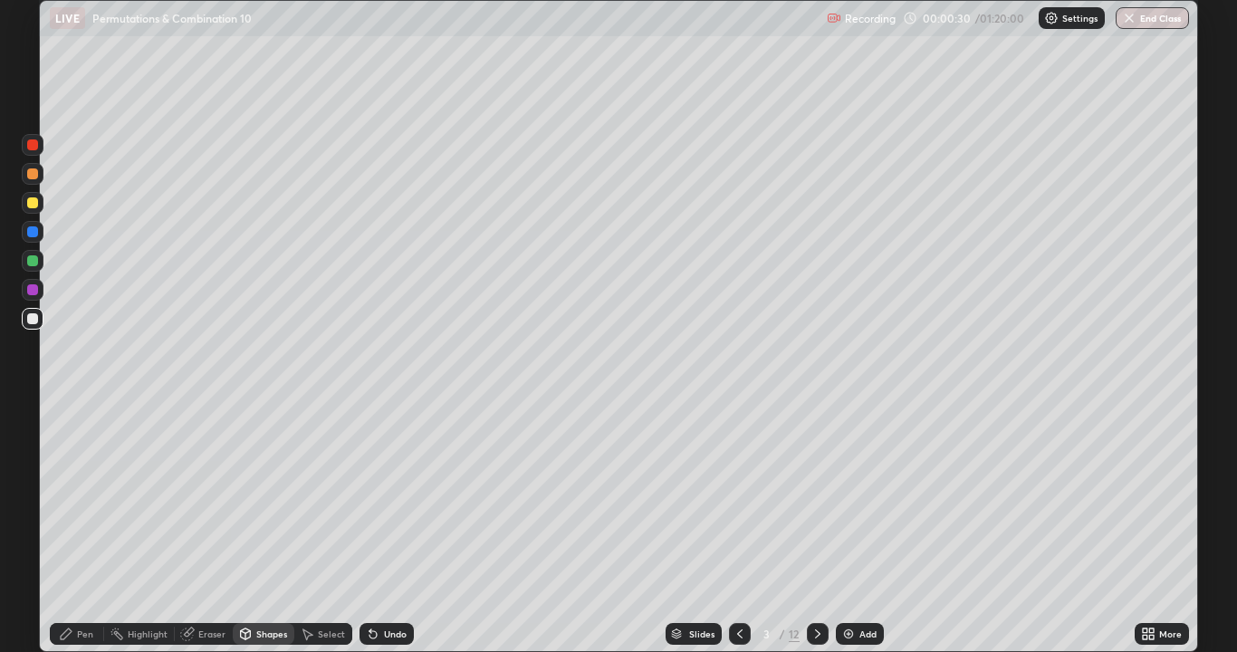
click at [89, 529] on div "Pen" at bounding box center [85, 633] width 16 height 9
click at [34, 206] on div at bounding box center [32, 202] width 11 height 11
click at [271, 529] on div "Shapes" at bounding box center [271, 633] width 31 height 9
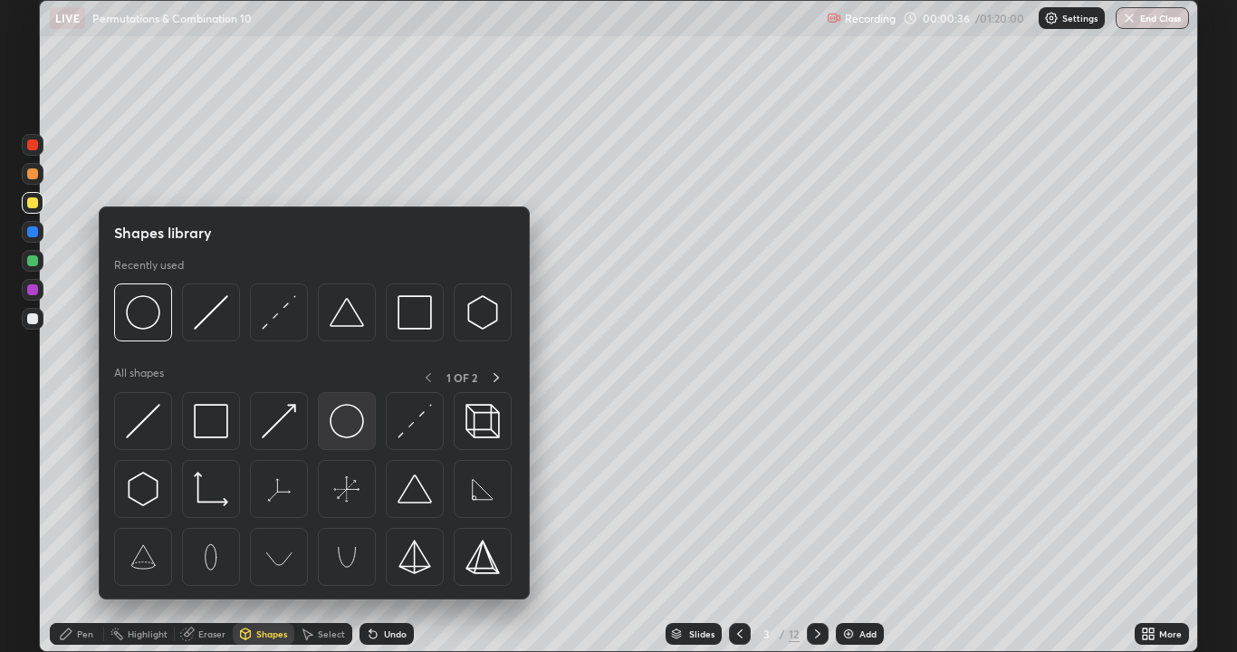
click at [344, 430] on img at bounding box center [347, 421] width 34 height 34
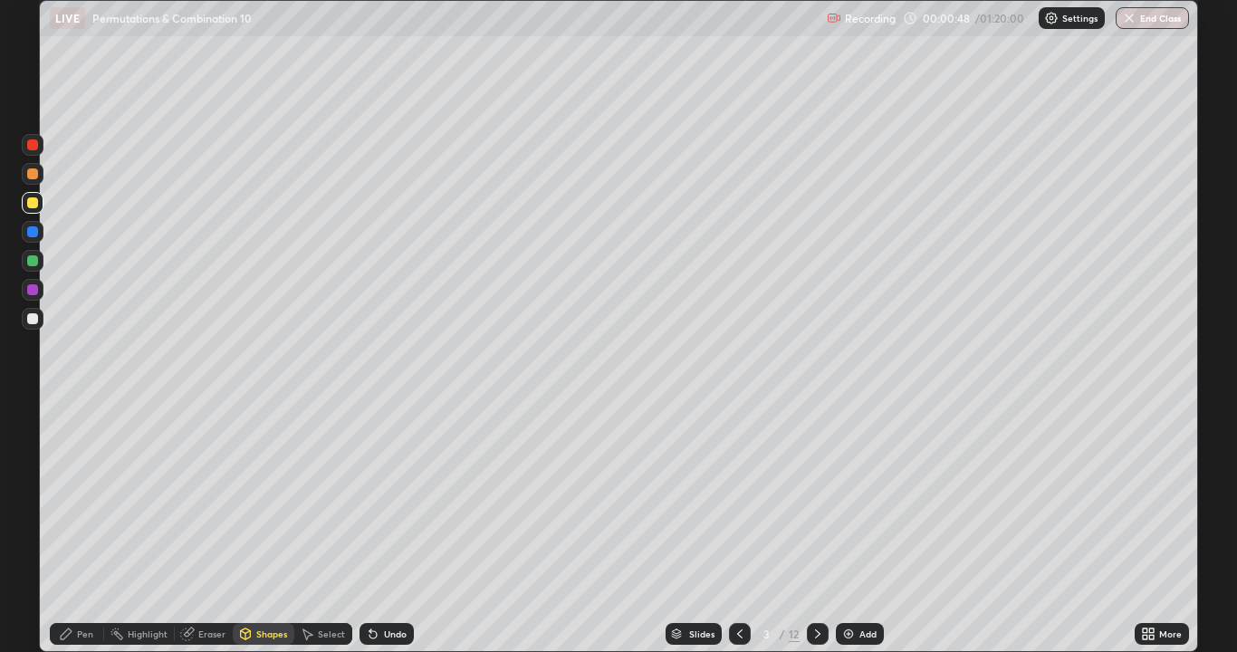
click at [82, 529] on div "Pen" at bounding box center [77, 634] width 54 height 22
click at [266, 529] on div "Shapes" at bounding box center [271, 633] width 31 height 9
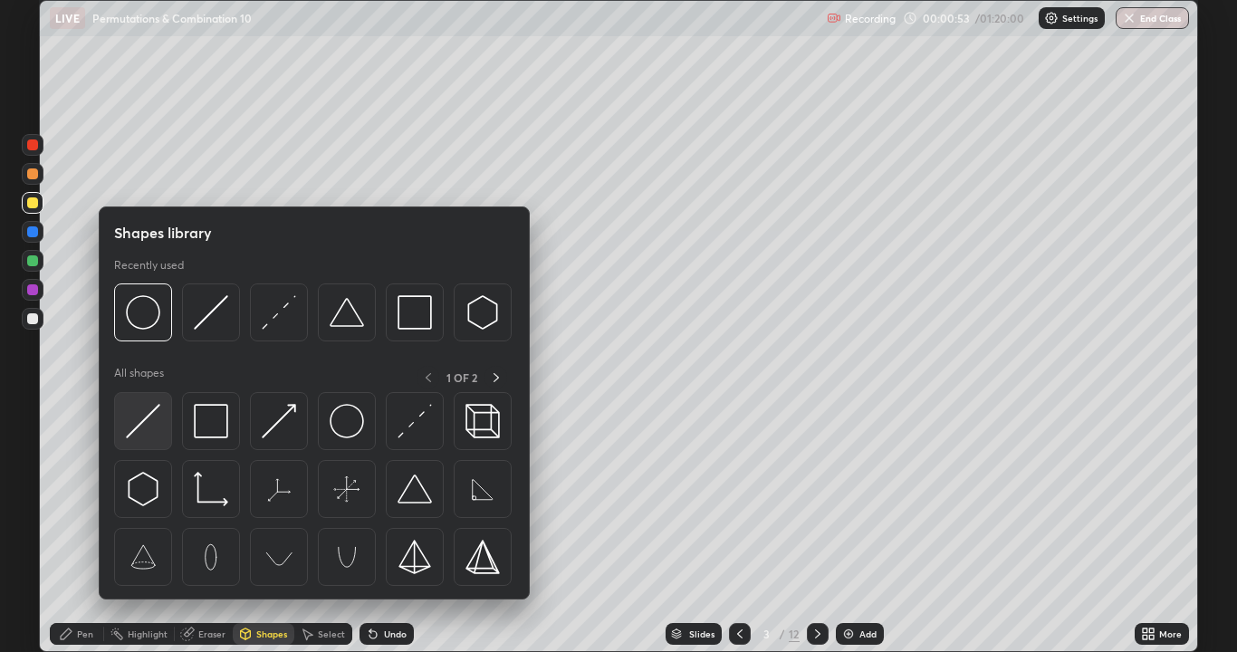
click at [149, 416] on img at bounding box center [143, 421] width 34 height 34
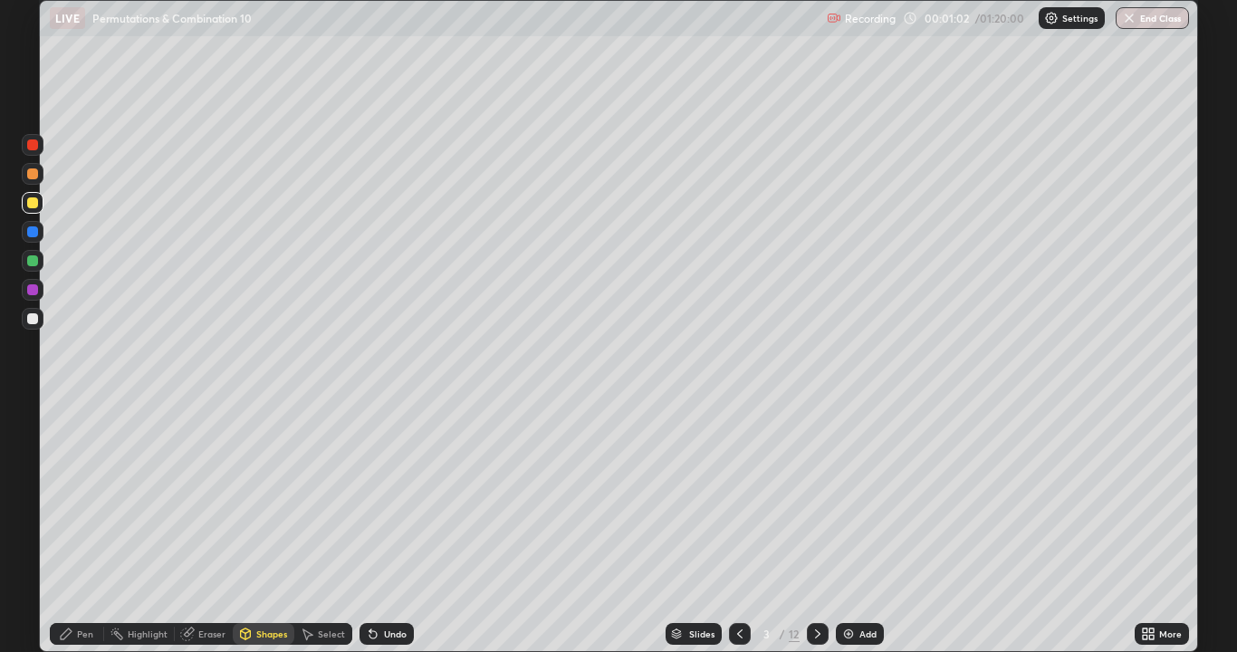
click at [94, 529] on div "Pen" at bounding box center [77, 634] width 54 height 22
click at [42, 263] on div at bounding box center [33, 261] width 22 height 22
click at [391, 529] on div "Undo" at bounding box center [386, 634] width 54 height 22
click at [384, 529] on div "Undo" at bounding box center [395, 633] width 23 height 9
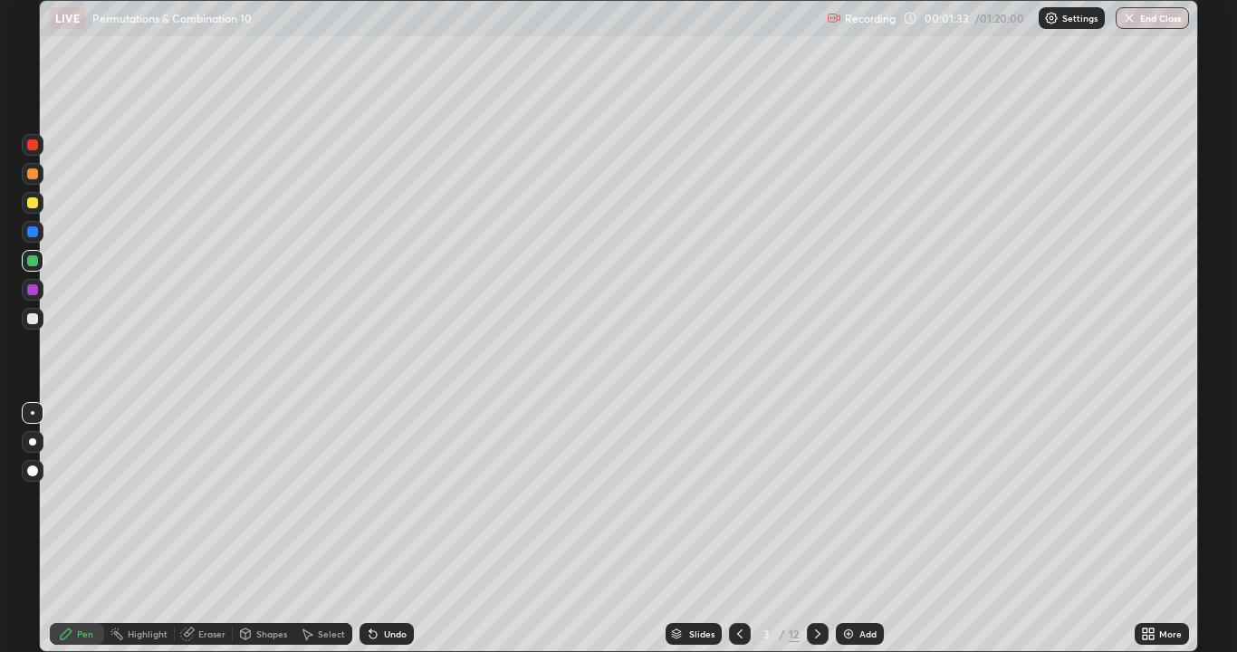
click at [33, 174] on div at bounding box center [32, 173] width 11 height 11
click at [33, 292] on div at bounding box center [32, 289] width 11 height 11
click at [35, 262] on div at bounding box center [32, 260] width 11 height 11
click at [33, 204] on div at bounding box center [32, 202] width 11 height 11
click at [391, 529] on div "Undo" at bounding box center [395, 633] width 23 height 9
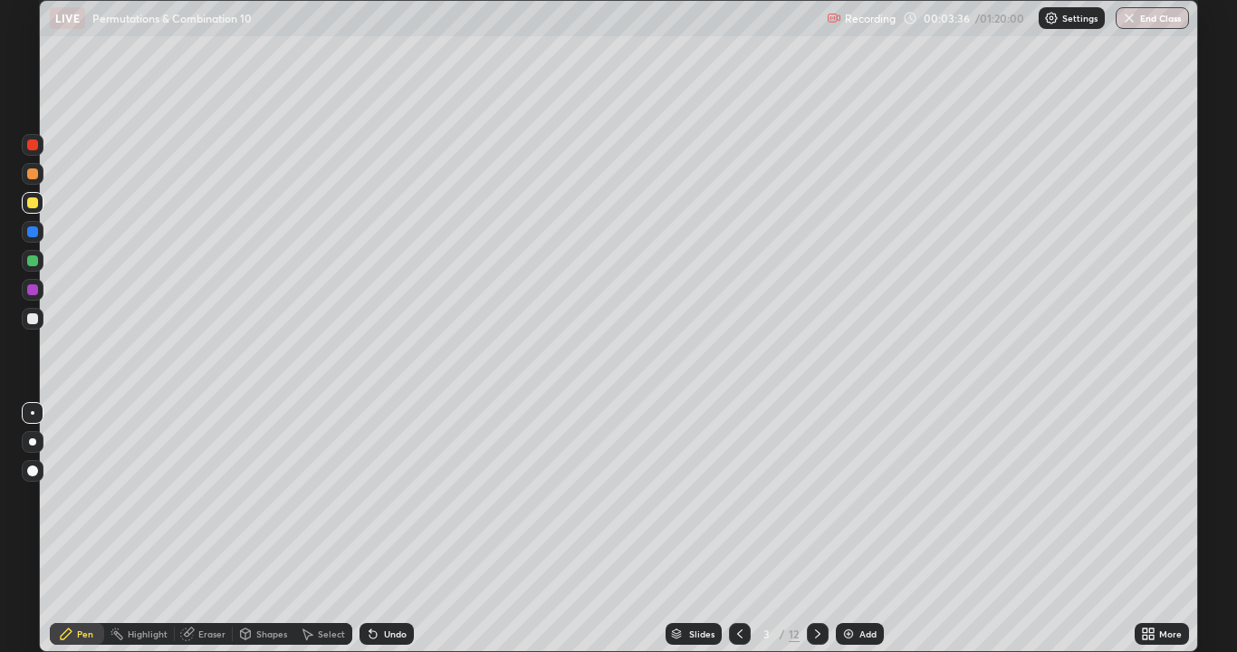
click at [391, 529] on div "Undo" at bounding box center [395, 633] width 23 height 9
click at [385, 529] on div "Undo" at bounding box center [395, 633] width 23 height 9
click at [387, 529] on div "Undo" at bounding box center [395, 633] width 23 height 9
click at [39, 316] on div at bounding box center [33, 319] width 22 height 22
click at [34, 200] on div at bounding box center [32, 202] width 11 height 11
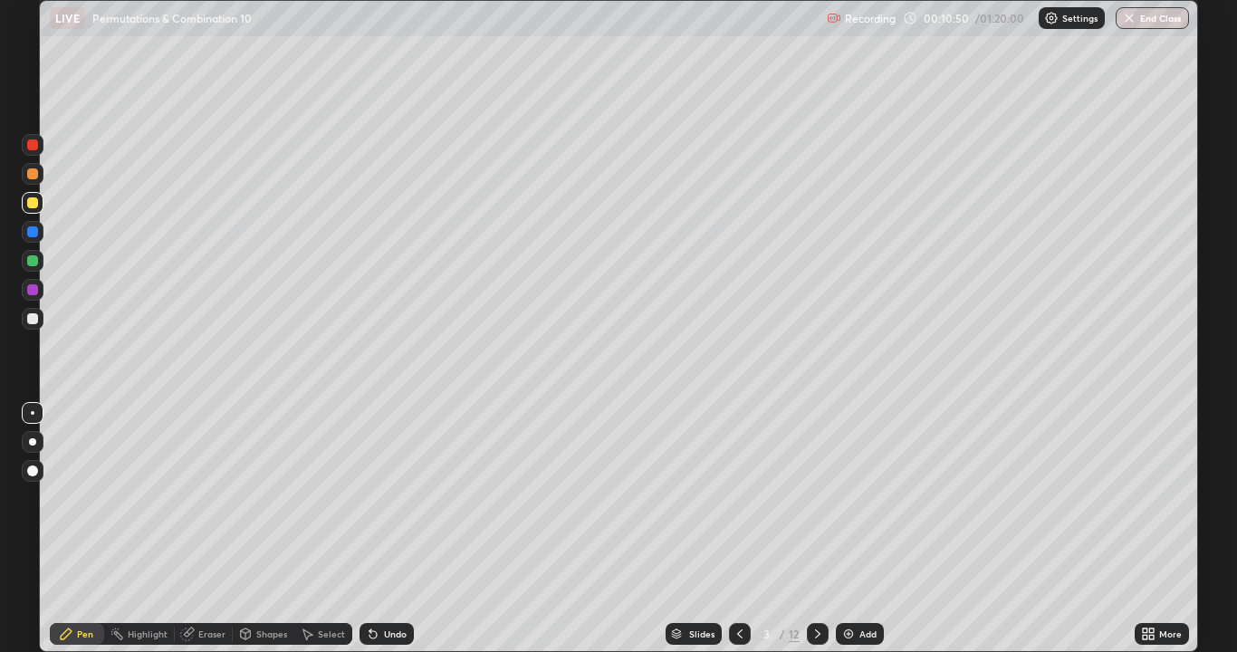
click at [32, 175] on div at bounding box center [32, 173] width 11 height 11
click at [29, 319] on div at bounding box center [32, 318] width 11 height 11
click at [258, 529] on div "Shapes" at bounding box center [271, 633] width 31 height 9
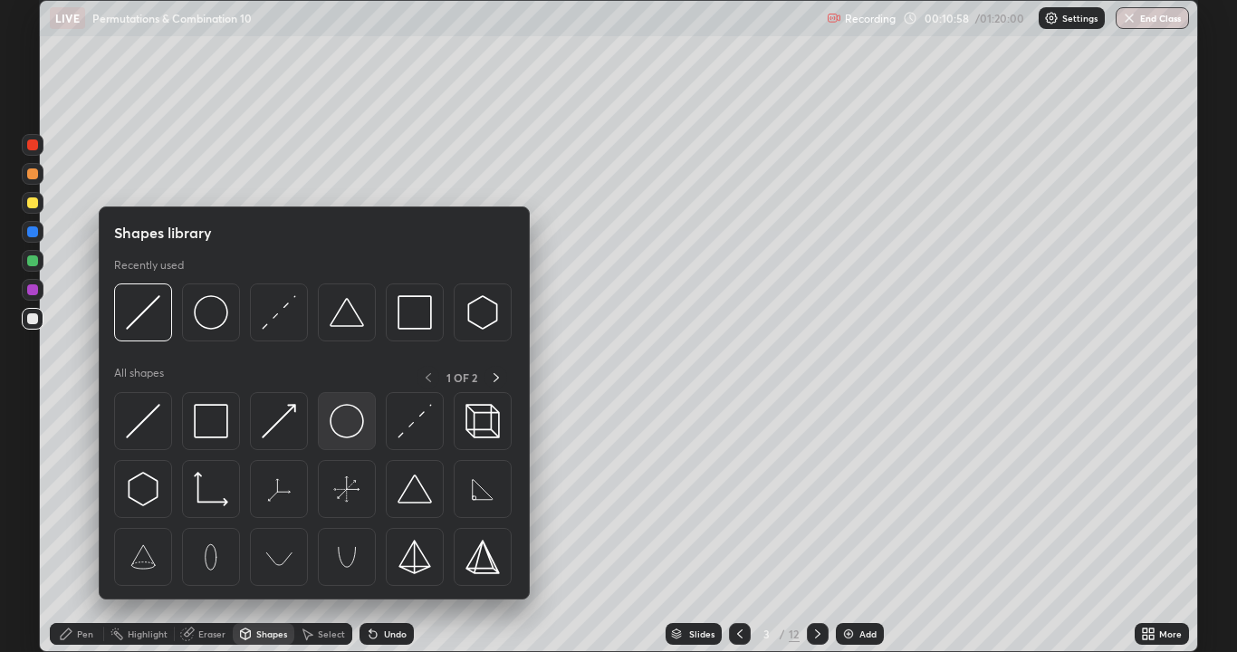
click at [333, 425] on img at bounding box center [347, 421] width 34 height 34
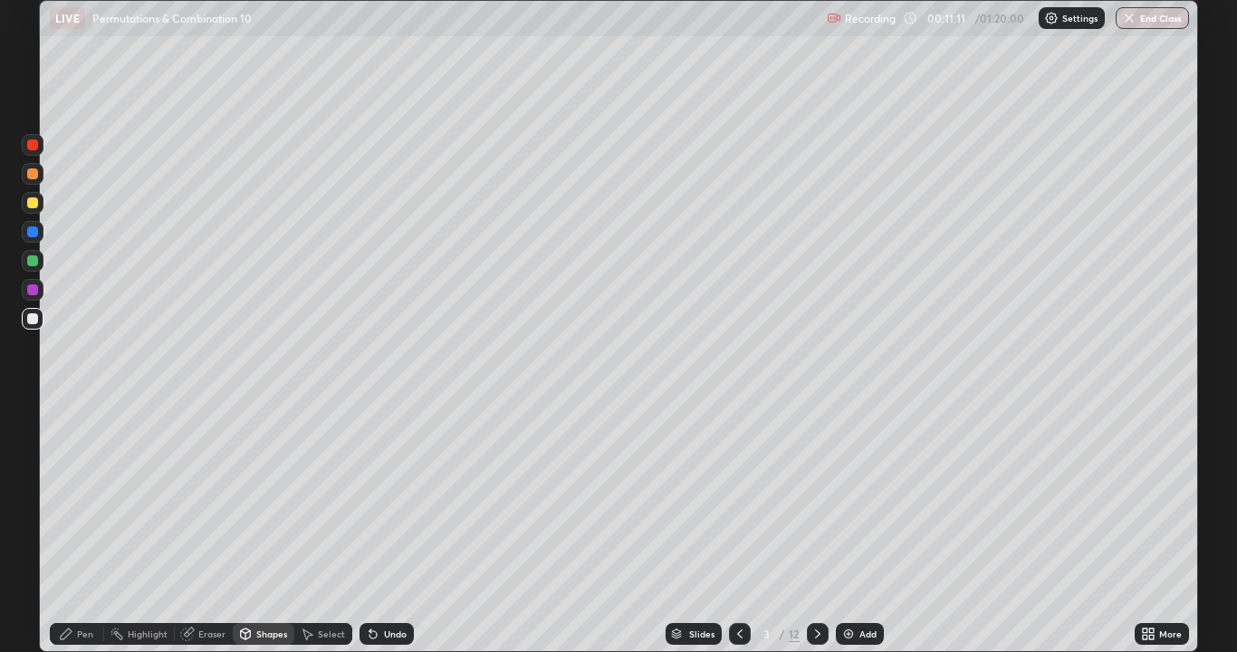
click at [211, 529] on div "Eraser" at bounding box center [211, 633] width 27 height 9
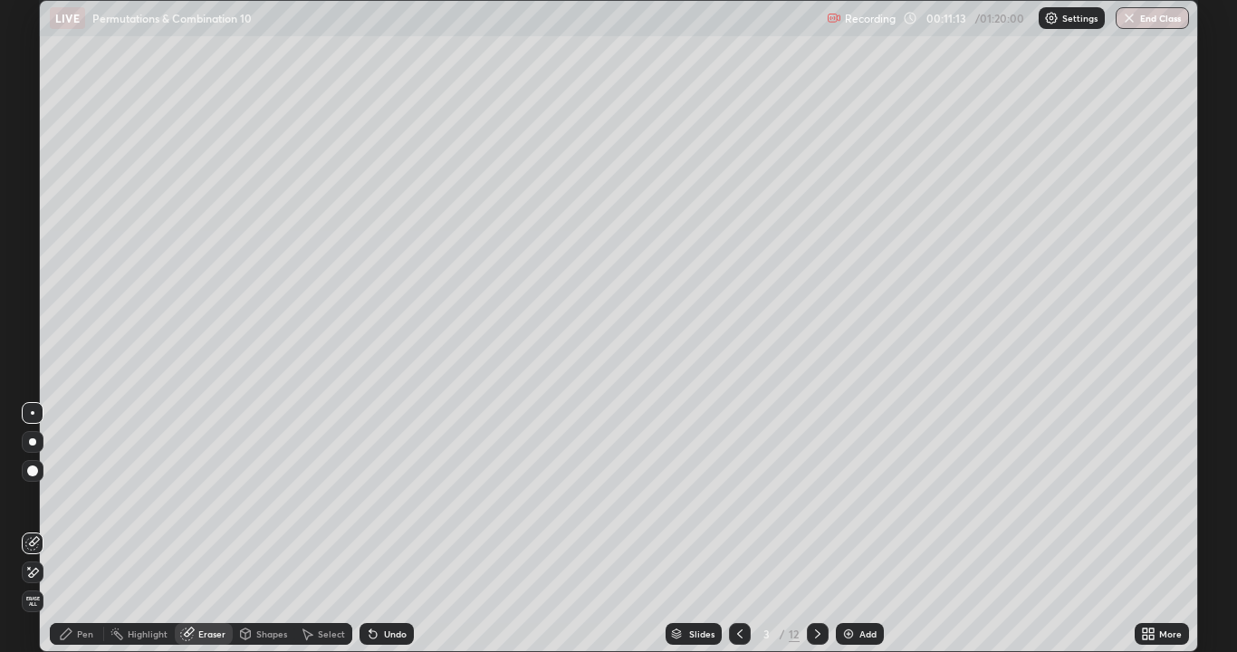
click at [70, 529] on icon at bounding box center [66, 633] width 11 height 11
click at [33, 205] on div at bounding box center [32, 202] width 11 height 11
click at [32, 260] on div at bounding box center [32, 260] width 11 height 11
click at [31, 292] on div at bounding box center [32, 289] width 11 height 11
click at [30, 318] on div at bounding box center [32, 318] width 11 height 11
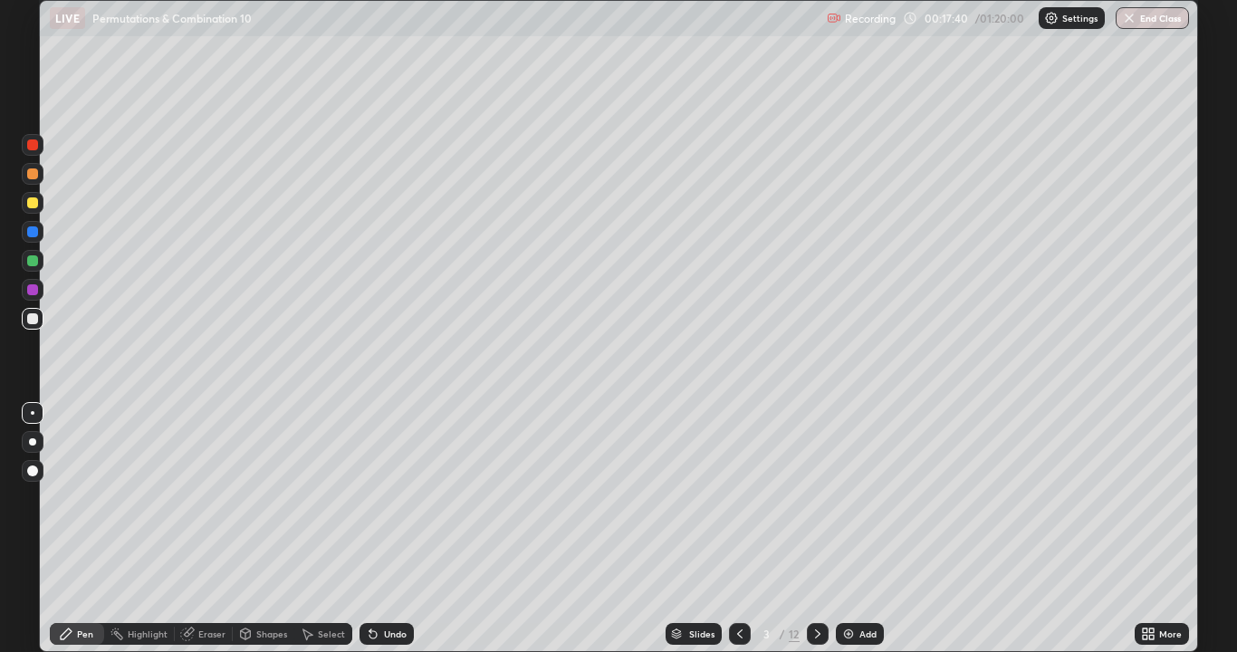
click at [814, 529] on icon at bounding box center [817, 633] width 14 height 14
click at [35, 201] on div at bounding box center [32, 202] width 11 height 11
click at [277, 529] on div "Shapes" at bounding box center [271, 633] width 31 height 9
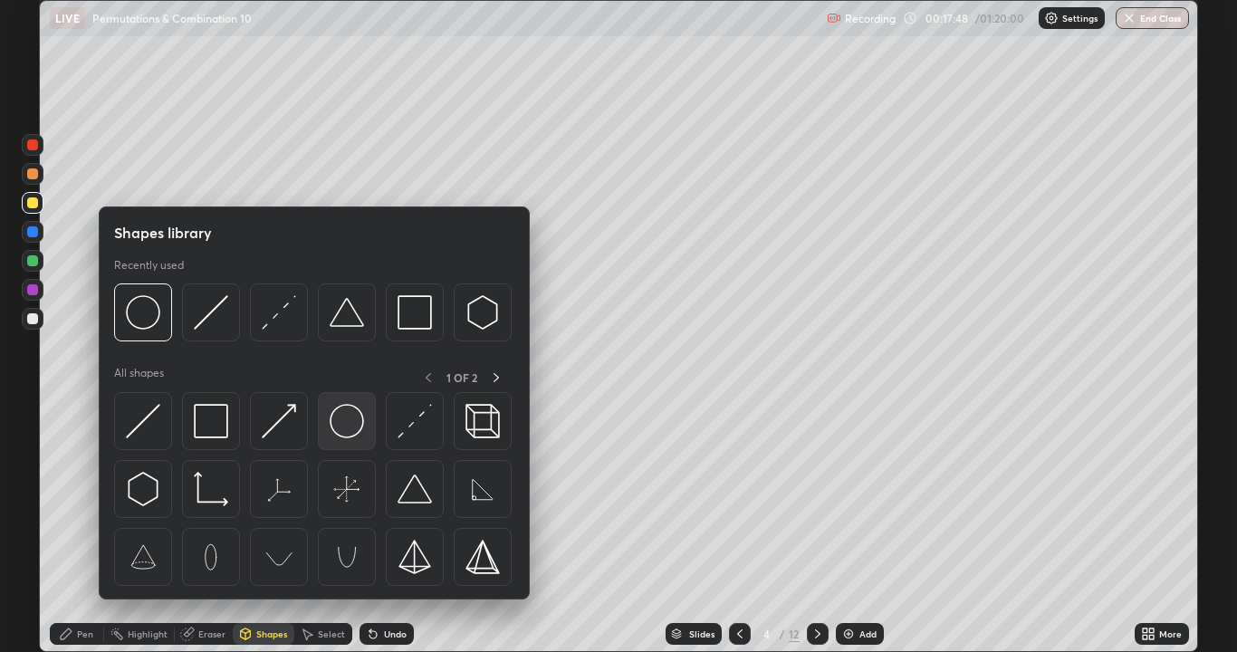
click at [340, 424] on img at bounding box center [347, 421] width 34 height 34
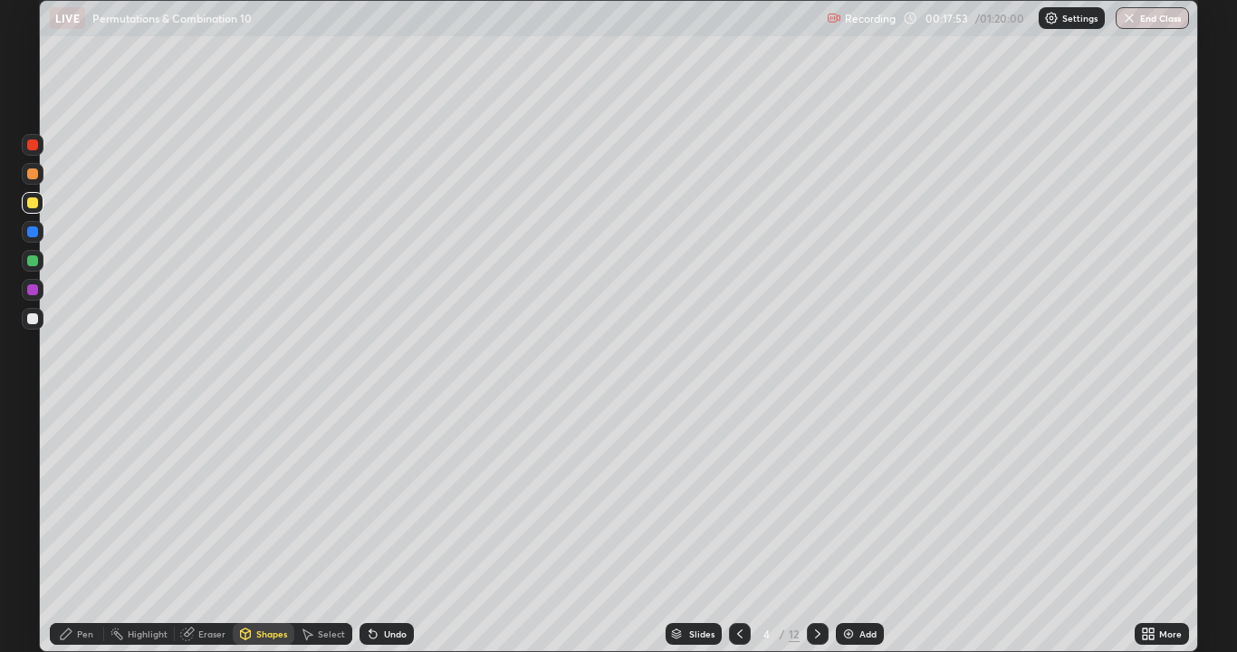
click at [273, 529] on div "Shapes" at bounding box center [271, 633] width 31 height 9
click at [91, 529] on div "Pen" at bounding box center [85, 633] width 16 height 9
click at [33, 261] on div at bounding box center [32, 260] width 11 height 11
click at [272, 529] on div "Shapes" at bounding box center [271, 633] width 31 height 9
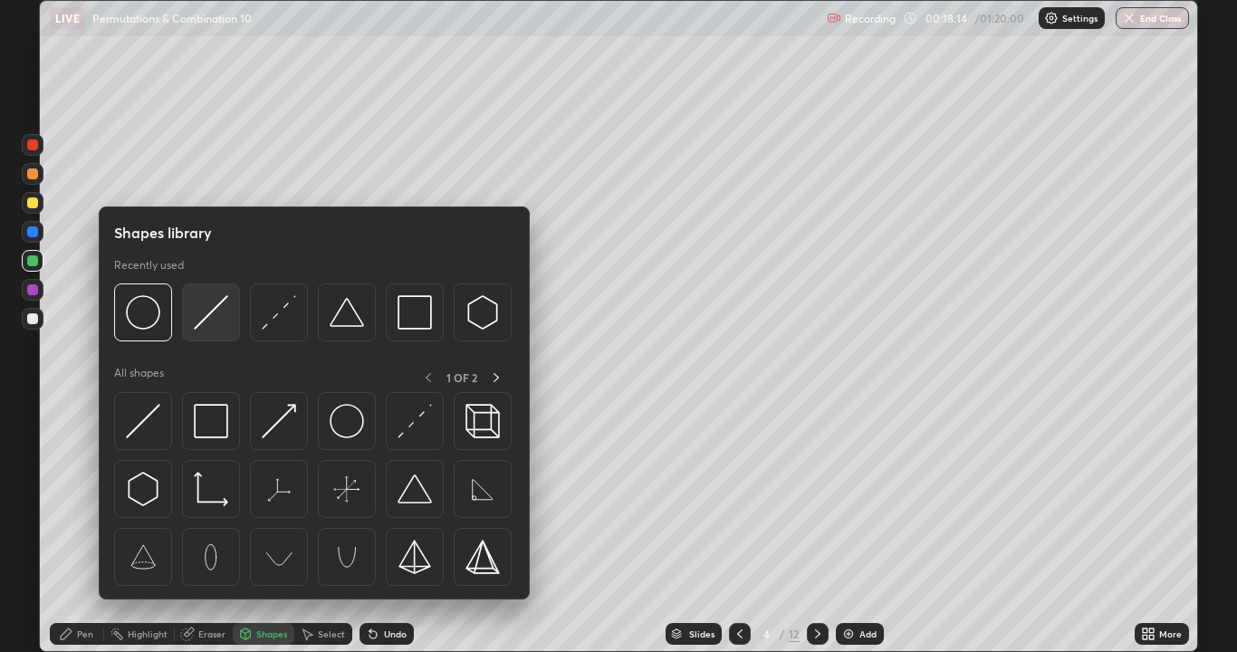
click at [211, 307] on img at bounding box center [211, 312] width 34 height 34
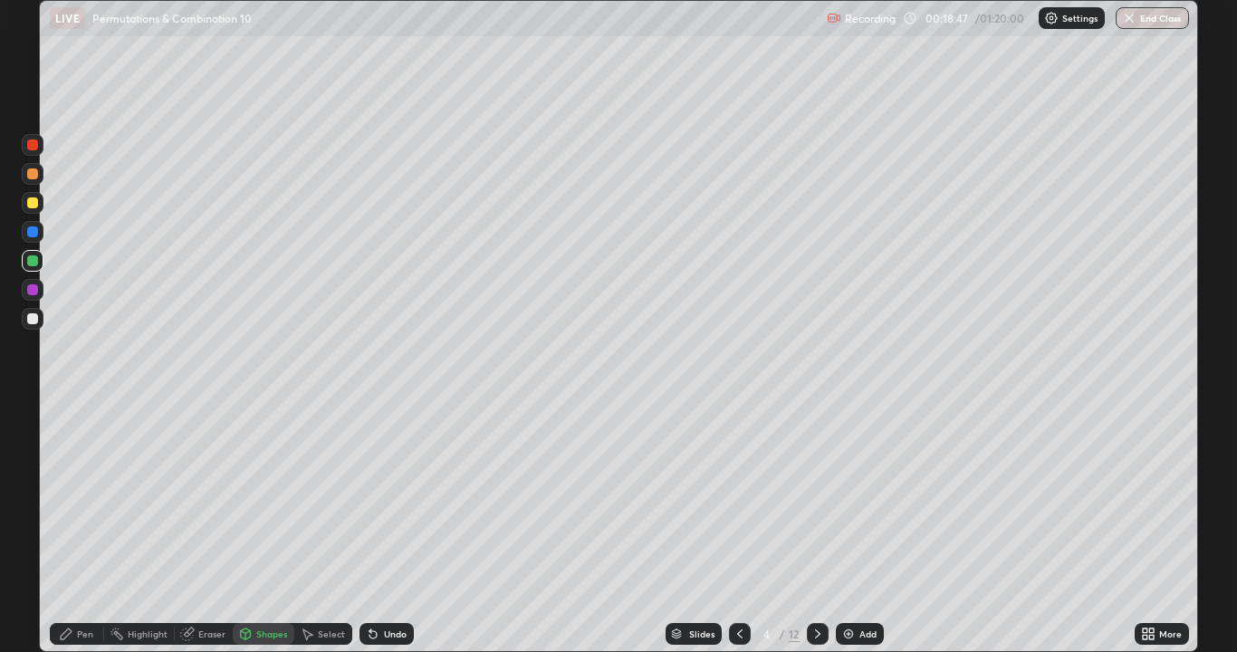
click at [87, 529] on div "Pen" at bounding box center [85, 633] width 16 height 9
click at [41, 316] on div at bounding box center [33, 319] width 22 height 22
click at [82, 529] on div "Pen" at bounding box center [85, 633] width 16 height 9
click at [388, 529] on div "Undo" at bounding box center [395, 633] width 23 height 9
click at [207, 529] on div "Eraser" at bounding box center [211, 633] width 27 height 9
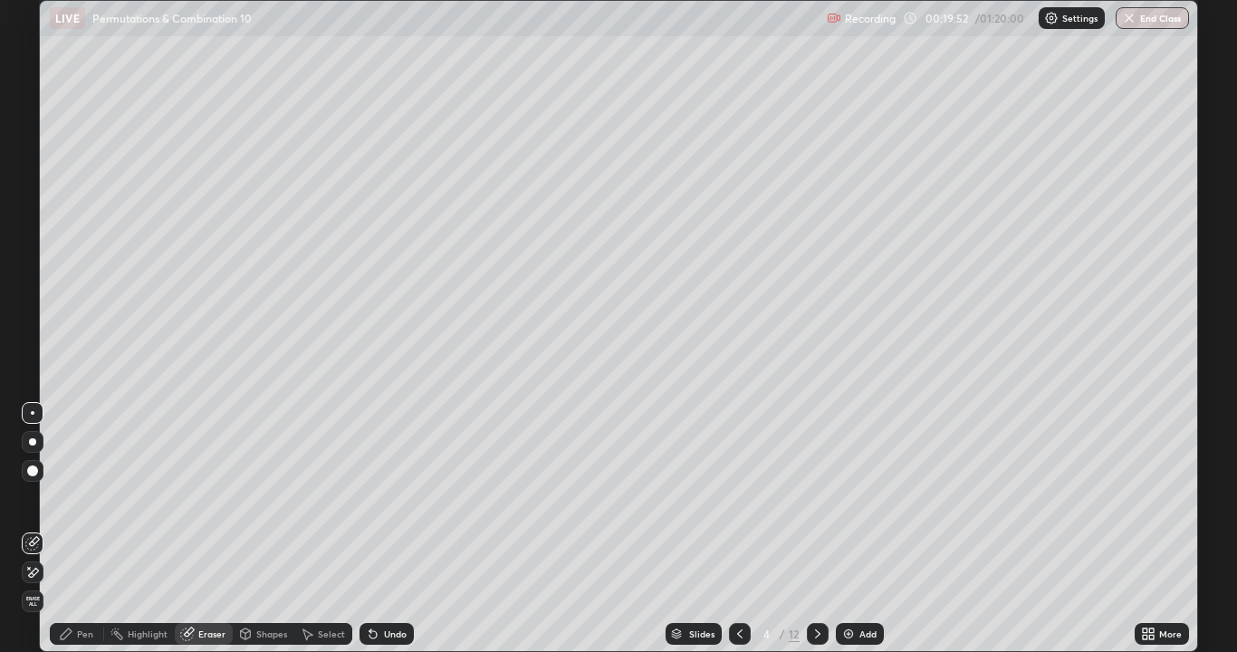
click at [37, 529] on icon at bounding box center [32, 572] width 14 height 15
click at [76, 529] on div "Pen" at bounding box center [77, 634] width 54 height 22
click at [31, 261] on div at bounding box center [32, 260] width 11 height 11
click at [732, 529] on icon at bounding box center [739, 633] width 14 height 14
click at [811, 529] on icon at bounding box center [817, 633] width 14 height 14
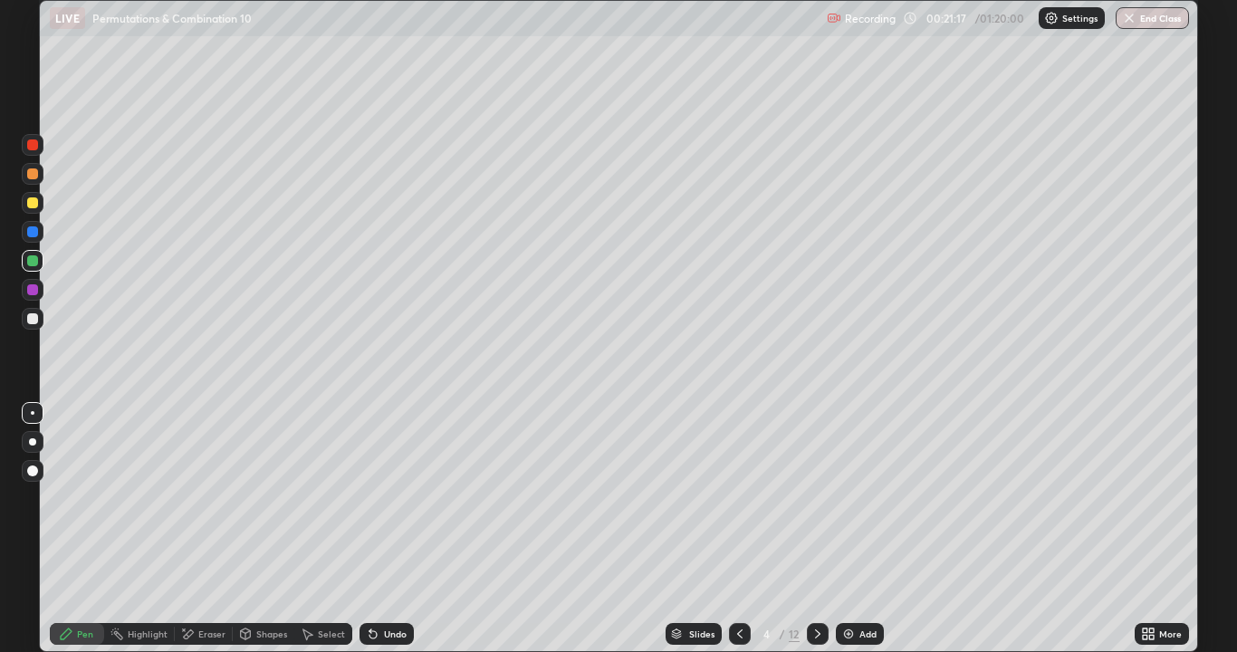
click at [214, 529] on div "Eraser" at bounding box center [211, 633] width 27 height 9
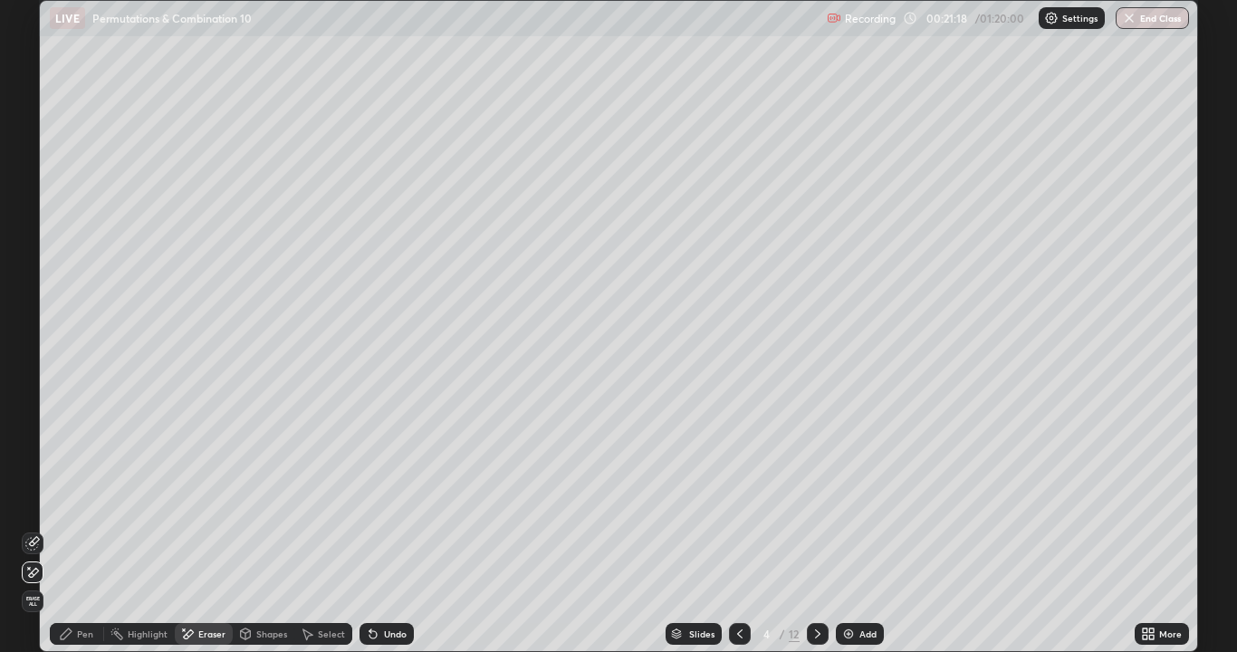
click at [86, 529] on div "Pen" at bounding box center [85, 633] width 16 height 9
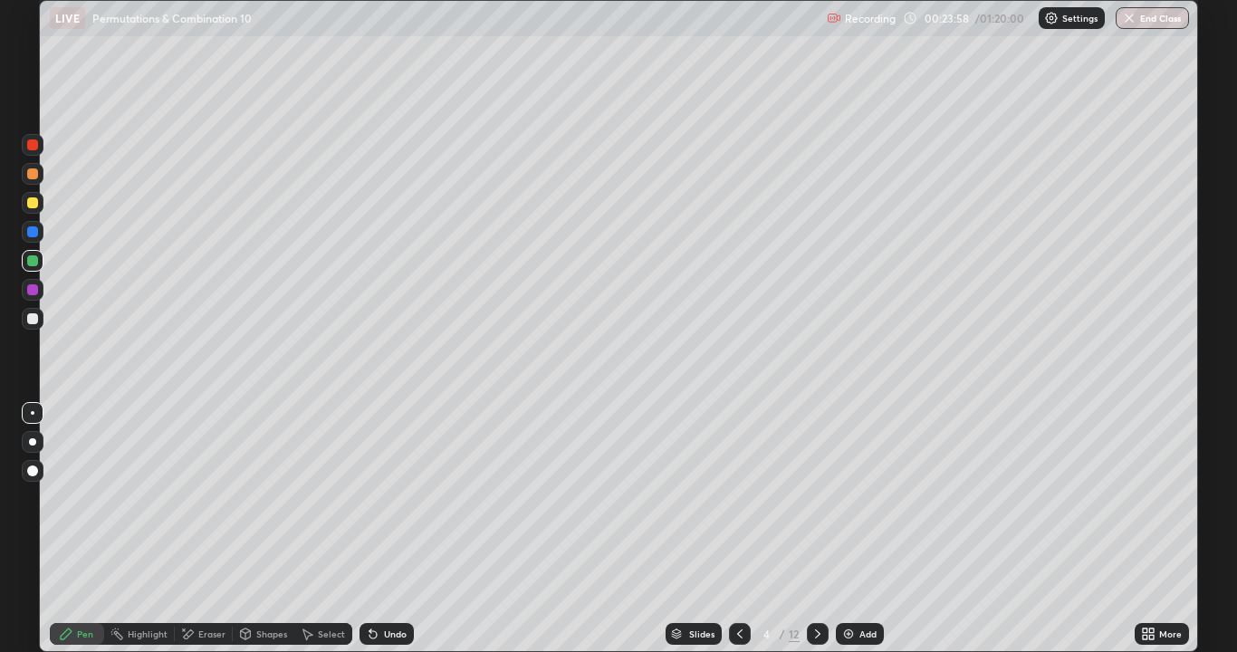
click at [817, 529] on icon at bounding box center [817, 633] width 5 height 9
click at [34, 173] on div at bounding box center [32, 173] width 11 height 11
click at [278, 529] on div "Shapes" at bounding box center [271, 633] width 31 height 9
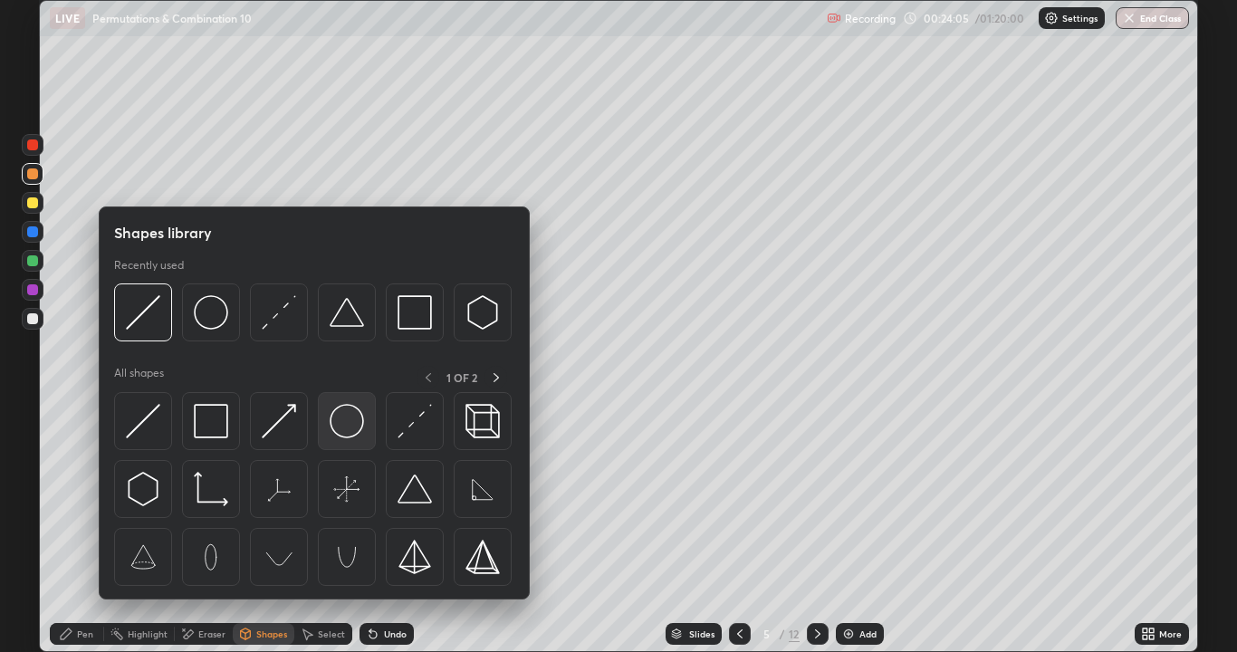
click at [339, 424] on img at bounding box center [347, 421] width 34 height 34
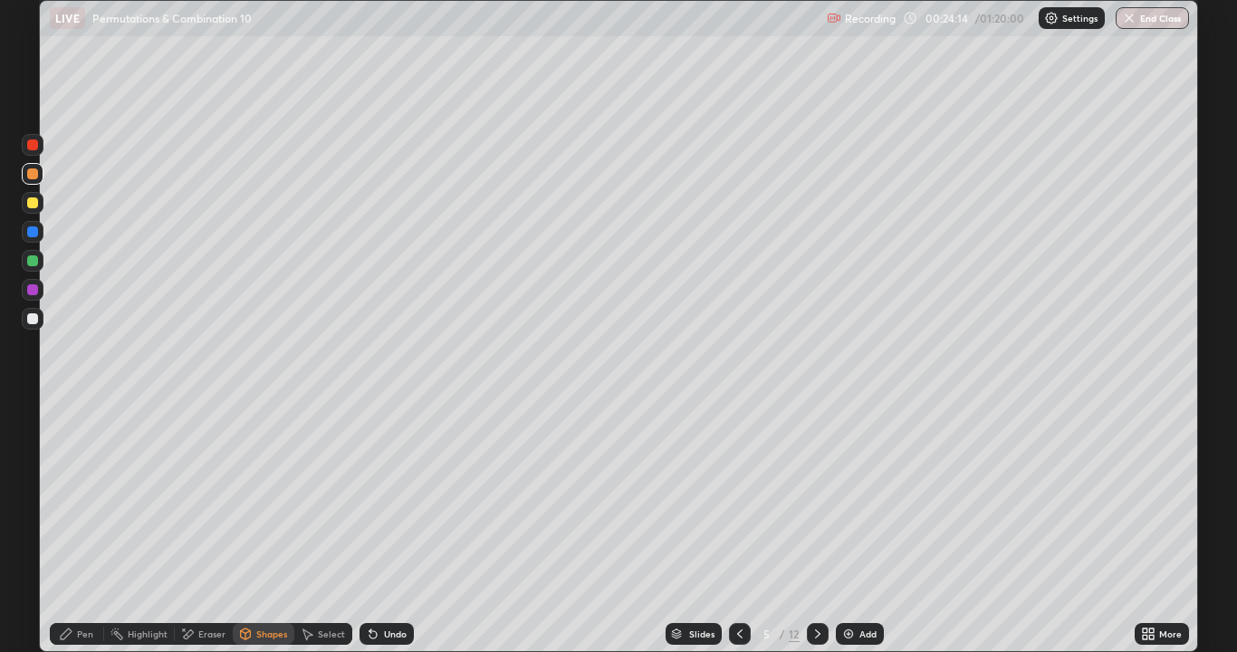
click at [68, 529] on icon at bounding box center [66, 633] width 11 height 11
click at [33, 319] on div at bounding box center [32, 318] width 11 height 11
click at [282, 529] on div "Shapes" at bounding box center [271, 633] width 31 height 9
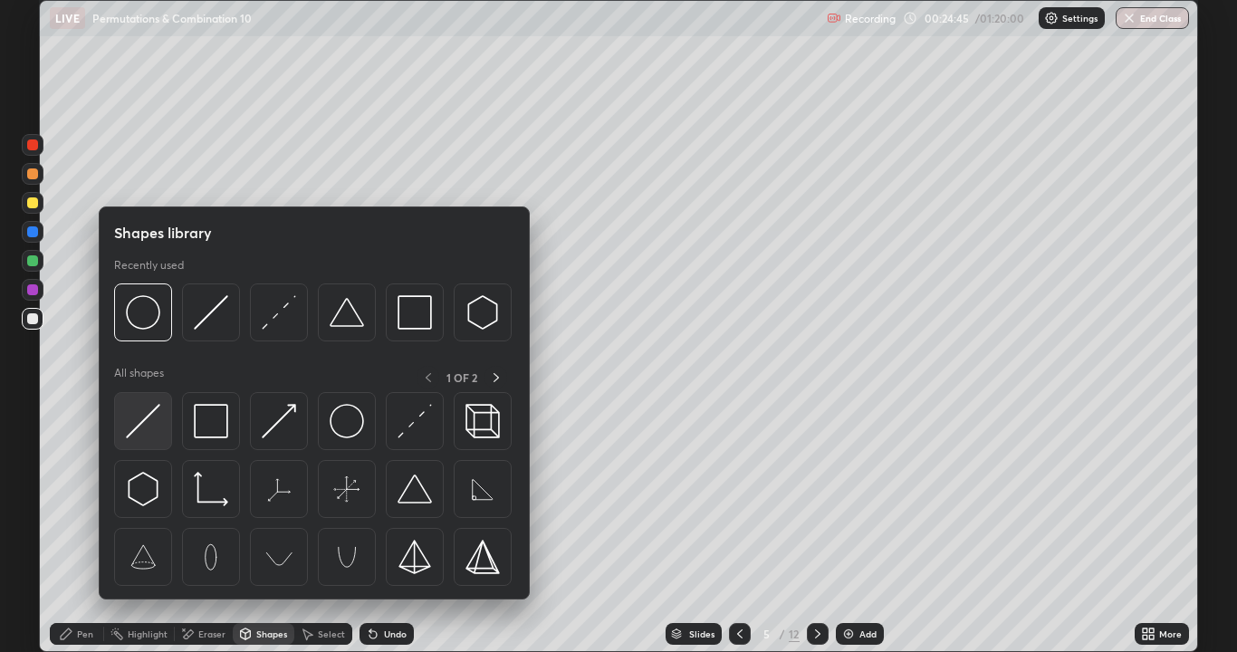
click at [145, 416] on img at bounding box center [143, 421] width 34 height 34
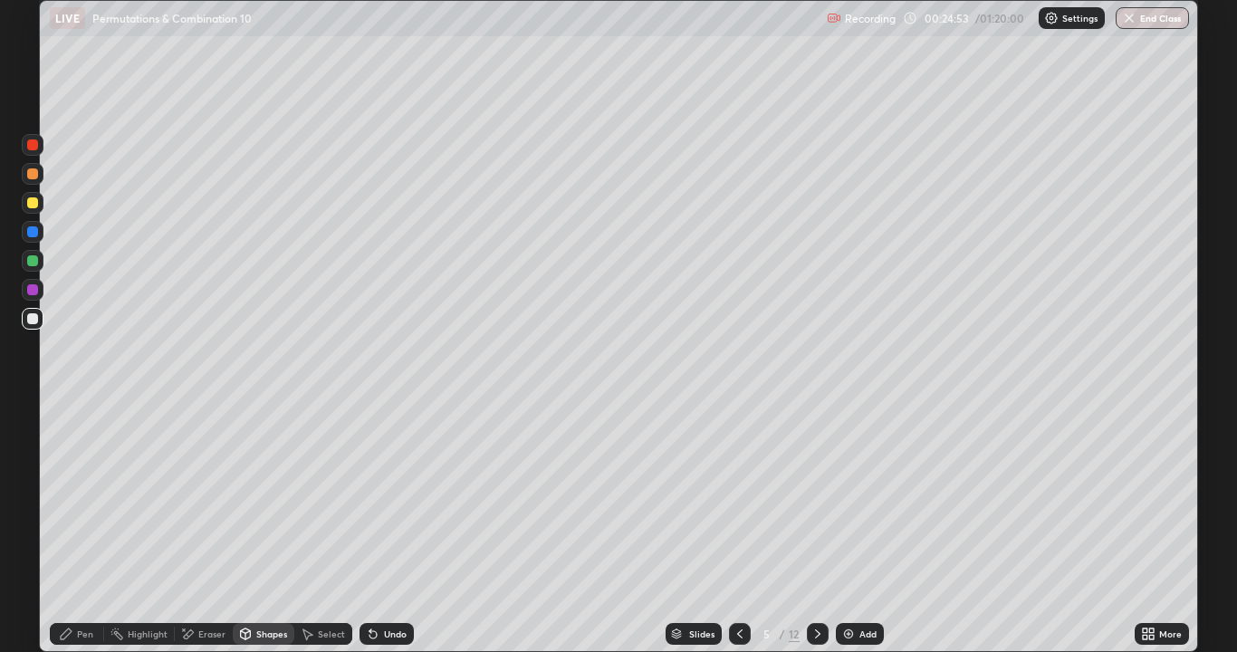
click at [90, 529] on div "Pen" at bounding box center [77, 634] width 54 height 22
click at [33, 266] on div at bounding box center [33, 261] width 22 height 22
click at [205, 529] on div "Eraser" at bounding box center [211, 633] width 27 height 9
click at [33, 529] on icon at bounding box center [32, 572] width 14 height 15
click at [74, 529] on div "Pen" at bounding box center [77, 634] width 54 height 22
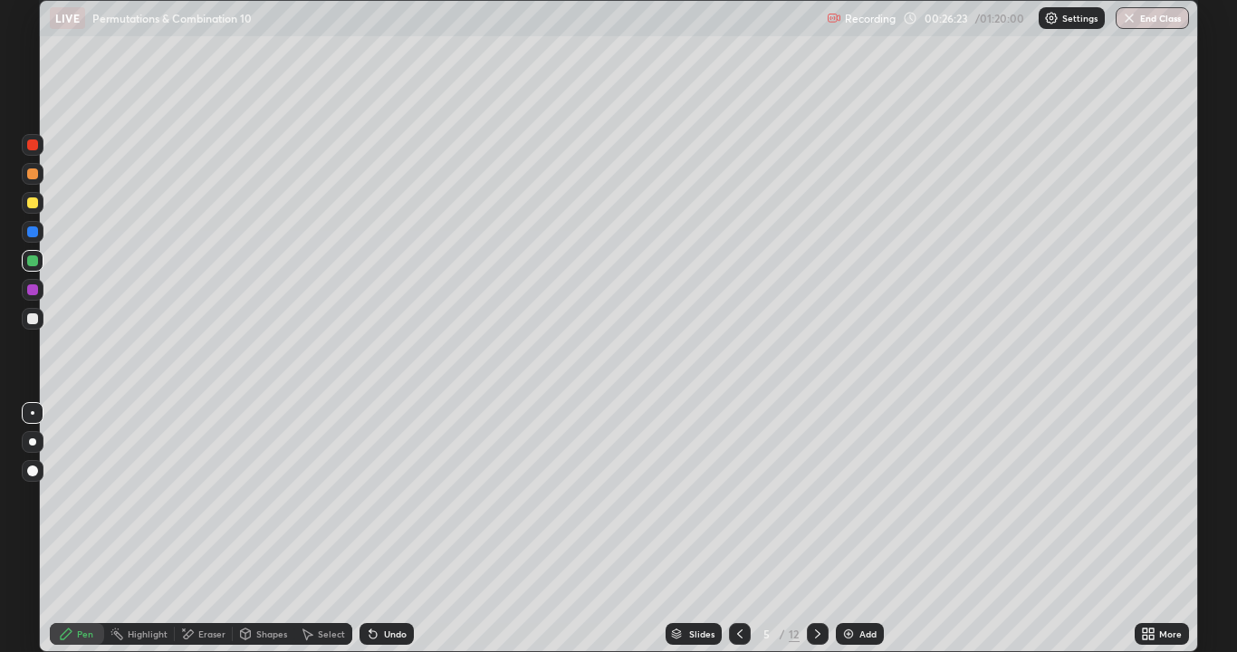
click at [739, 529] on icon at bounding box center [739, 633] width 14 height 14
click at [819, 529] on icon at bounding box center [817, 633] width 14 height 14
click at [35, 204] on div at bounding box center [32, 202] width 11 height 11
click at [820, 529] on icon at bounding box center [817, 633] width 14 height 14
click at [39, 174] on div at bounding box center [33, 174] width 22 height 22
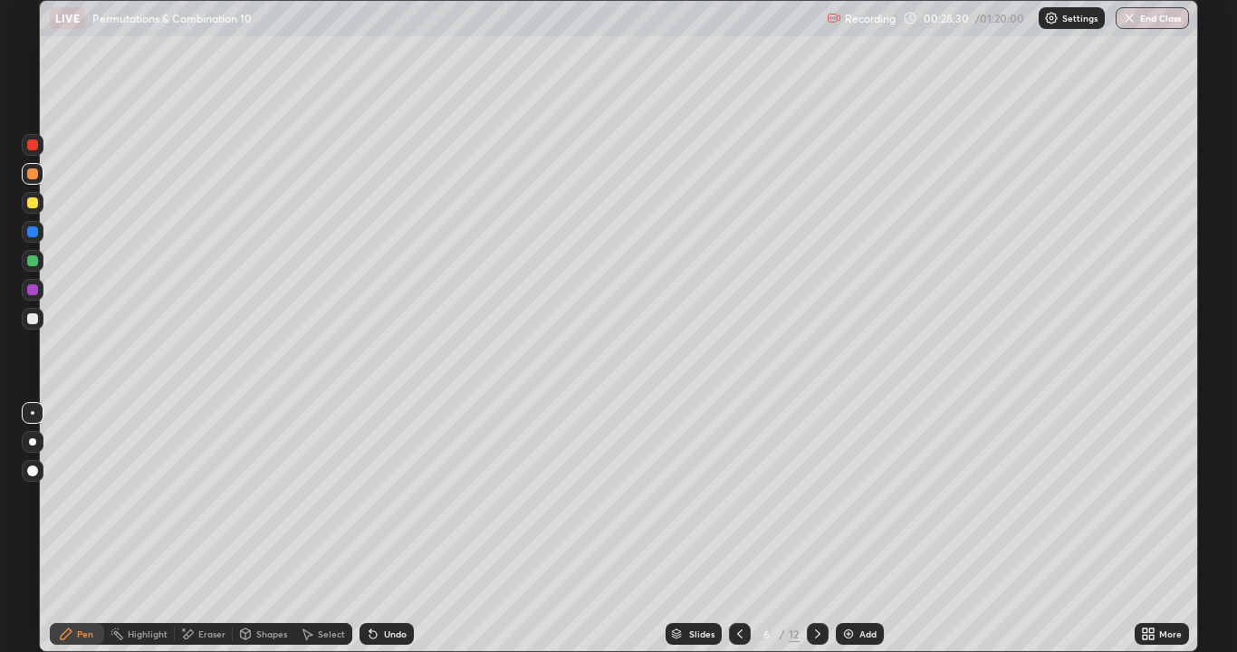
click at [265, 529] on div "Shapes" at bounding box center [264, 634] width 62 height 22
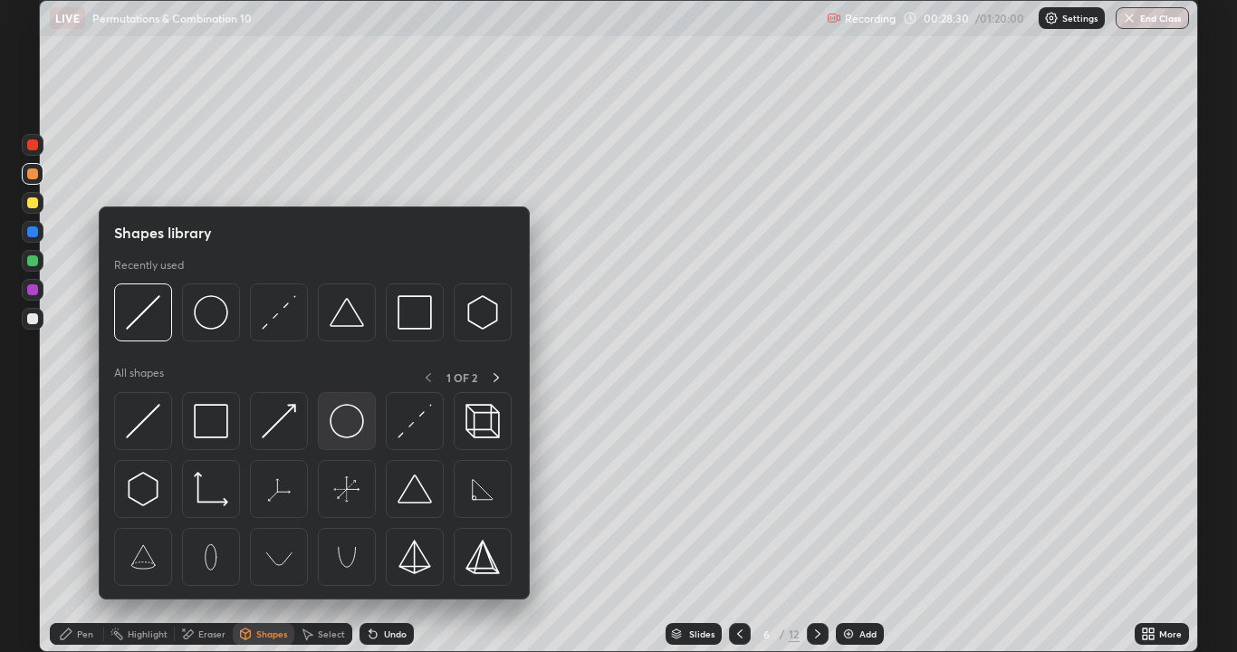
click at [333, 433] on img at bounding box center [347, 421] width 34 height 34
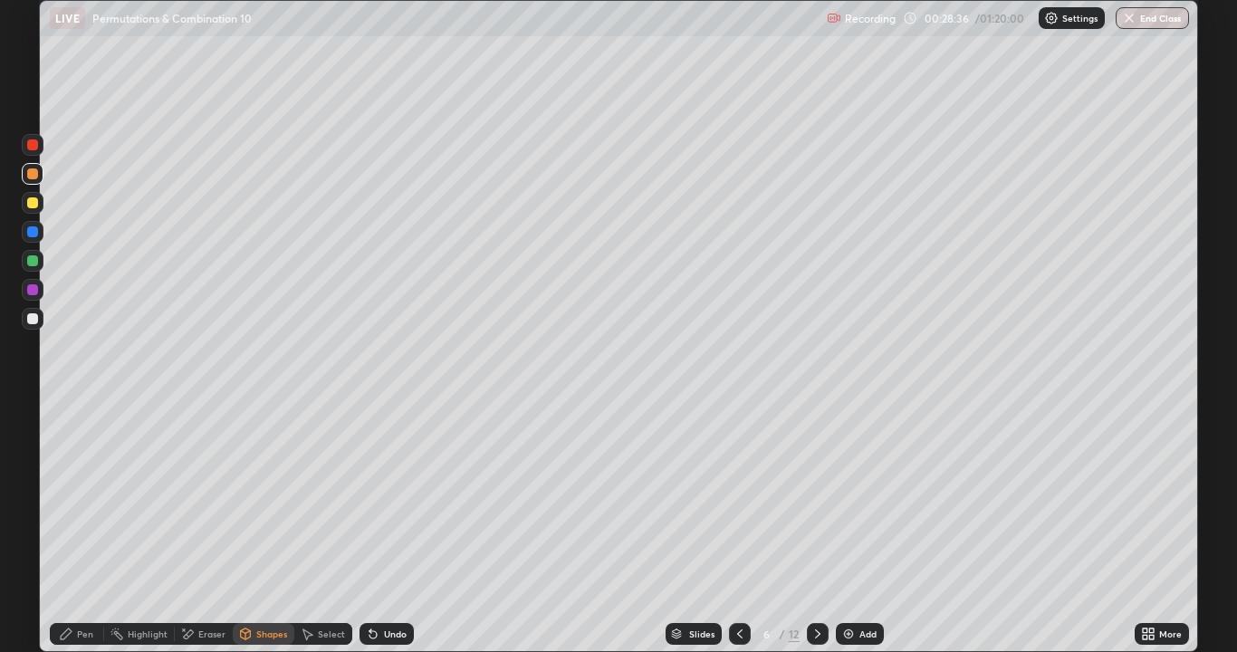
click at [84, 529] on div "Pen" at bounding box center [85, 633] width 16 height 9
click at [33, 320] on div at bounding box center [32, 318] width 11 height 11
click at [272, 529] on div "Shapes" at bounding box center [271, 633] width 31 height 9
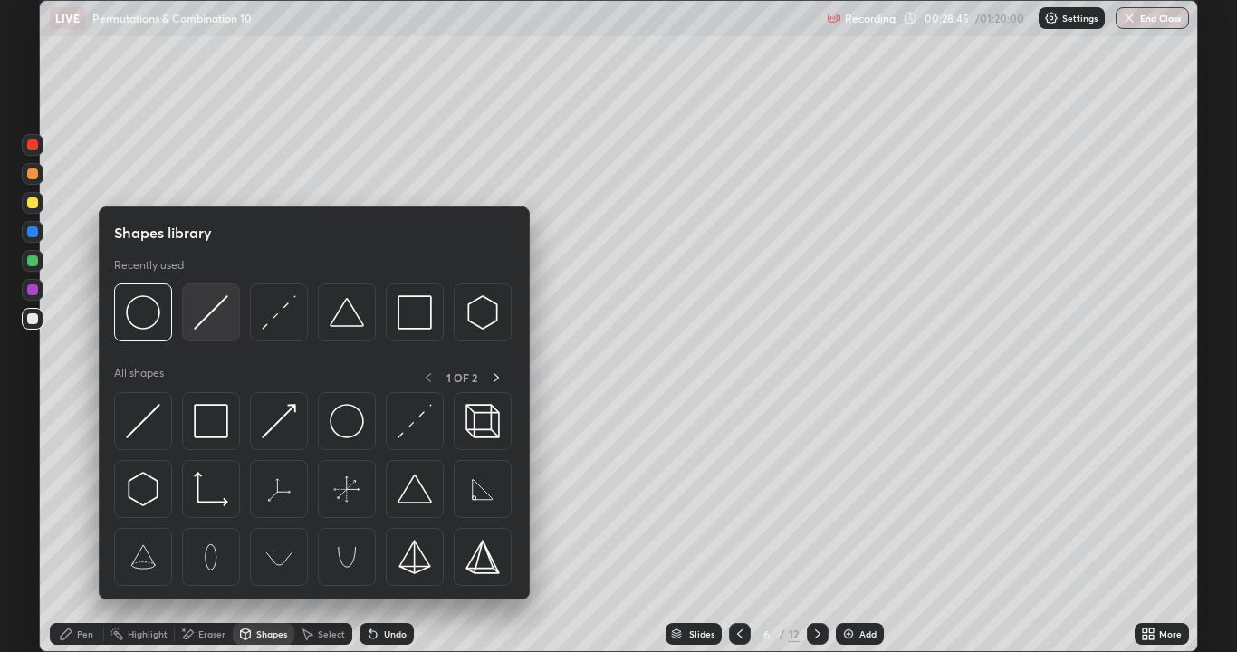
click at [218, 316] on img at bounding box center [211, 312] width 34 height 34
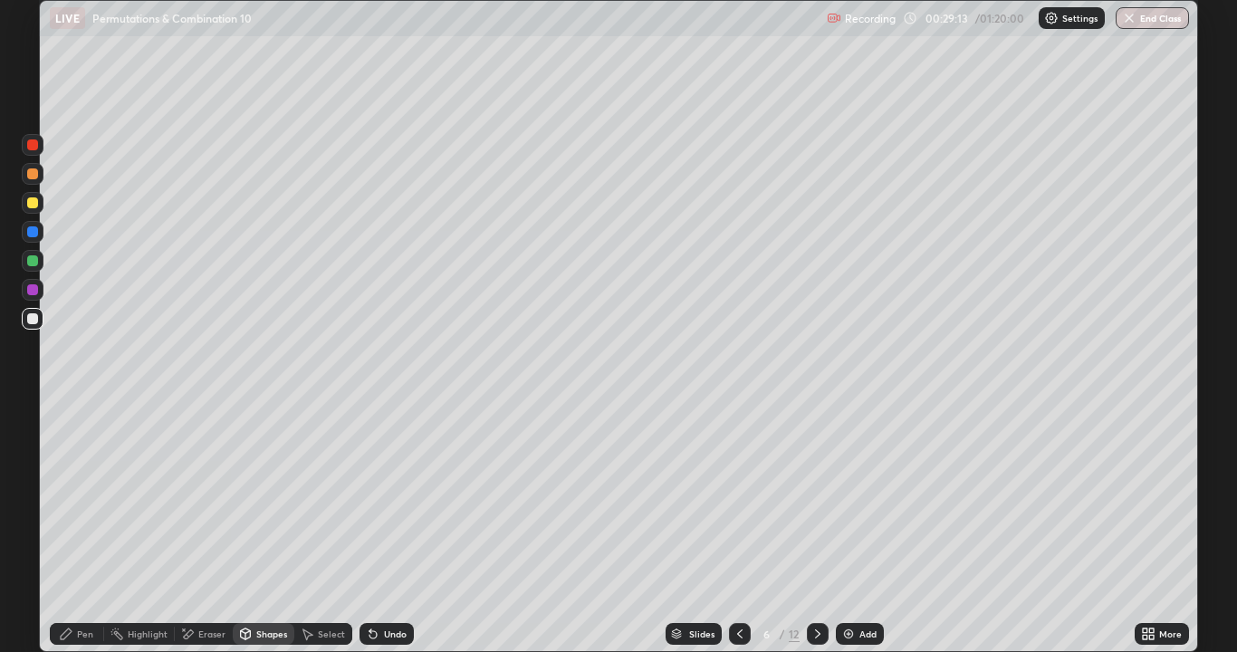
click at [93, 529] on div "Pen" at bounding box center [77, 634] width 54 height 22
click at [33, 261] on div at bounding box center [32, 260] width 11 height 11
click at [378, 529] on div "Undo" at bounding box center [386, 634] width 54 height 22
click at [384, 529] on div "Undo" at bounding box center [395, 633] width 23 height 9
click at [390, 529] on div "Undo" at bounding box center [395, 633] width 23 height 9
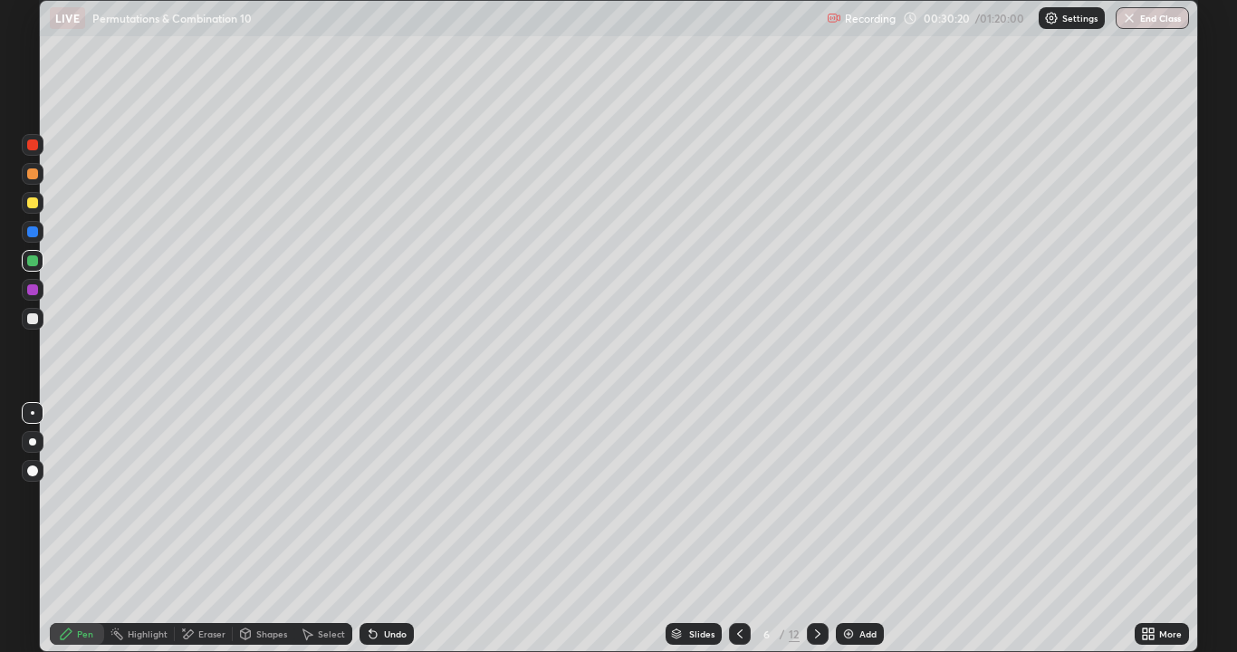
click at [390, 529] on div "Undo" at bounding box center [395, 633] width 23 height 9
click at [389, 529] on div "Undo" at bounding box center [395, 633] width 23 height 9
click at [390, 529] on div "Undo" at bounding box center [386, 634] width 54 height 22
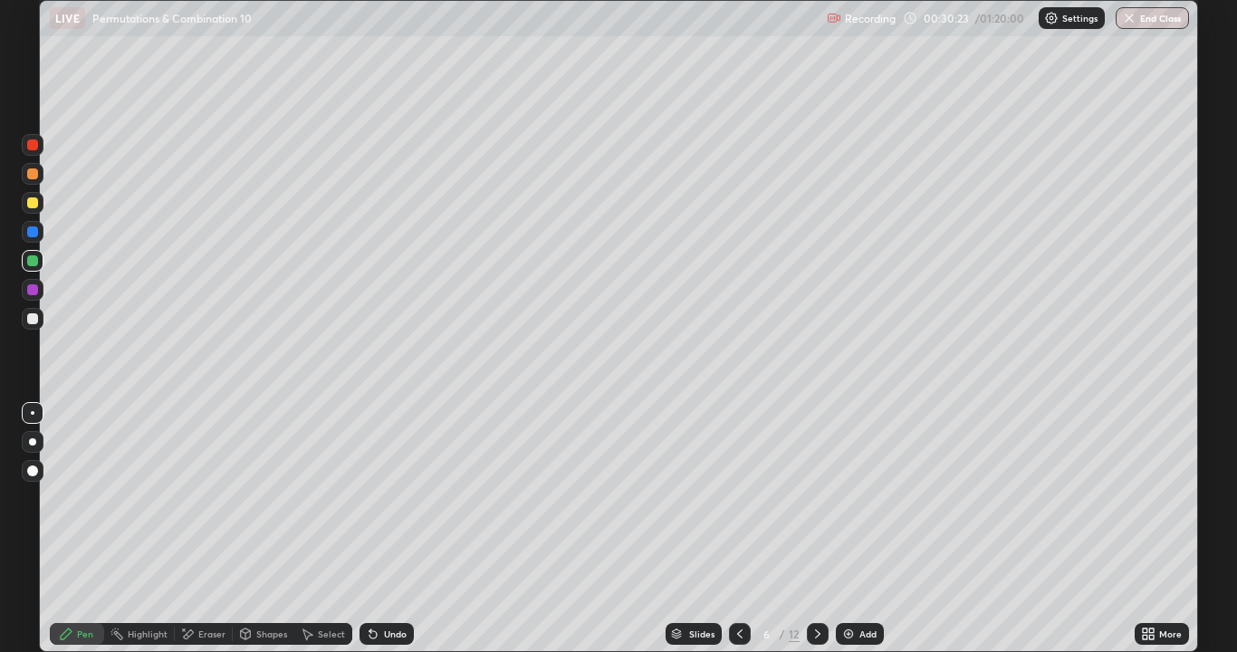
click at [390, 529] on div "Undo" at bounding box center [386, 634] width 54 height 22
click at [265, 529] on div "Shapes" at bounding box center [264, 634] width 62 height 22
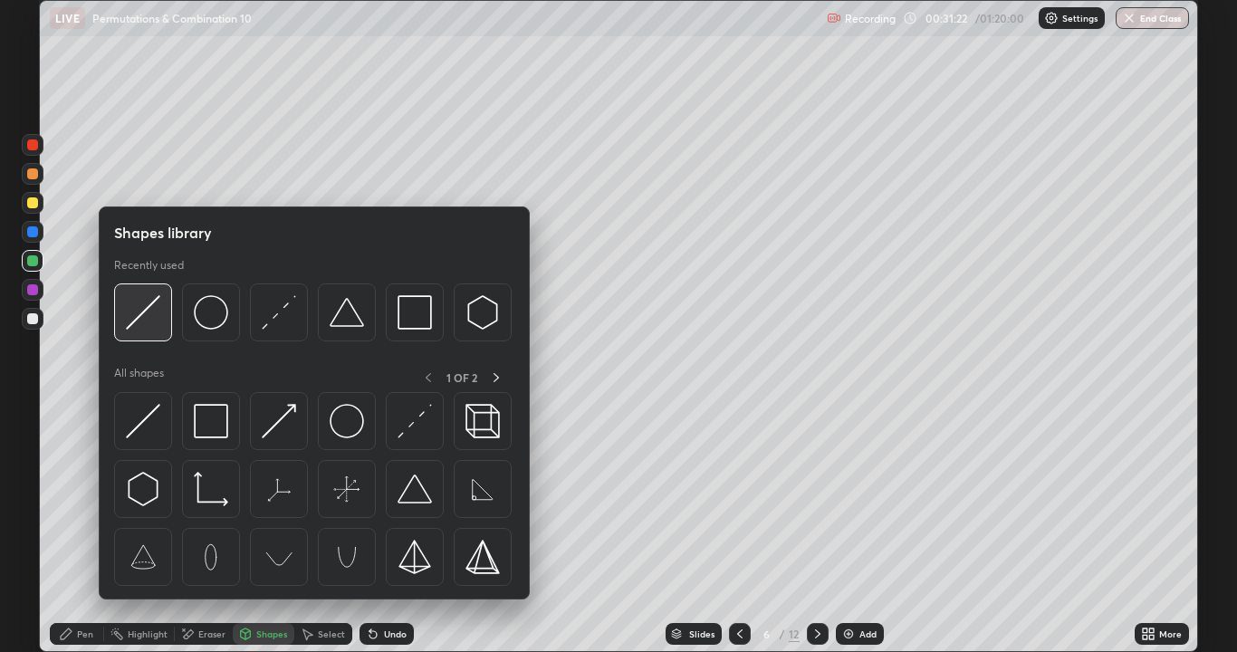
click at [149, 312] on img at bounding box center [143, 312] width 34 height 34
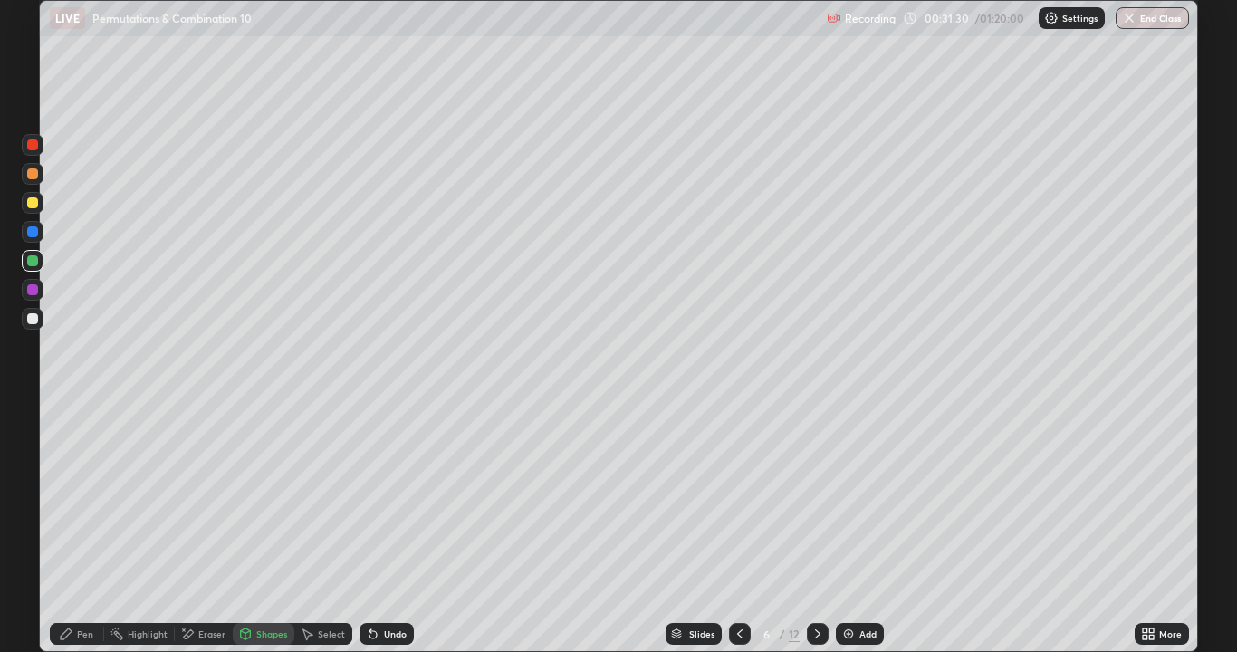
click at [80, 529] on div "Pen" at bounding box center [85, 633] width 16 height 9
click at [33, 205] on div at bounding box center [32, 202] width 11 height 11
click at [269, 529] on div "Shapes" at bounding box center [271, 633] width 31 height 9
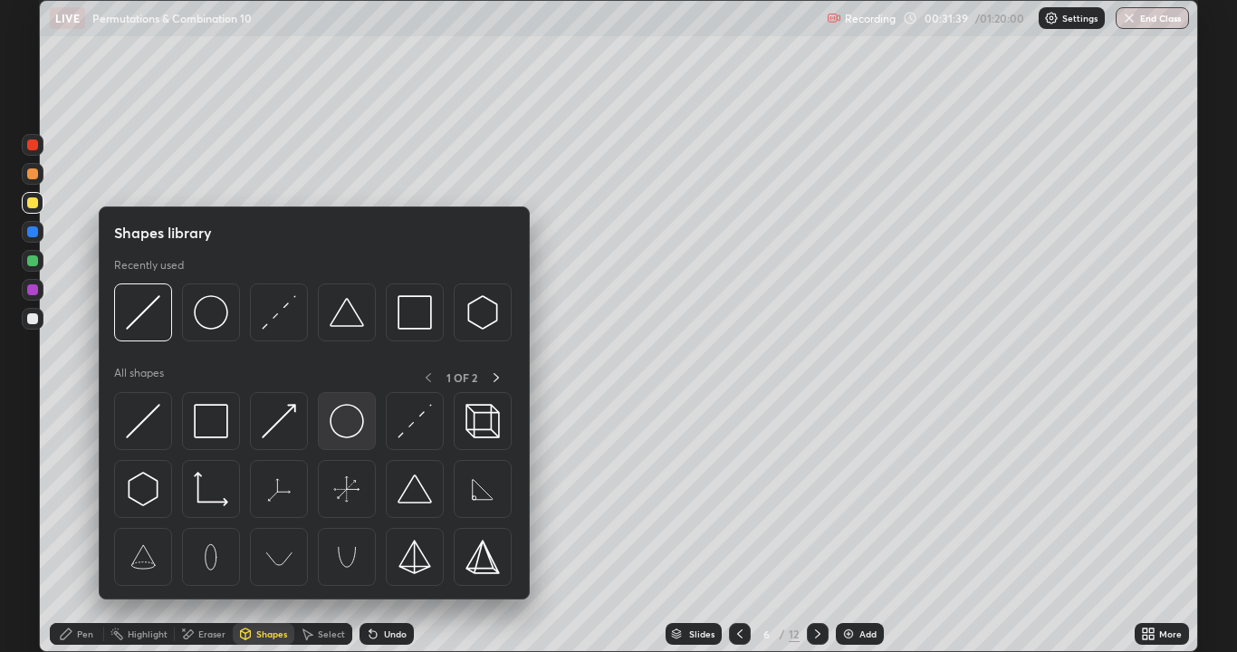
click at [332, 424] on img at bounding box center [347, 421] width 34 height 34
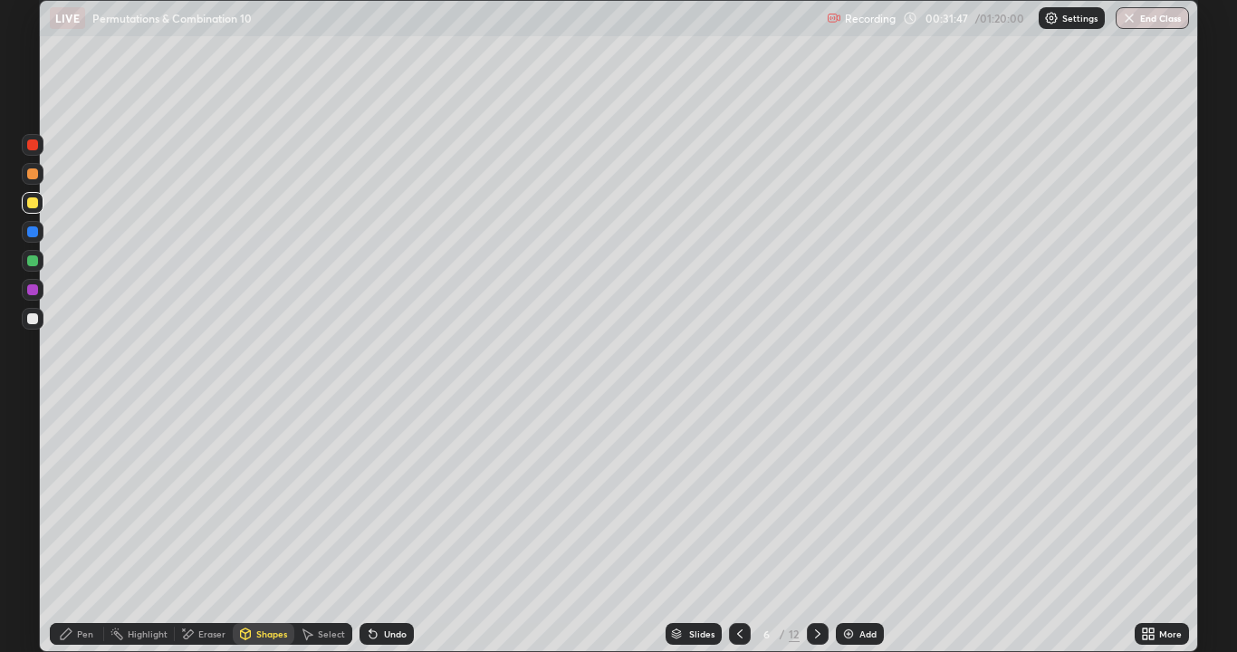
click at [83, 529] on div "Pen" at bounding box center [85, 633] width 16 height 9
click at [741, 529] on icon at bounding box center [739, 633] width 14 height 14
click at [742, 529] on div at bounding box center [740, 634] width 22 height 22
click at [822, 529] on icon at bounding box center [817, 633] width 14 height 14
click at [1143, 529] on icon at bounding box center [1144, 630] width 5 height 5
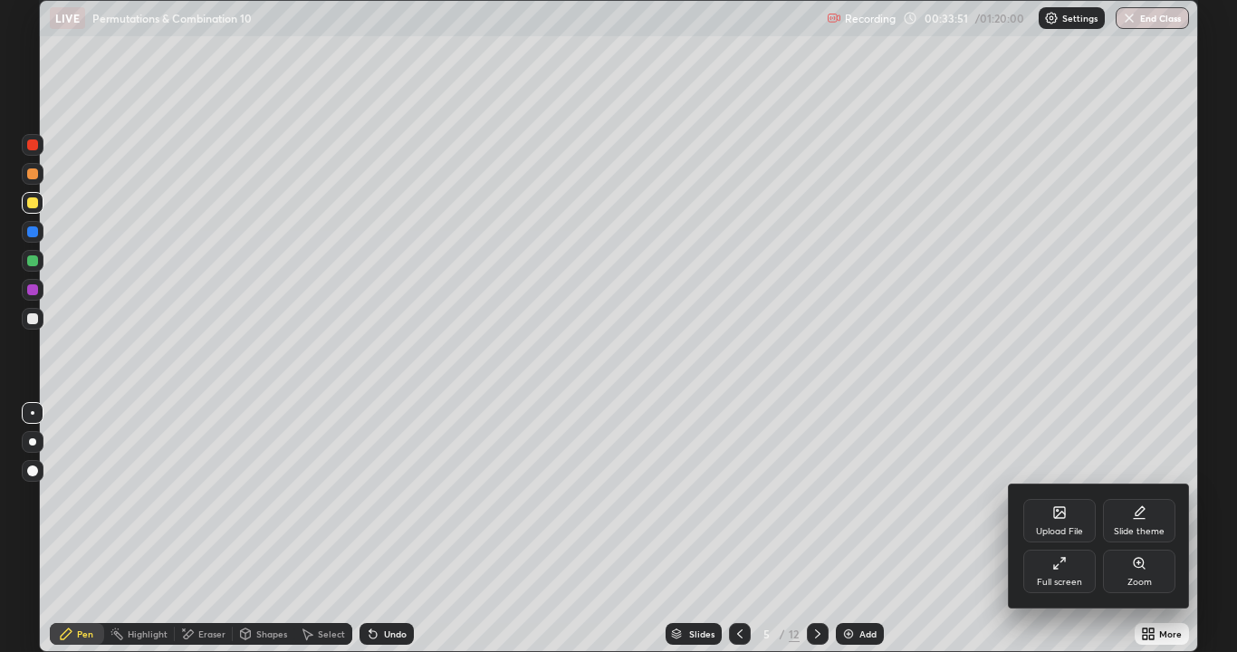
click at [1065, 529] on div "Full screen" at bounding box center [1059, 582] width 45 height 9
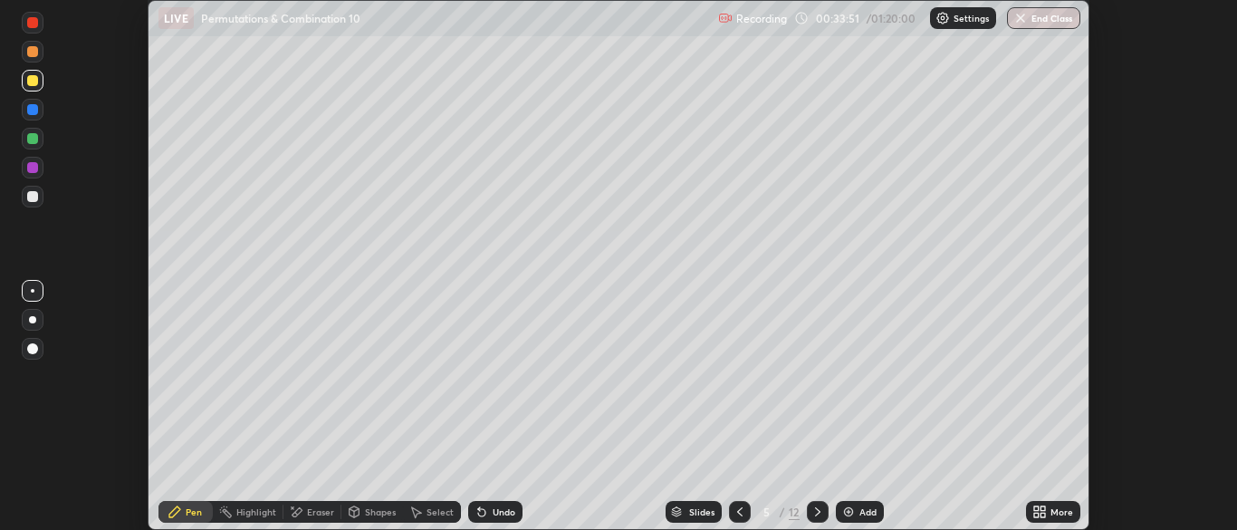
scroll to position [89995, 89288]
